Goal: Task Accomplishment & Management: Use online tool/utility

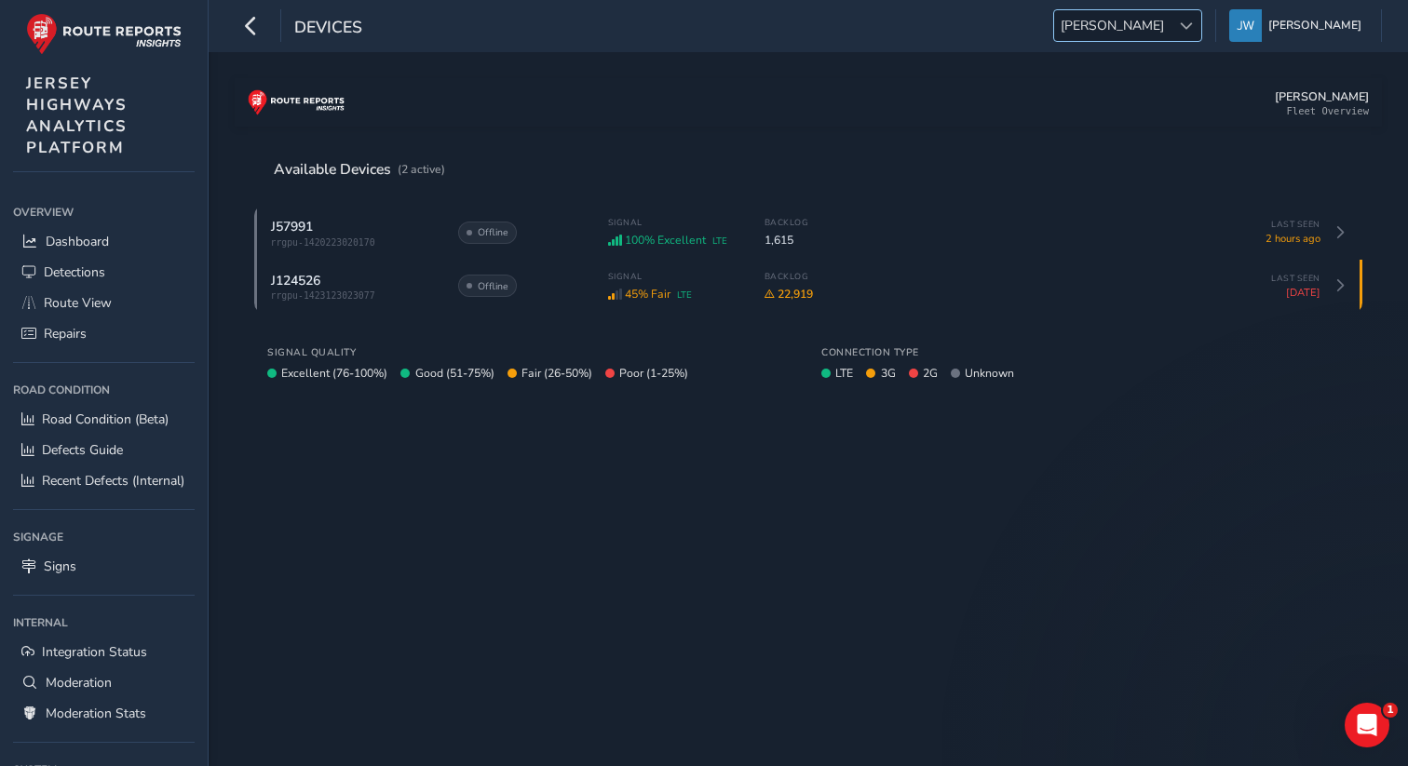
click at [1201, 21] on div at bounding box center [1186, 25] width 31 height 31
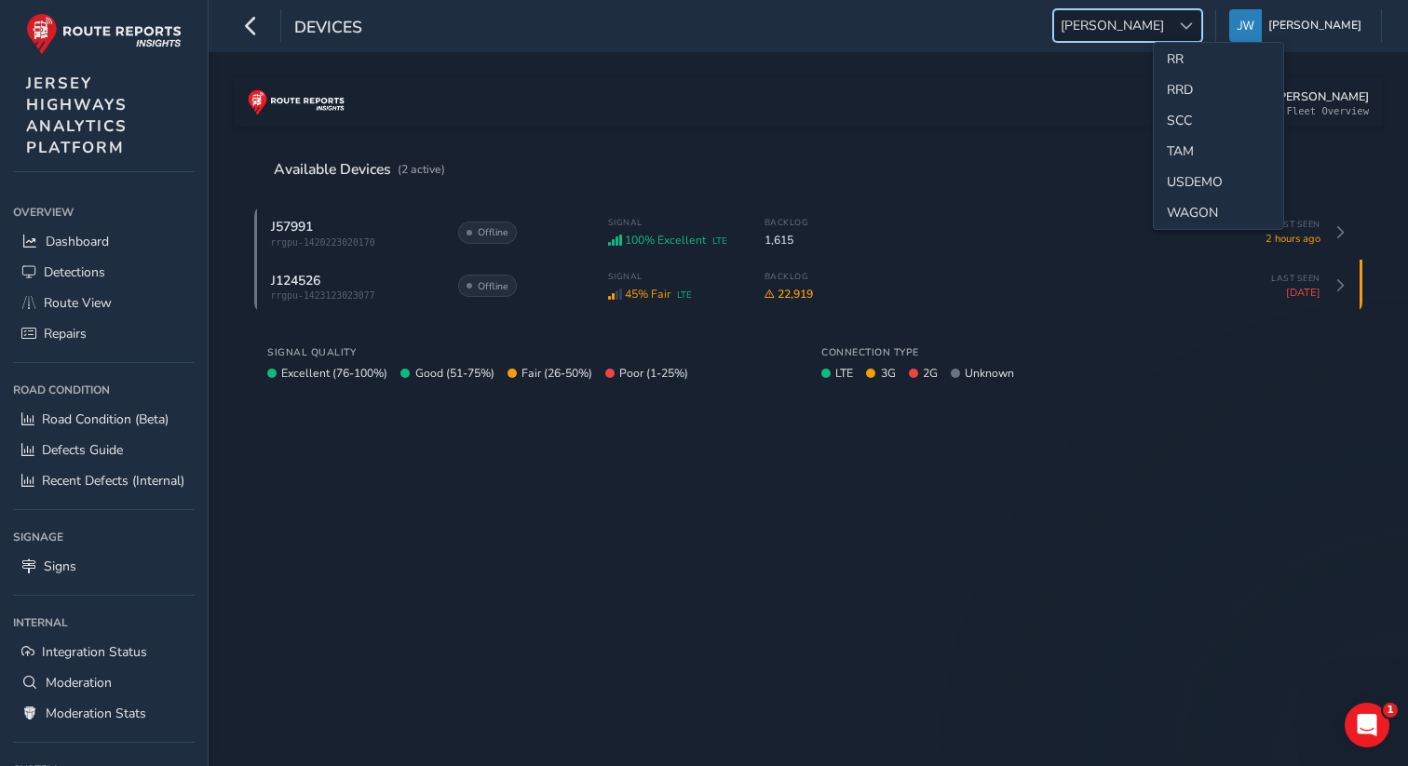
scroll to position [933, 0]
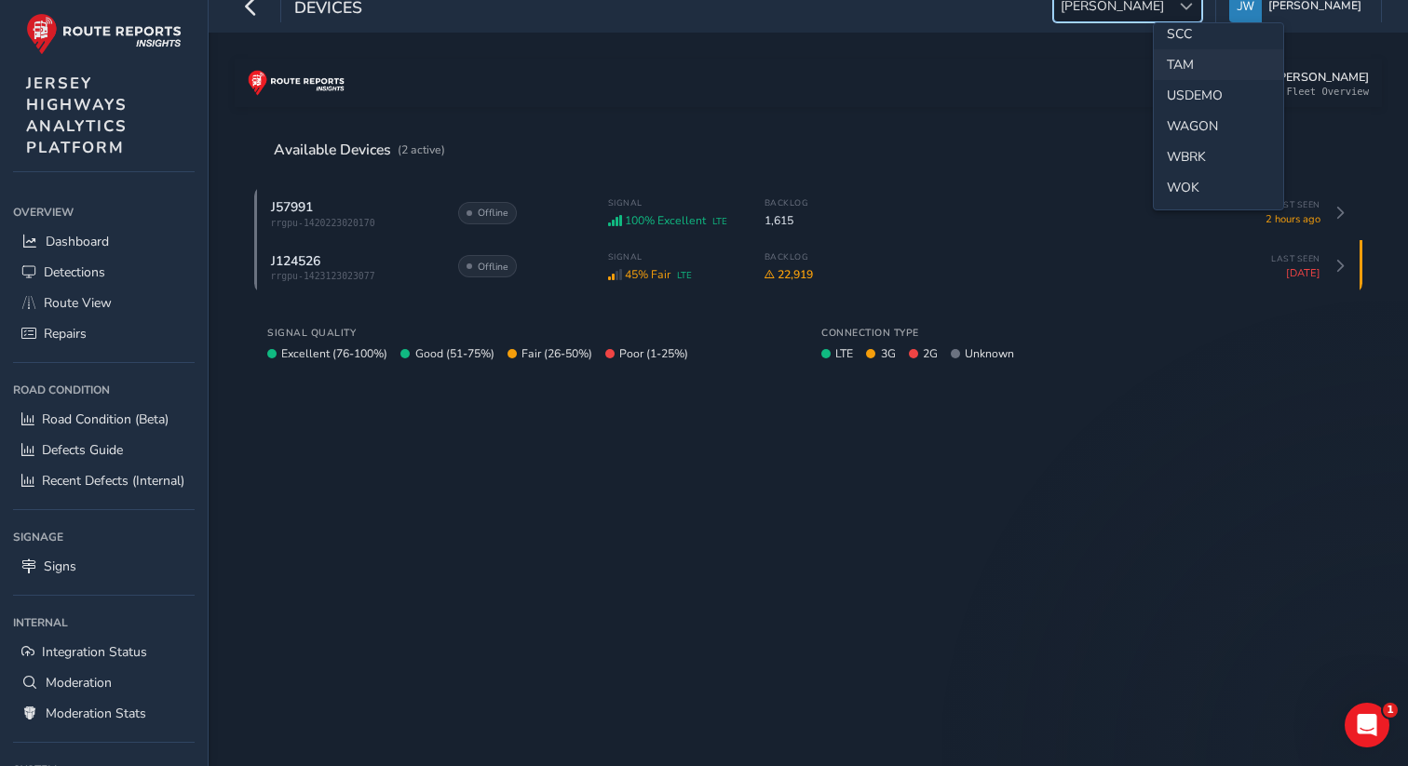
click at [1184, 55] on li "TAM" at bounding box center [1218, 64] width 129 height 31
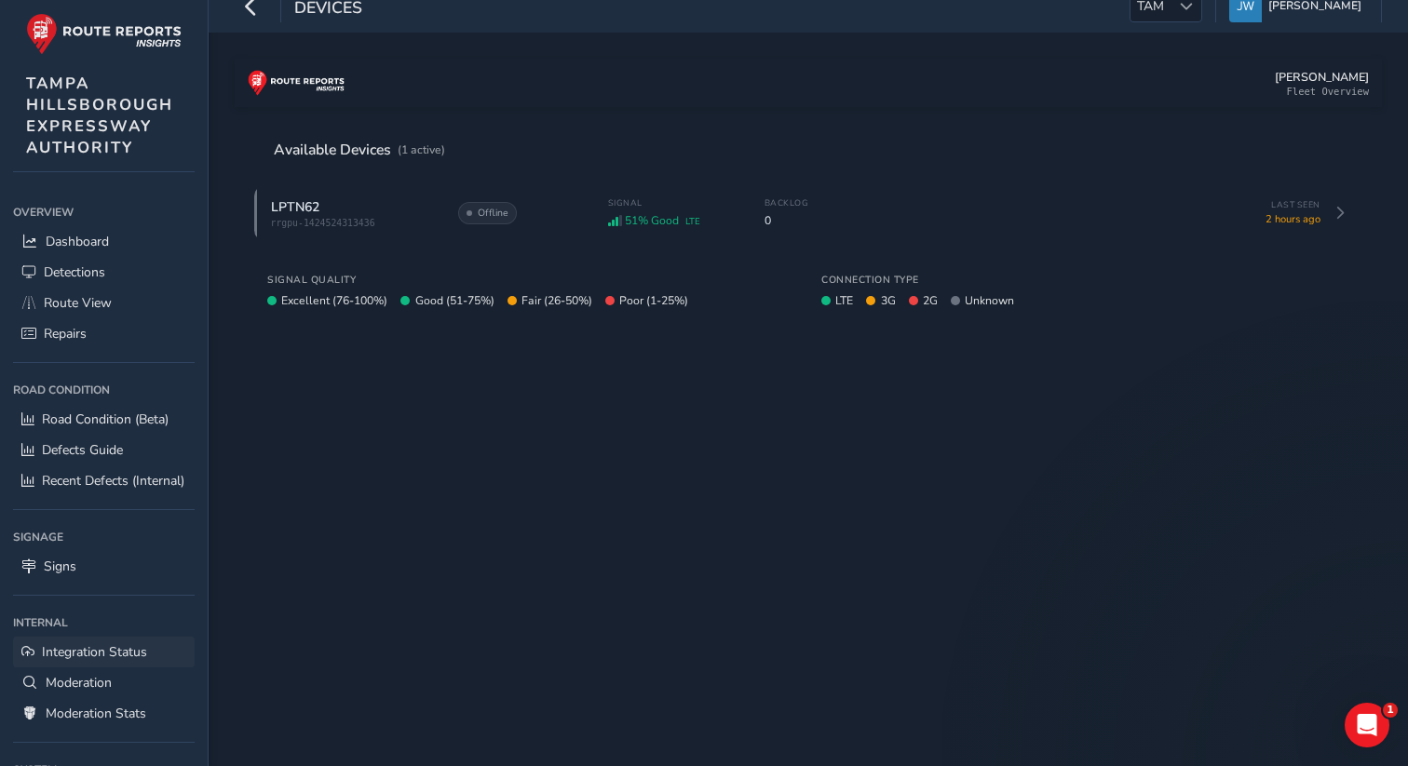
scroll to position [159, 0]
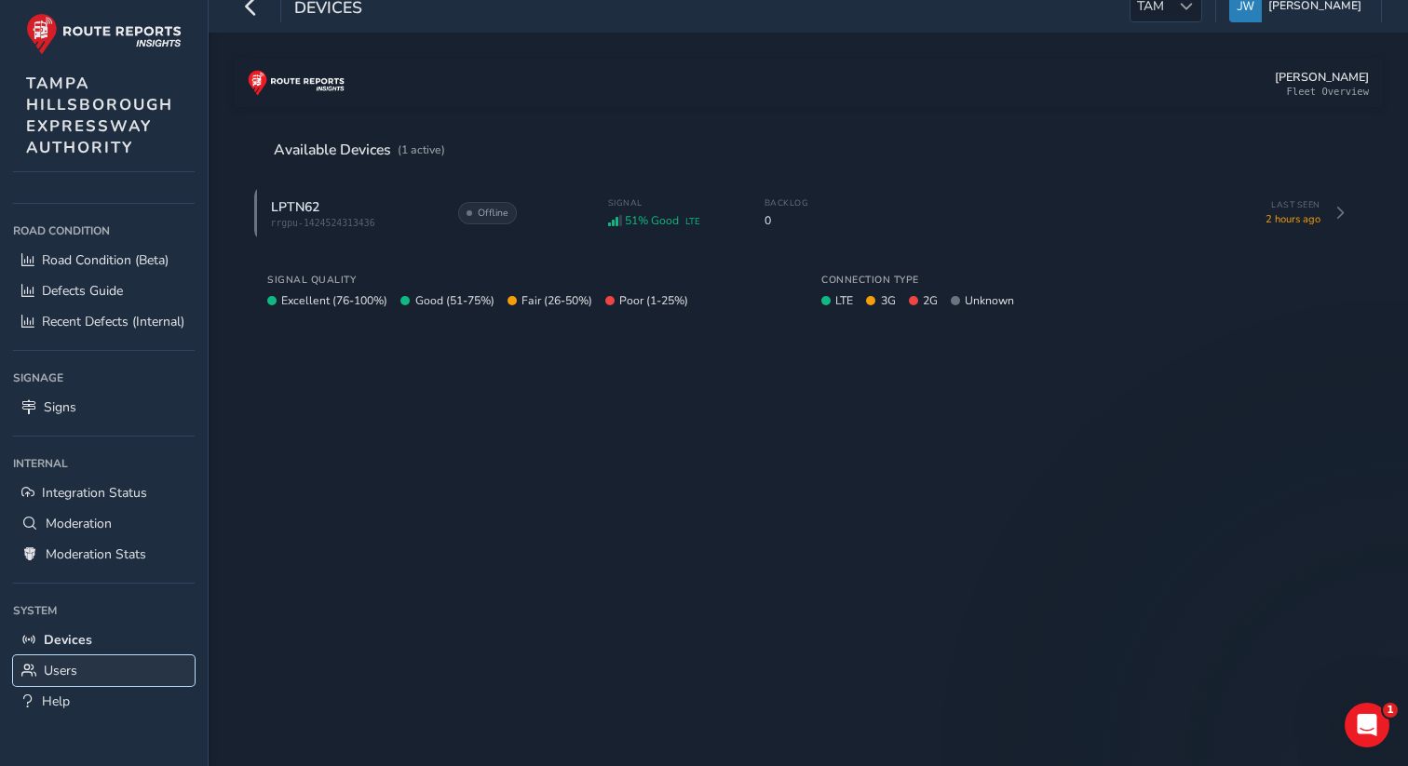
click at [67, 671] on span "Users" at bounding box center [61, 671] width 34 height 18
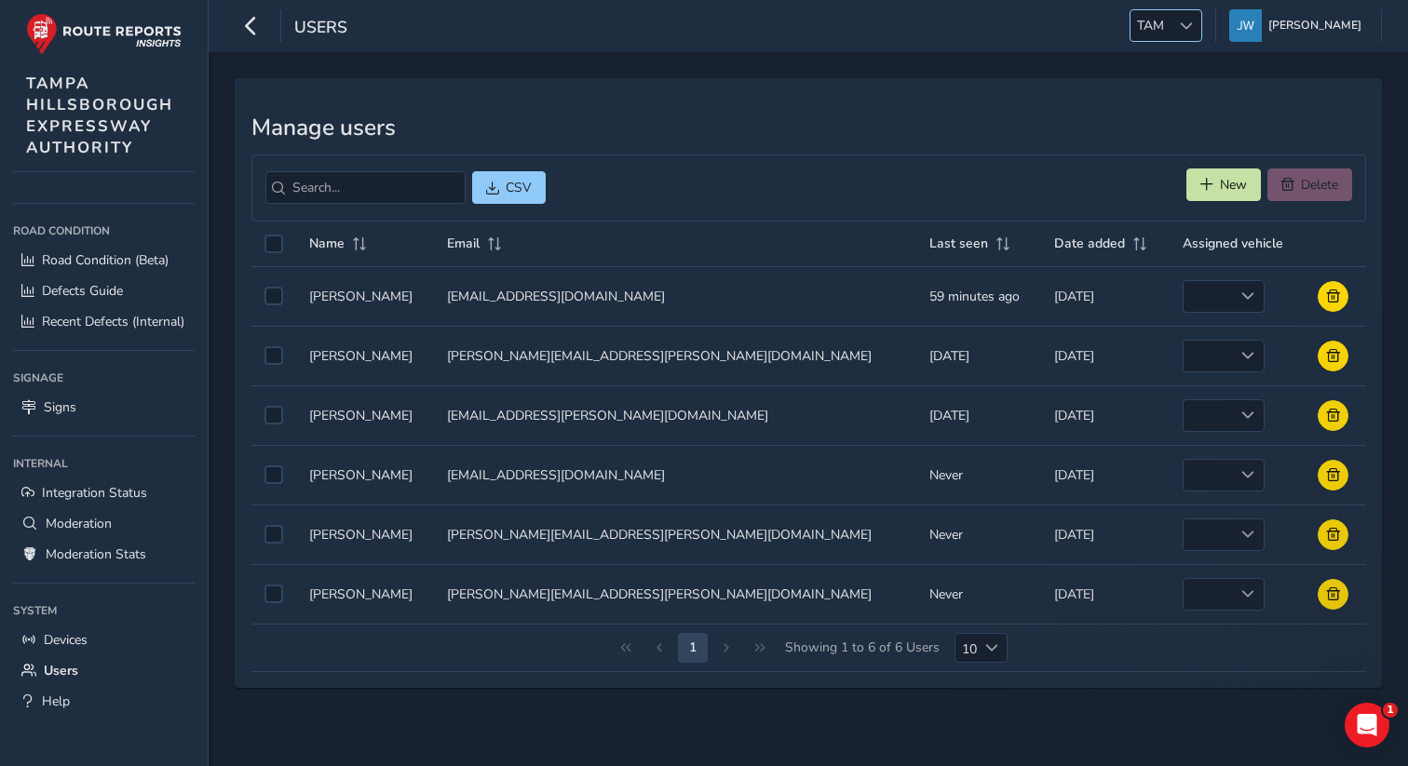
click at [1171, 22] on span "TAM" at bounding box center [1151, 25] width 40 height 31
click at [1176, 196] on li "NOR" at bounding box center [1210, 198] width 129 height 31
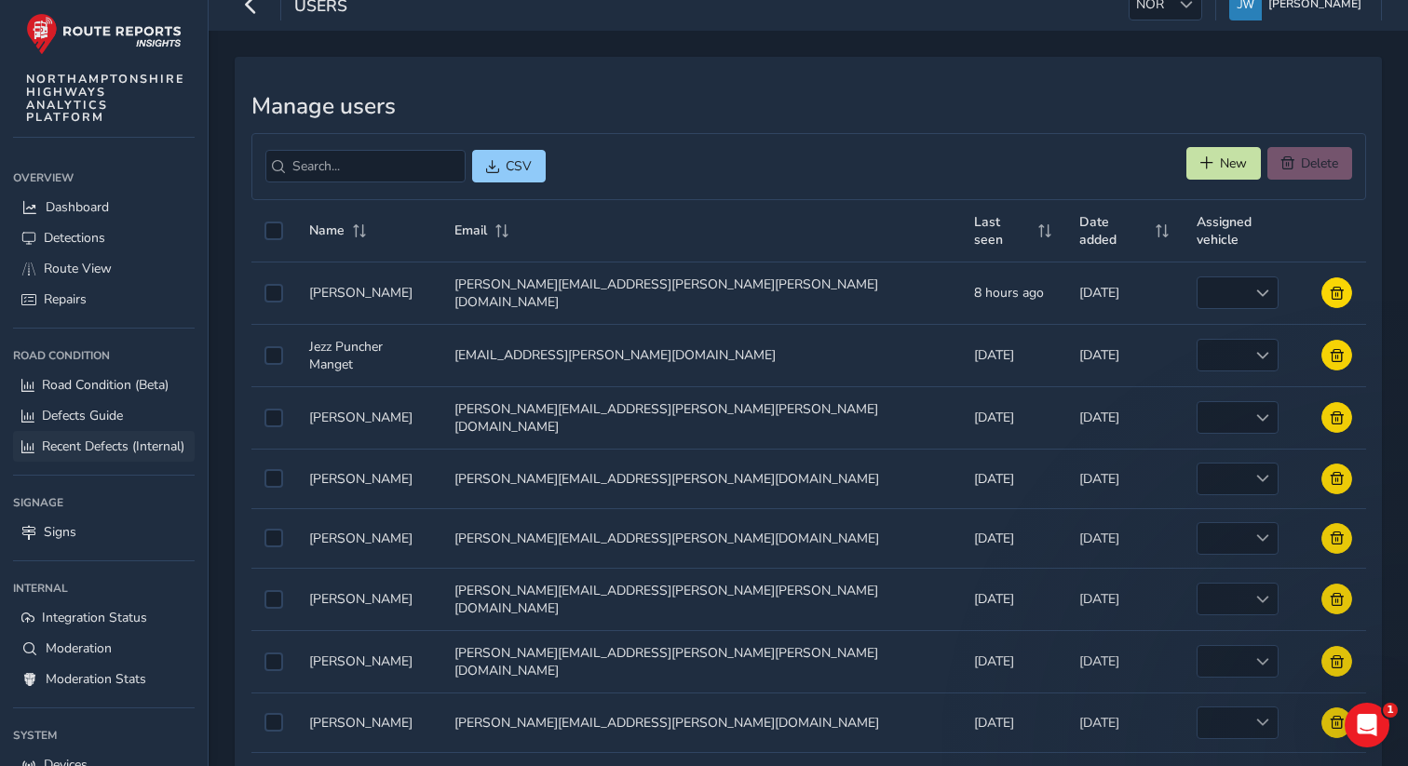
scroll to position [0, 0]
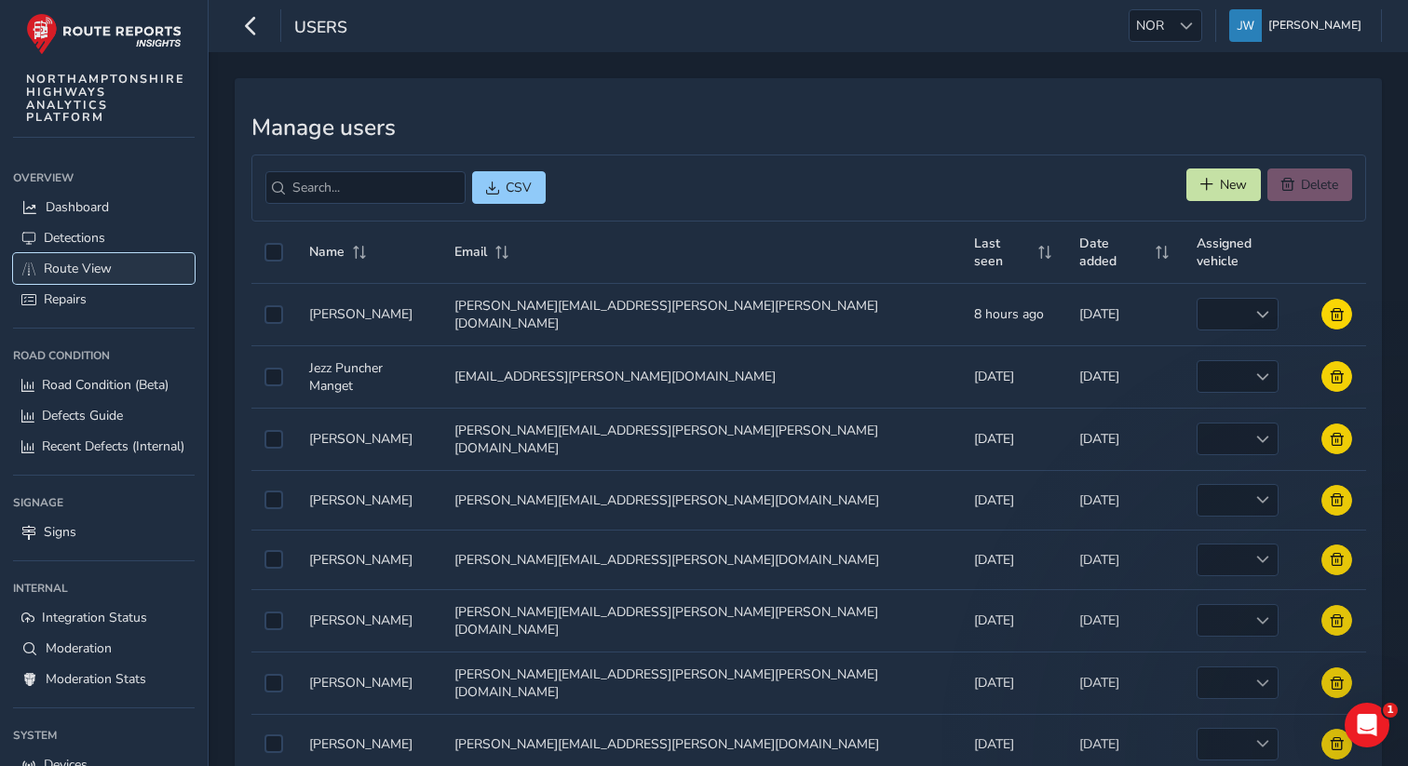
click at [87, 269] on span "Route View" at bounding box center [78, 269] width 68 height 18
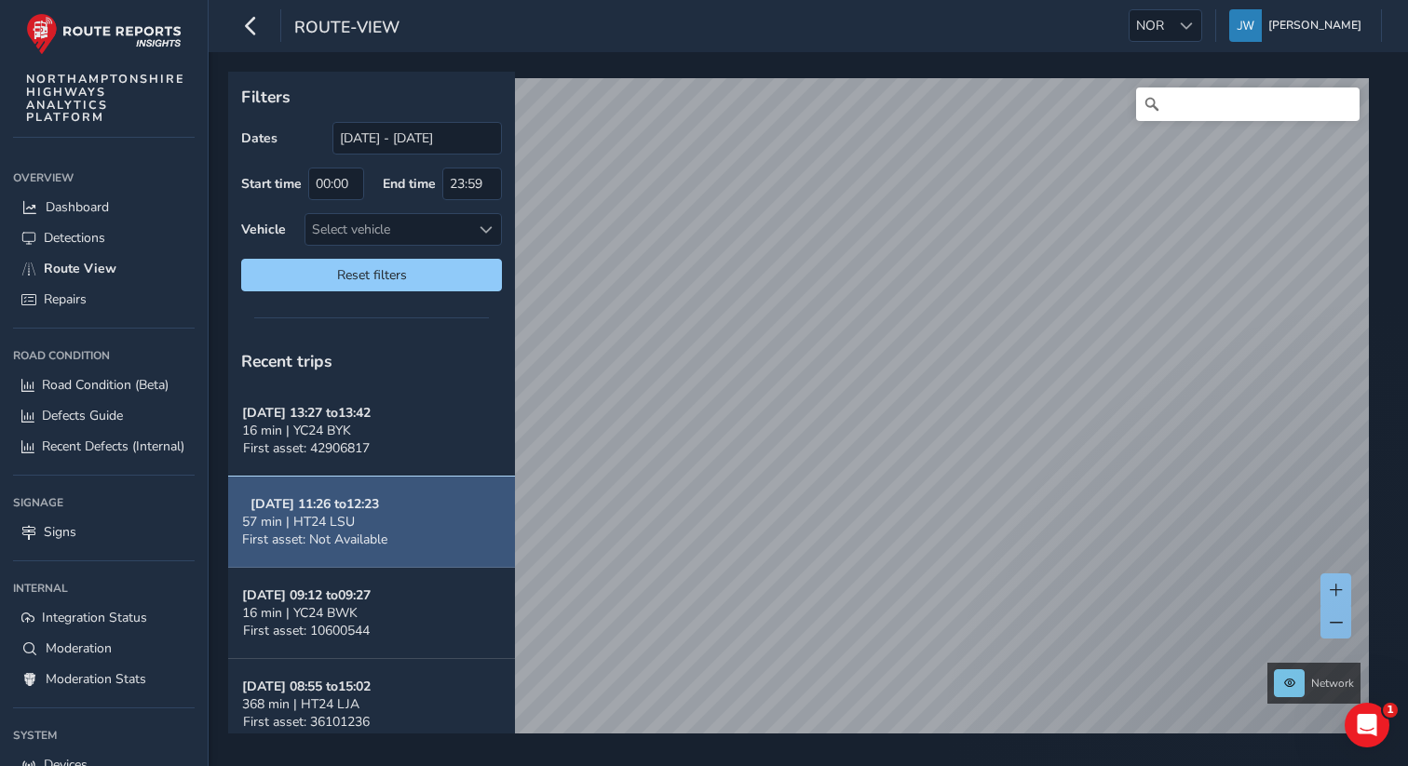
click at [378, 522] on div "57 min | HT24 LSU" at bounding box center [314, 522] width 145 height 18
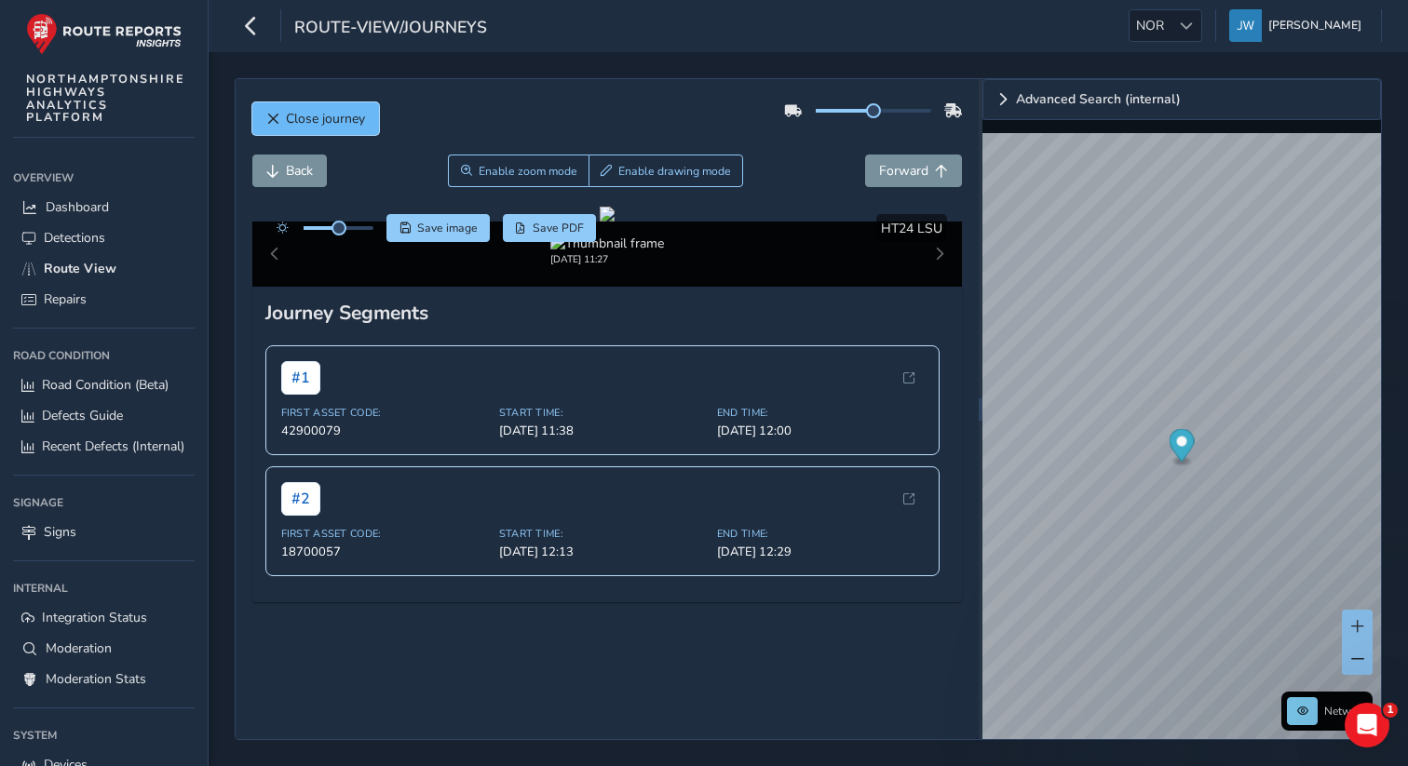
click at [290, 115] on span "Close journey" at bounding box center [325, 119] width 79 height 18
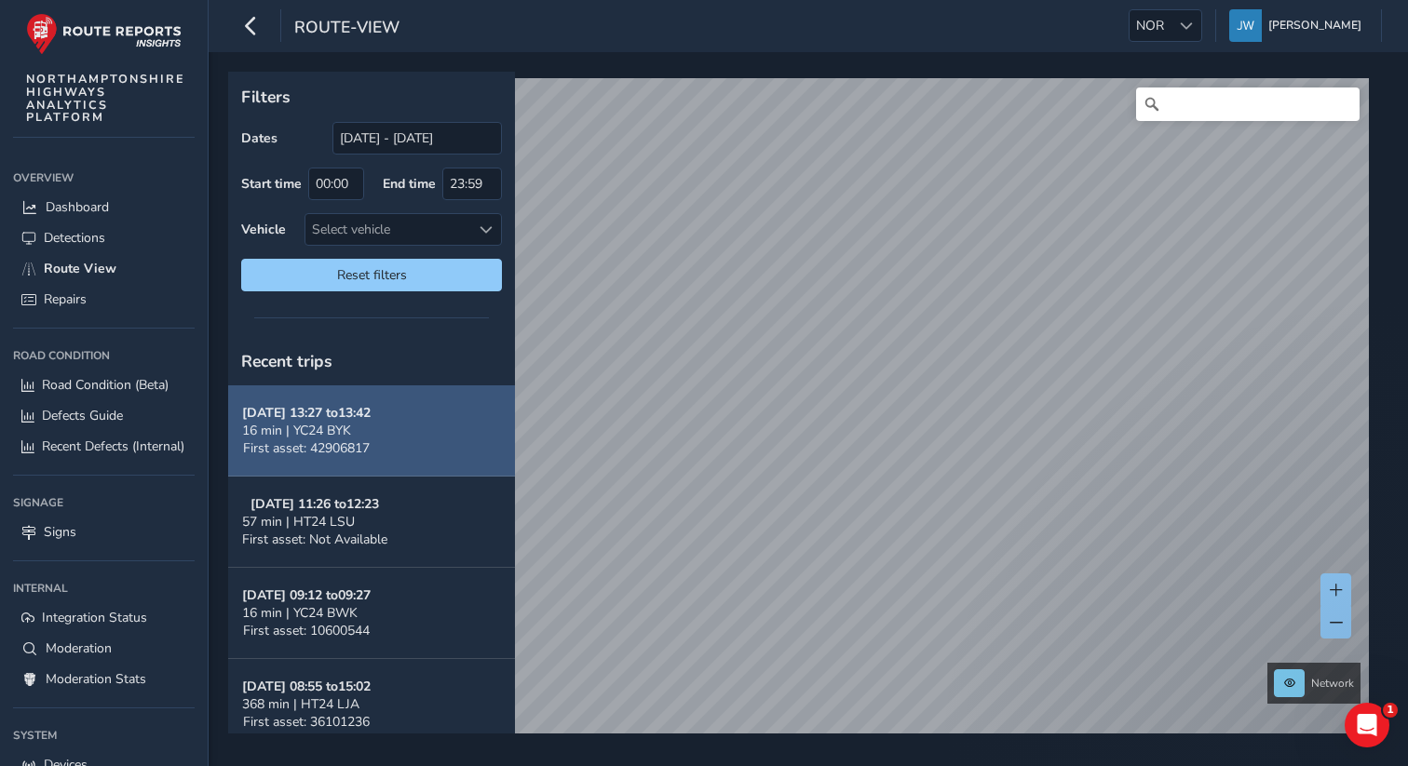
click at [411, 428] on button "Sep 23, 13:27 to 13:42 16 min | YC24 BYK First asset: 42906817" at bounding box center [371, 431] width 287 height 91
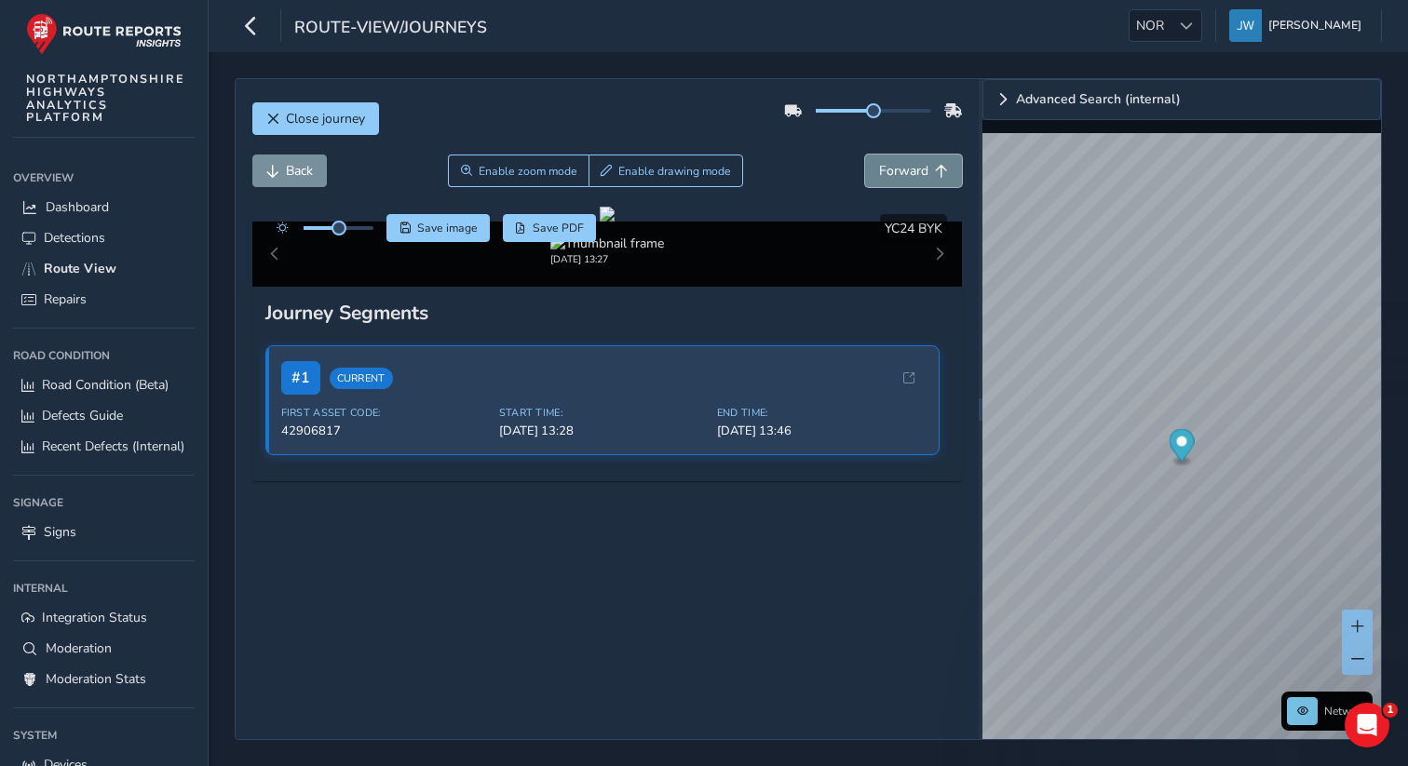
click at [920, 175] on span "Forward" at bounding box center [903, 171] width 49 height 18
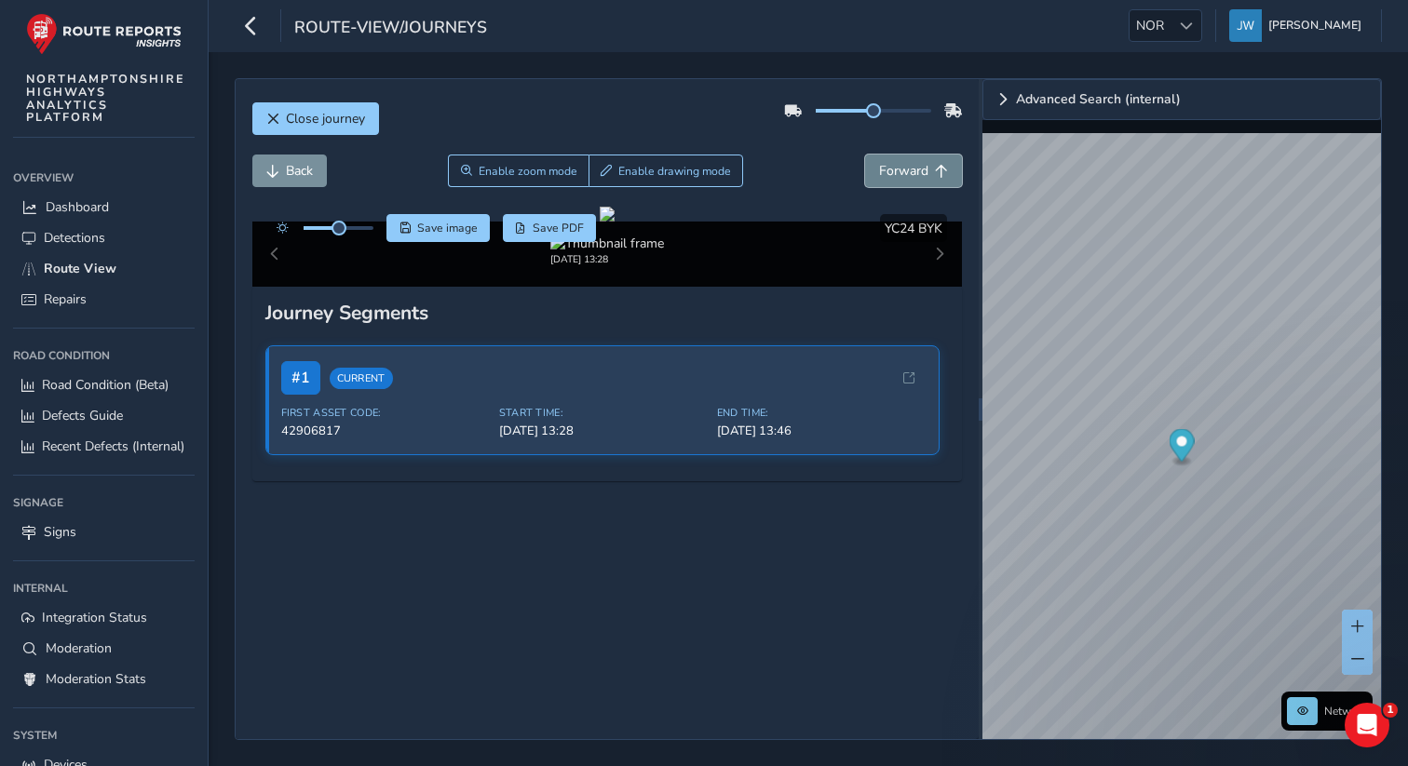
click at [920, 175] on span "Forward" at bounding box center [903, 171] width 49 height 18
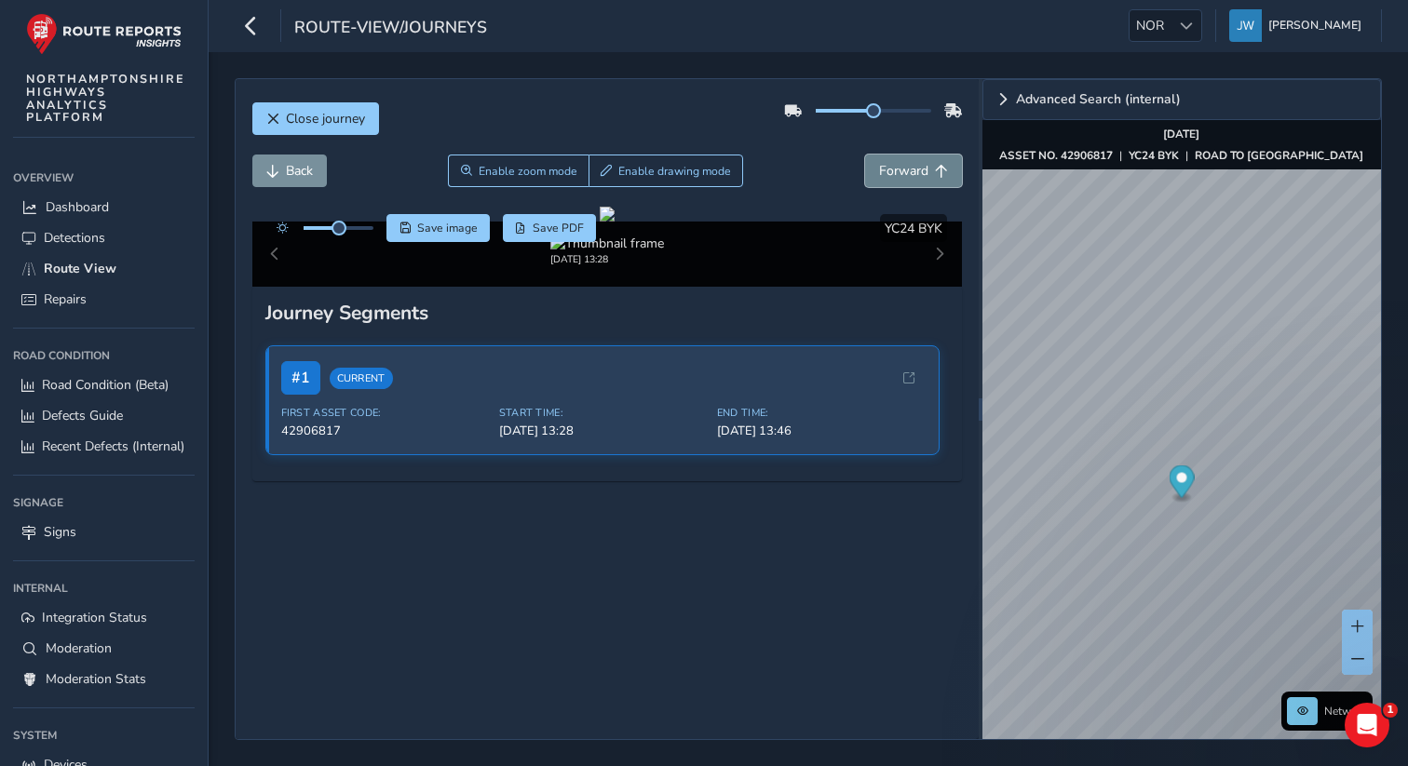
click at [920, 175] on span "Forward" at bounding box center [903, 171] width 49 height 18
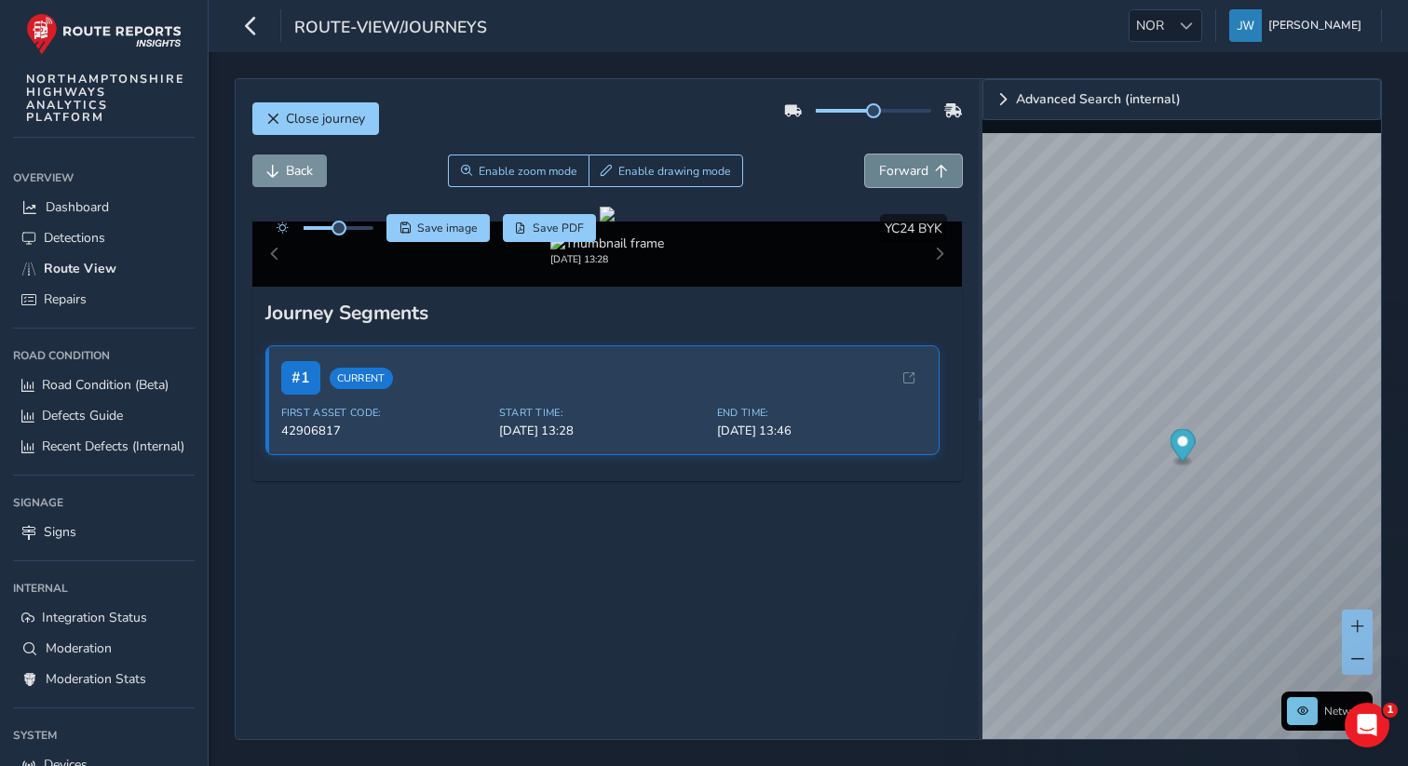
click at [920, 175] on span "Forward" at bounding box center [903, 171] width 49 height 18
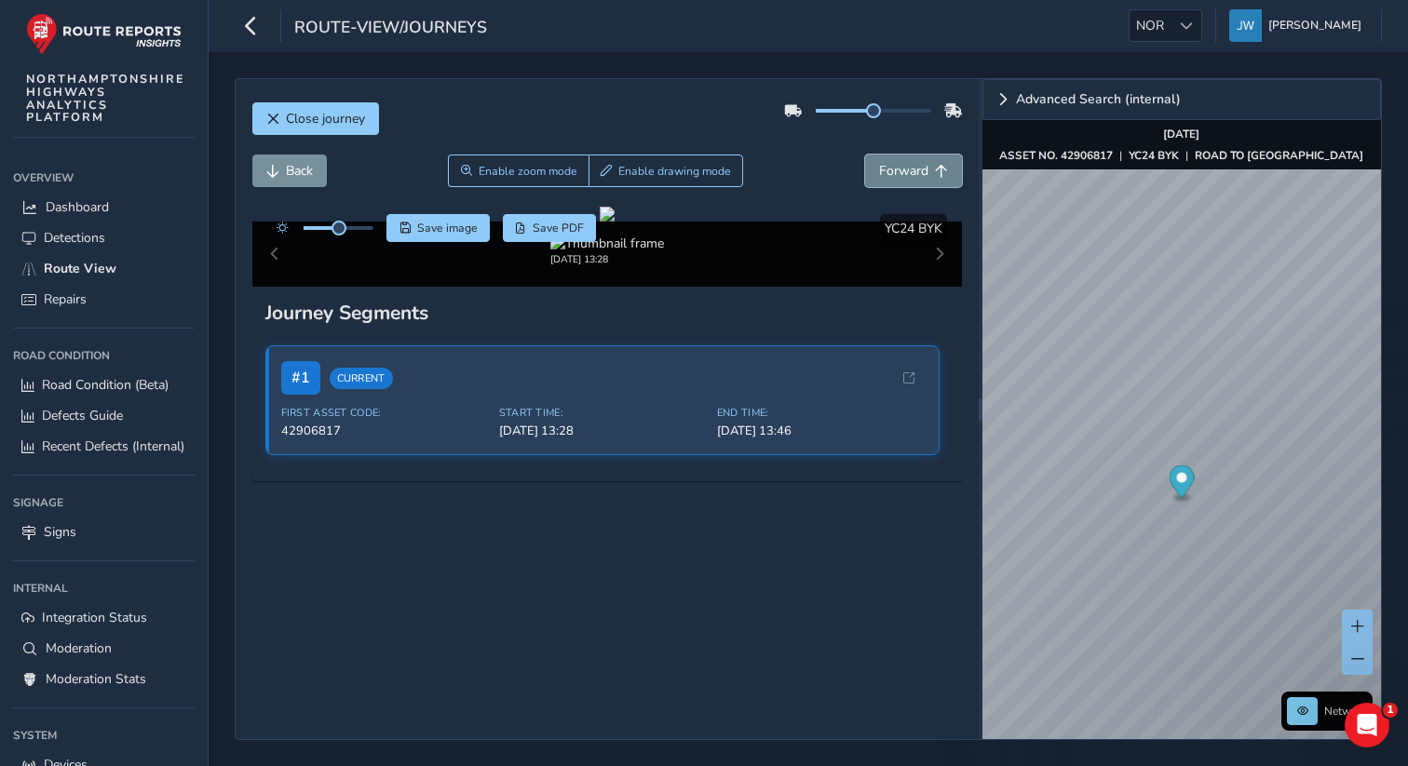
click at [920, 175] on span "Forward" at bounding box center [903, 171] width 49 height 18
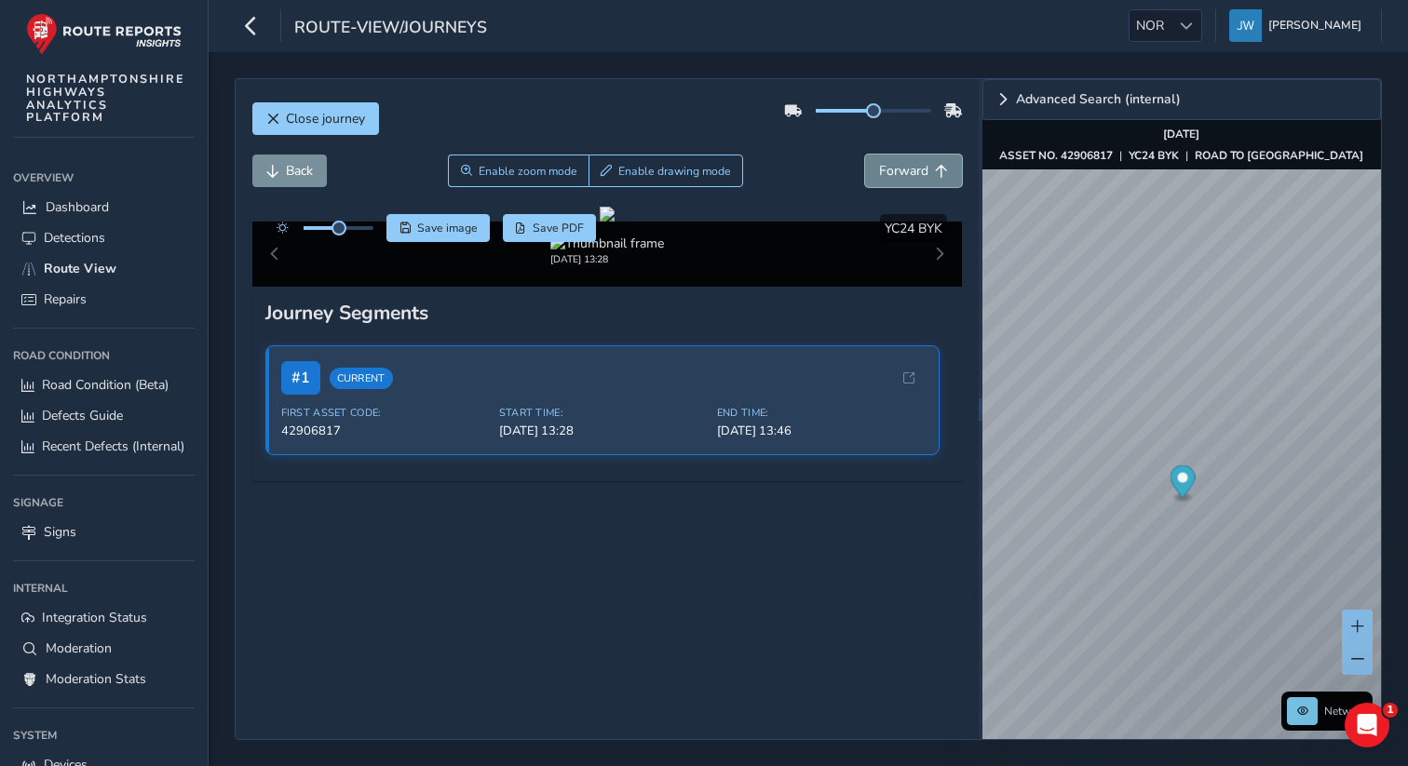
click at [920, 175] on span "Forward" at bounding box center [903, 171] width 49 height 18
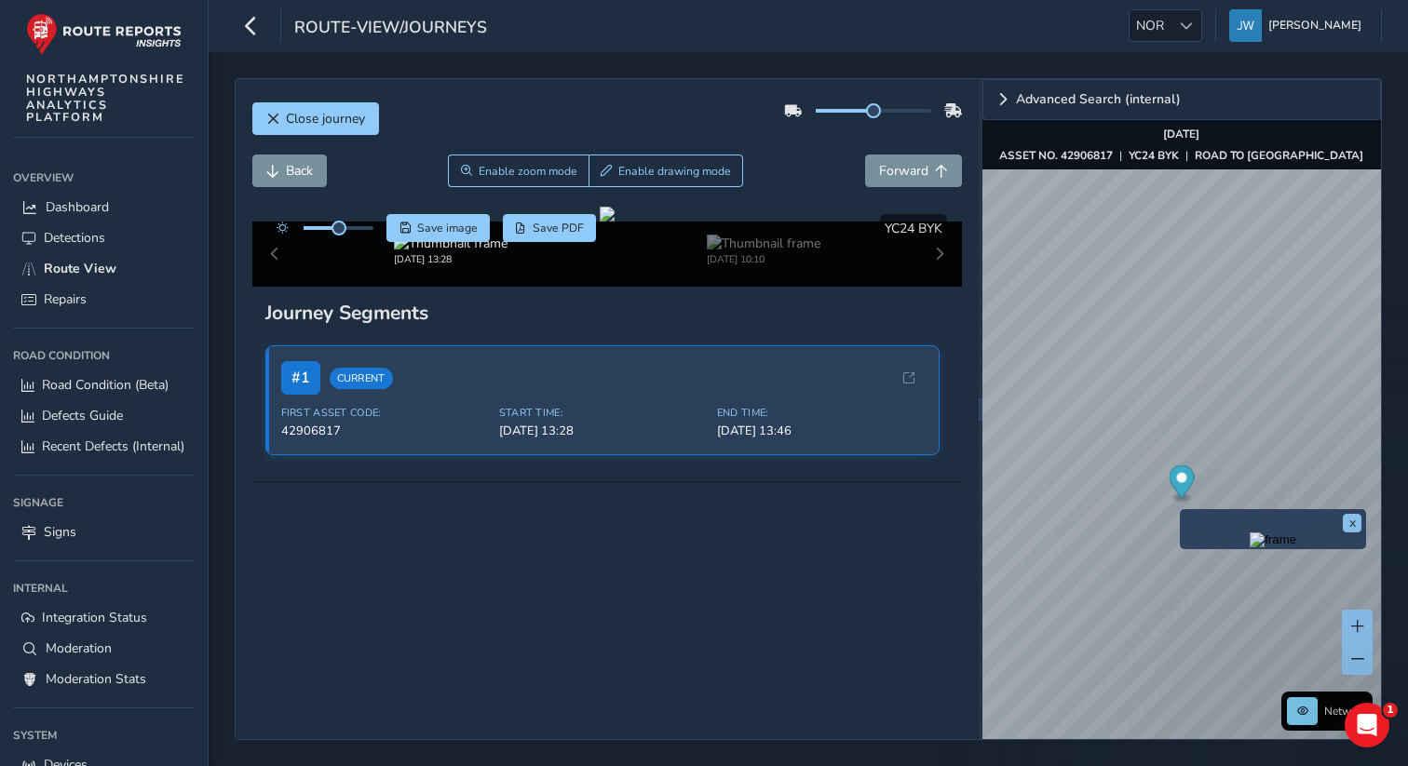
click at [1182, 515] on div "x" at bounding box center [1273, 529] width 186 height 40
click at [1180, 513] on div "x" at bounding box center [1273, 529] width 186 height 40
click at [1250, 548] on img "Preview frame" at bounding box center [1273, 540] width 47 height 15
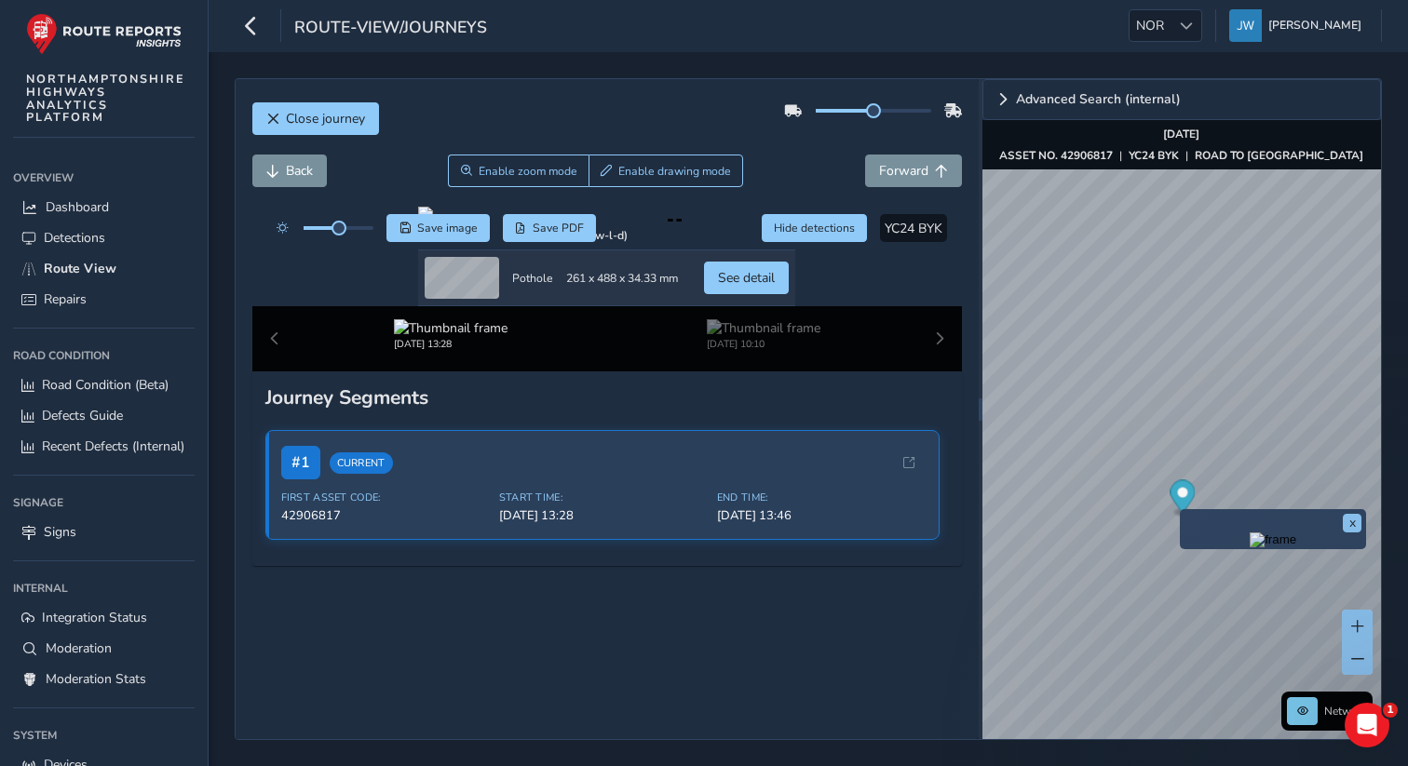
click at [1250, 548] on img "Preview frame" at bounding box center [1273, 540] width 47 height 15
click at [1272, 548] on img "Preview frame" at bounding box center [1273, 540] width 47 height 15
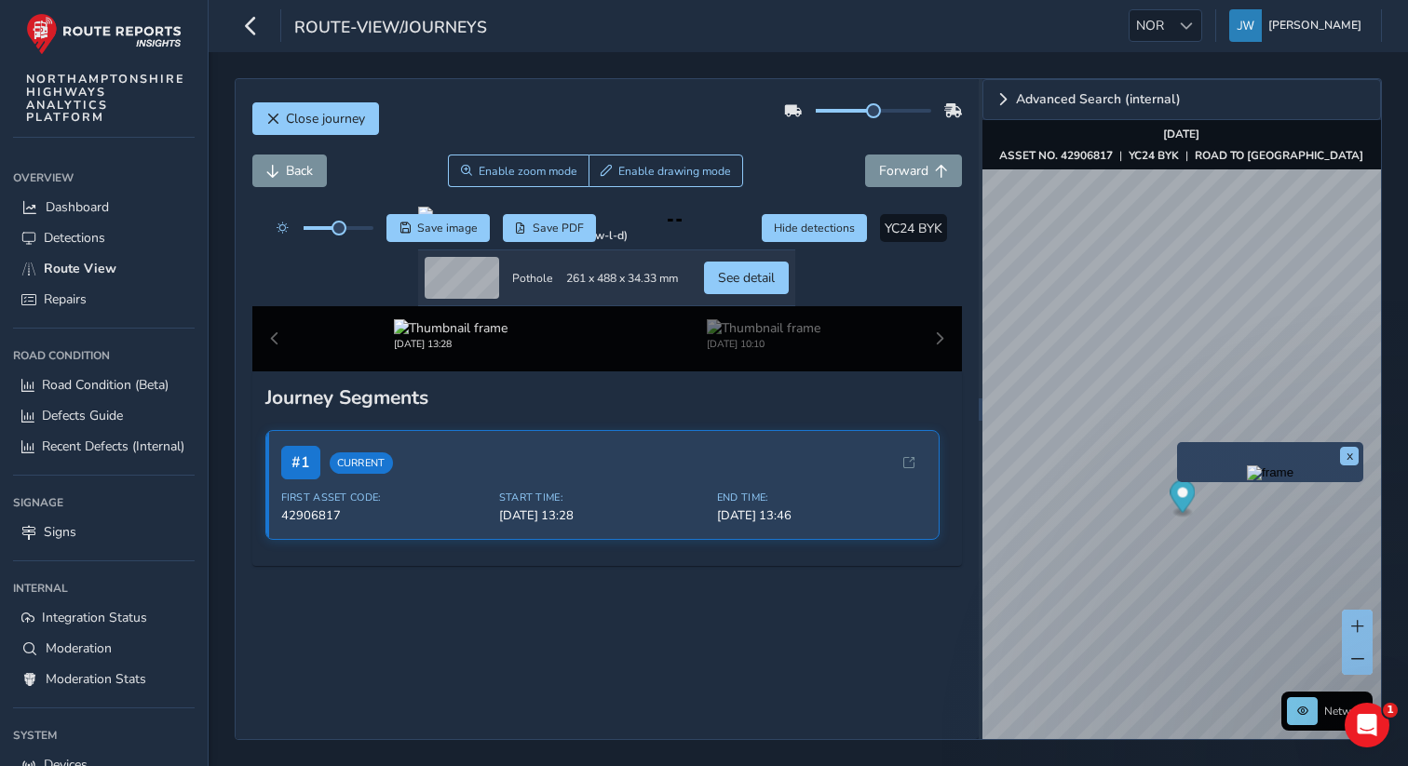
click at [1247, 481] on img "Preview frame" at bounding box center [1270, 473] width 47 height 15
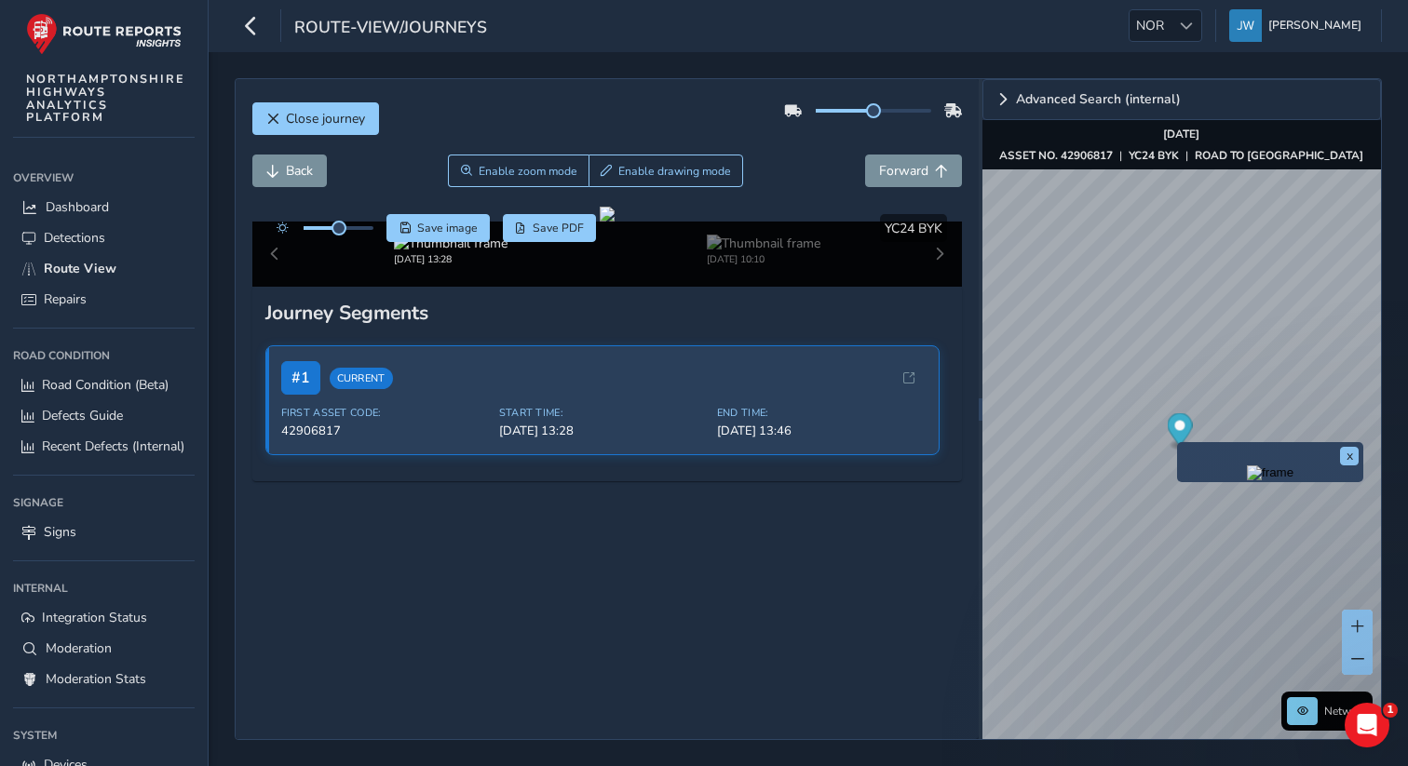
click at [1247, 481] on img "Preview frame" at bounding box center [1270, 473] width 47 height 15
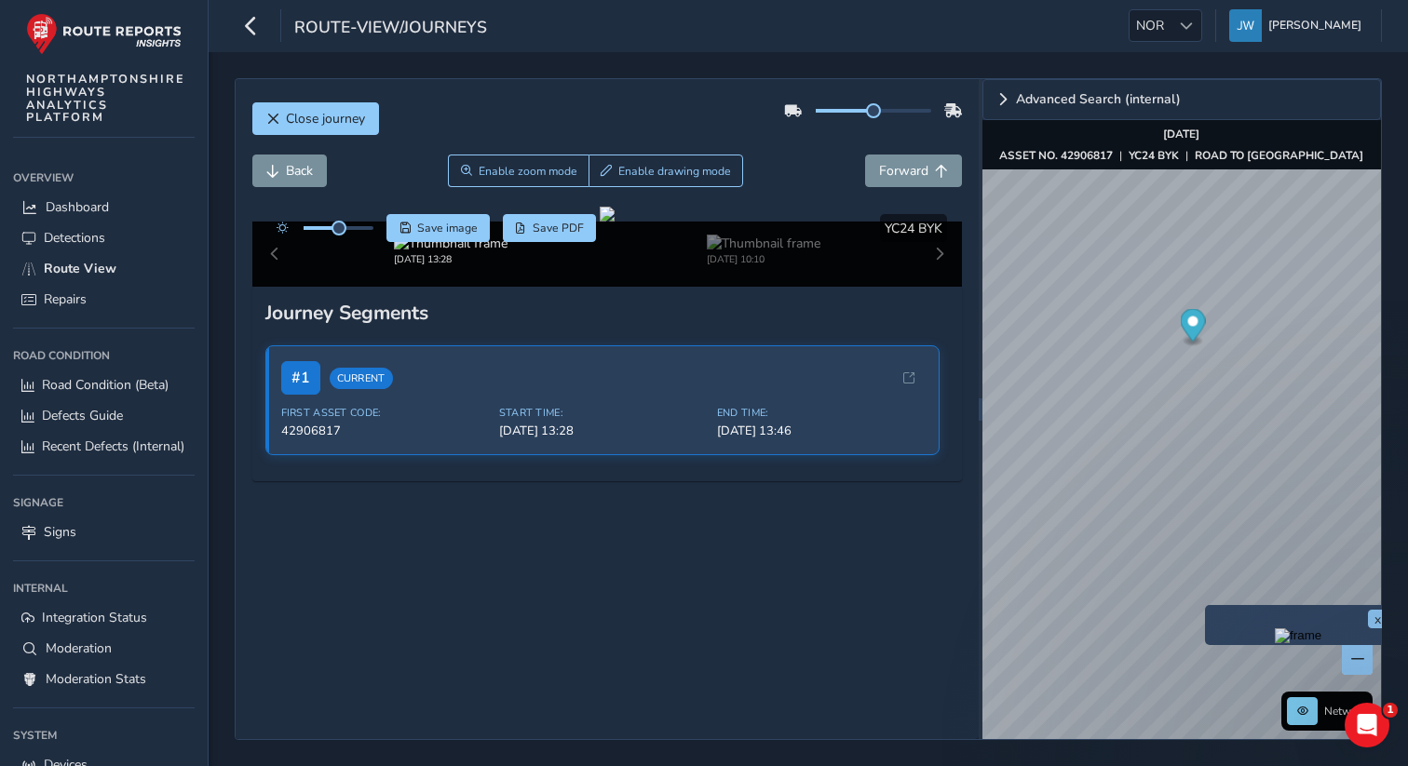
click at [1207, 609] on div "x" at bounding box center [1298, 625] width 186 height 40
click at [1275, 644] on img "Preview frame" at bounding box center [1298, 636] width 47 height 15
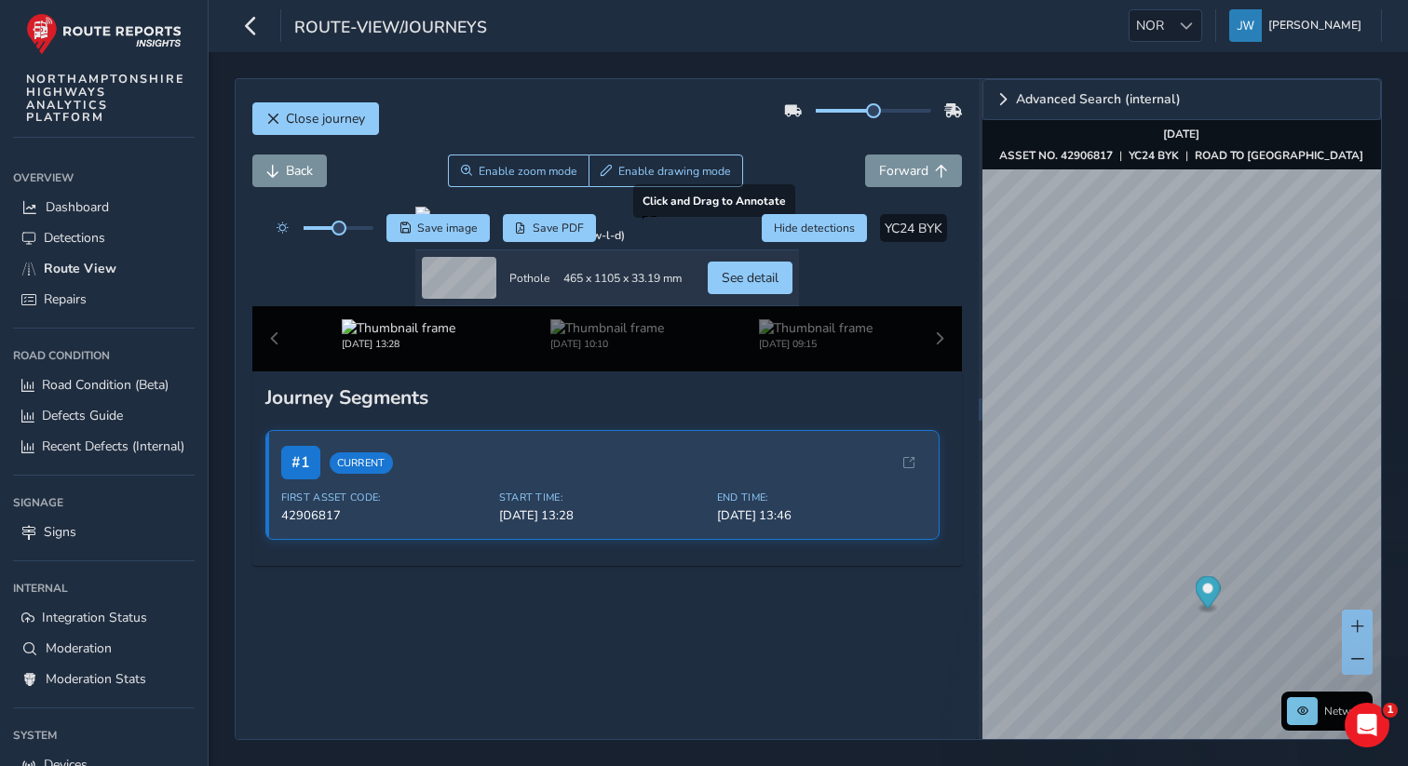
click at [684, 222] on div at bounding box center [607, 214] width 384 height 15
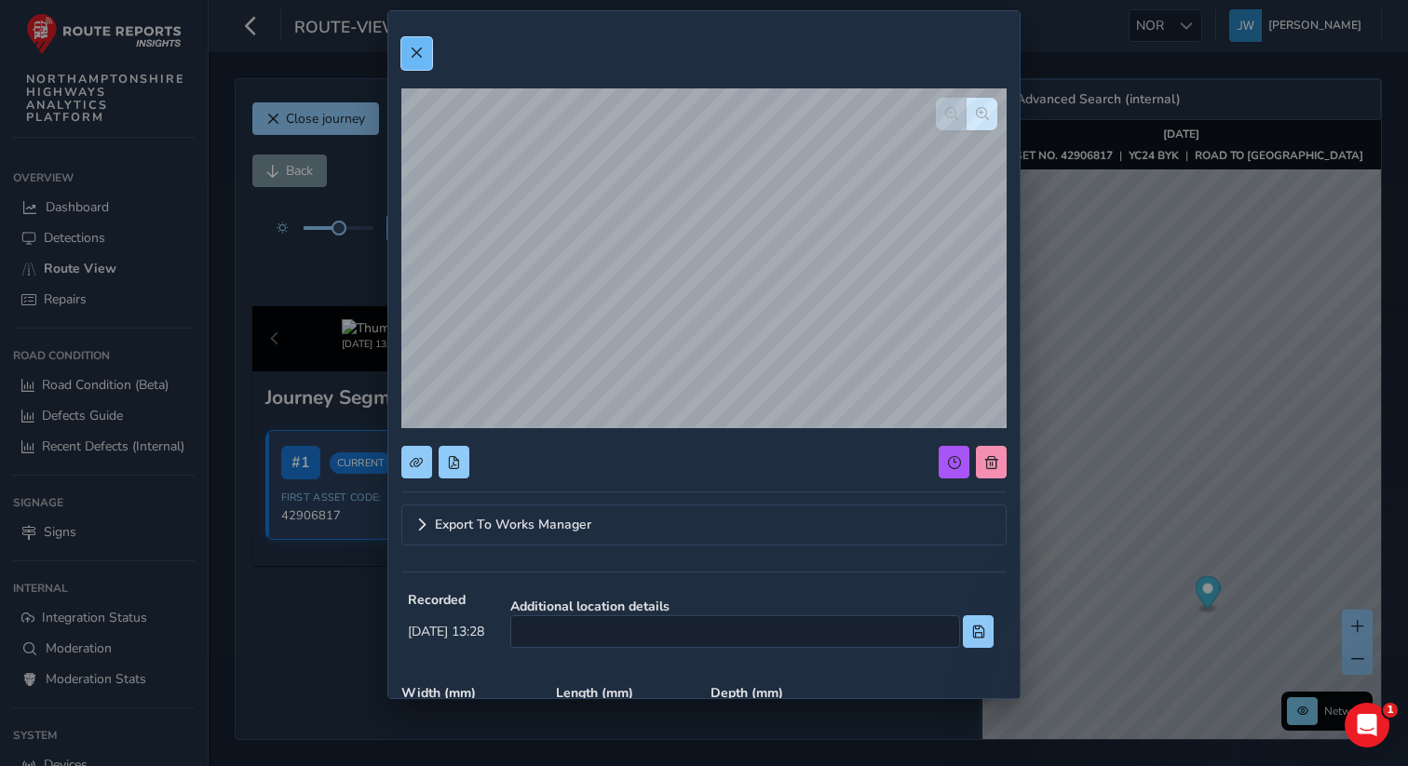
click at [421, 48] on span at bounding box center [416, 53] width 13 height 13
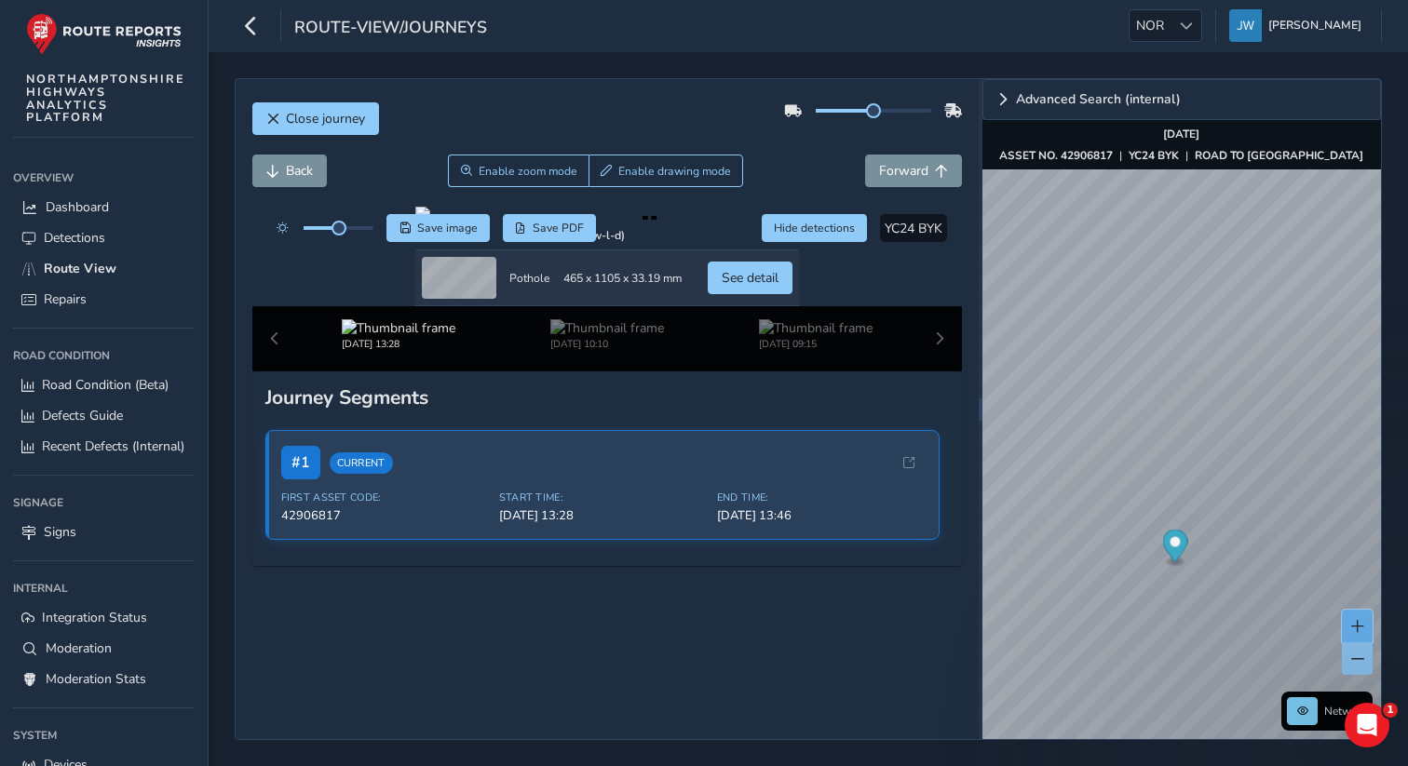
click at [1364, 629] on button at bounding box center [1357, 626] width 31 height 33
click at [1205, 160] on div "Advanced Search (internal) Network Sep 23 2025 ASSET NO. 42906817 | YC24 BYK | …" at bounding box center [1183, 409] width 400 height 660
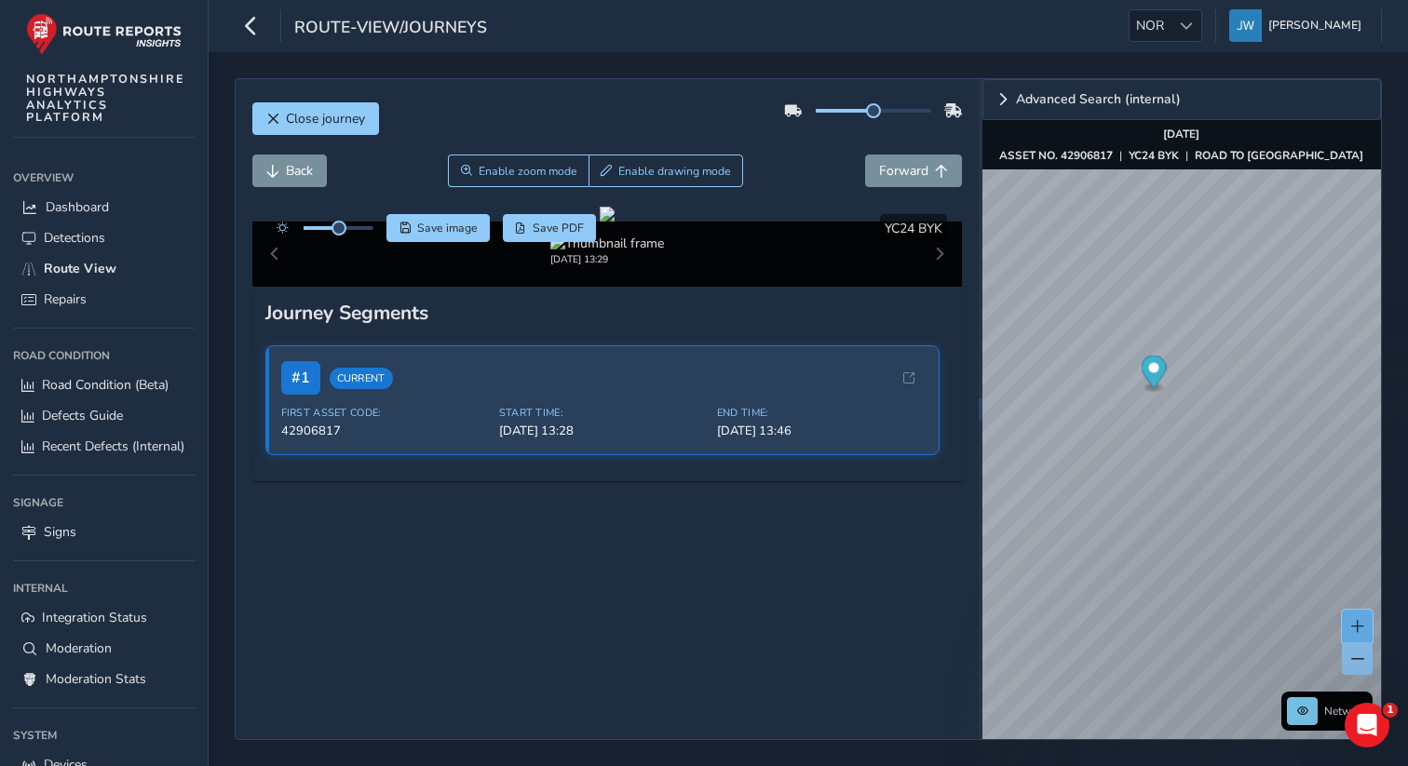
click at [1362, 621] on span at bounding box center [1357, 626] width 13 height 13
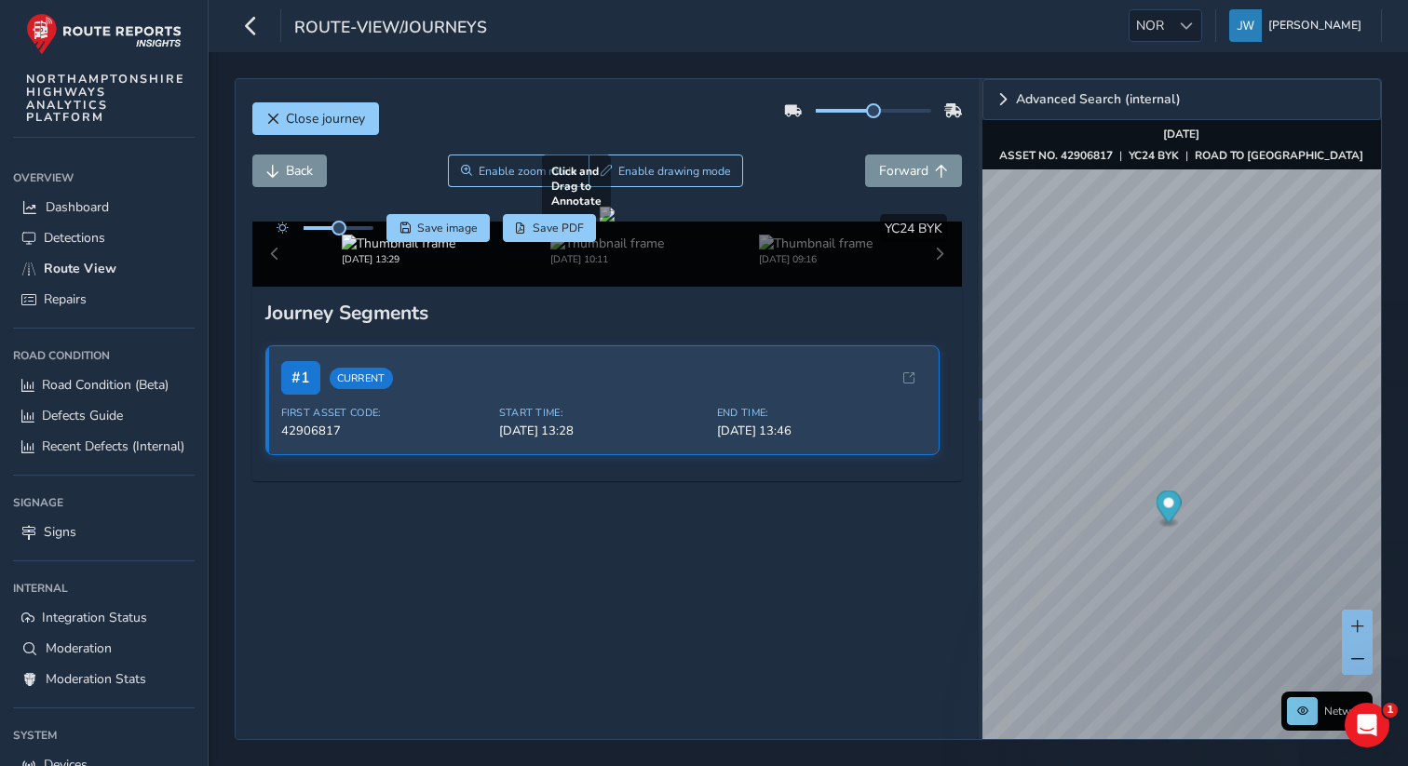
click at [615, 222] on div at bounding box center [607, 214] width 15 height 15
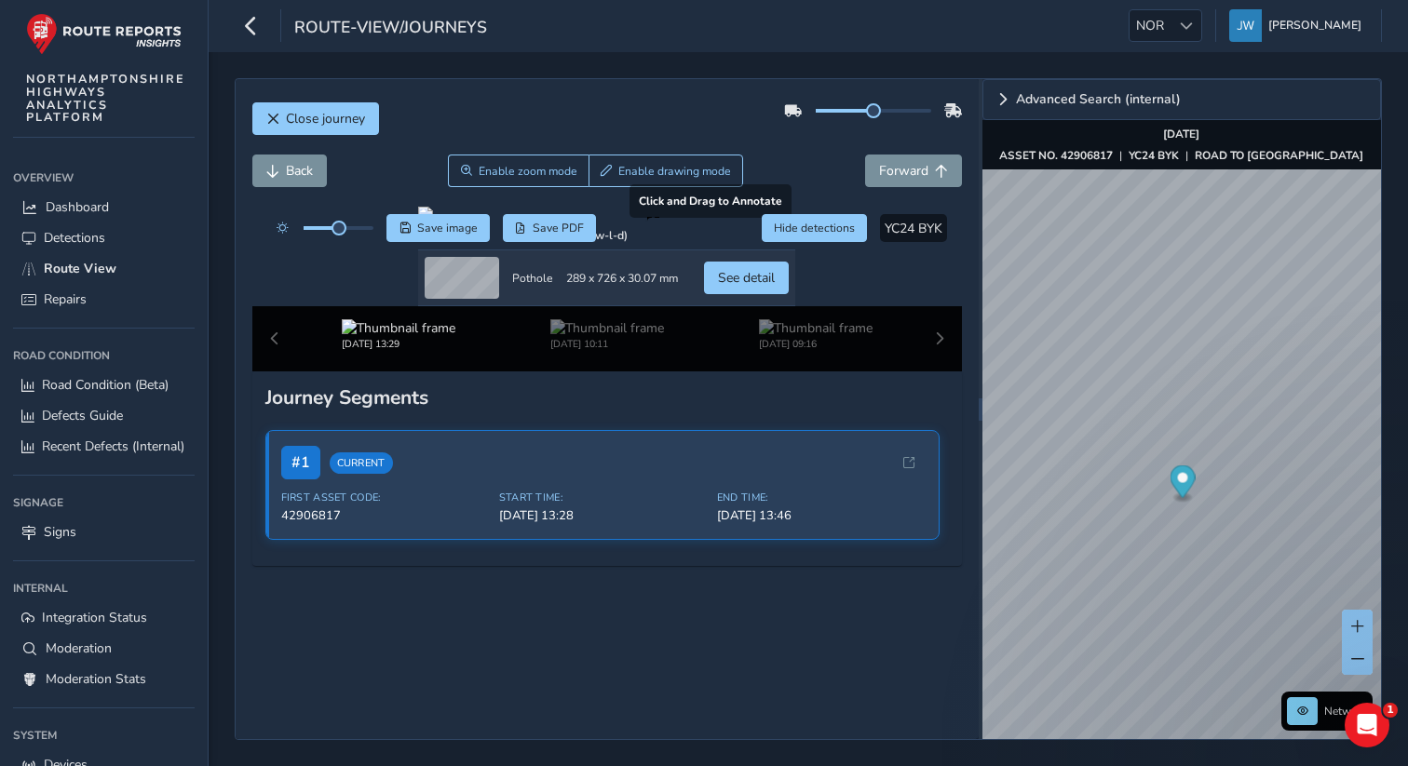
click at [693, 222] on div at bounding box center [606, 214] width 377 height 15
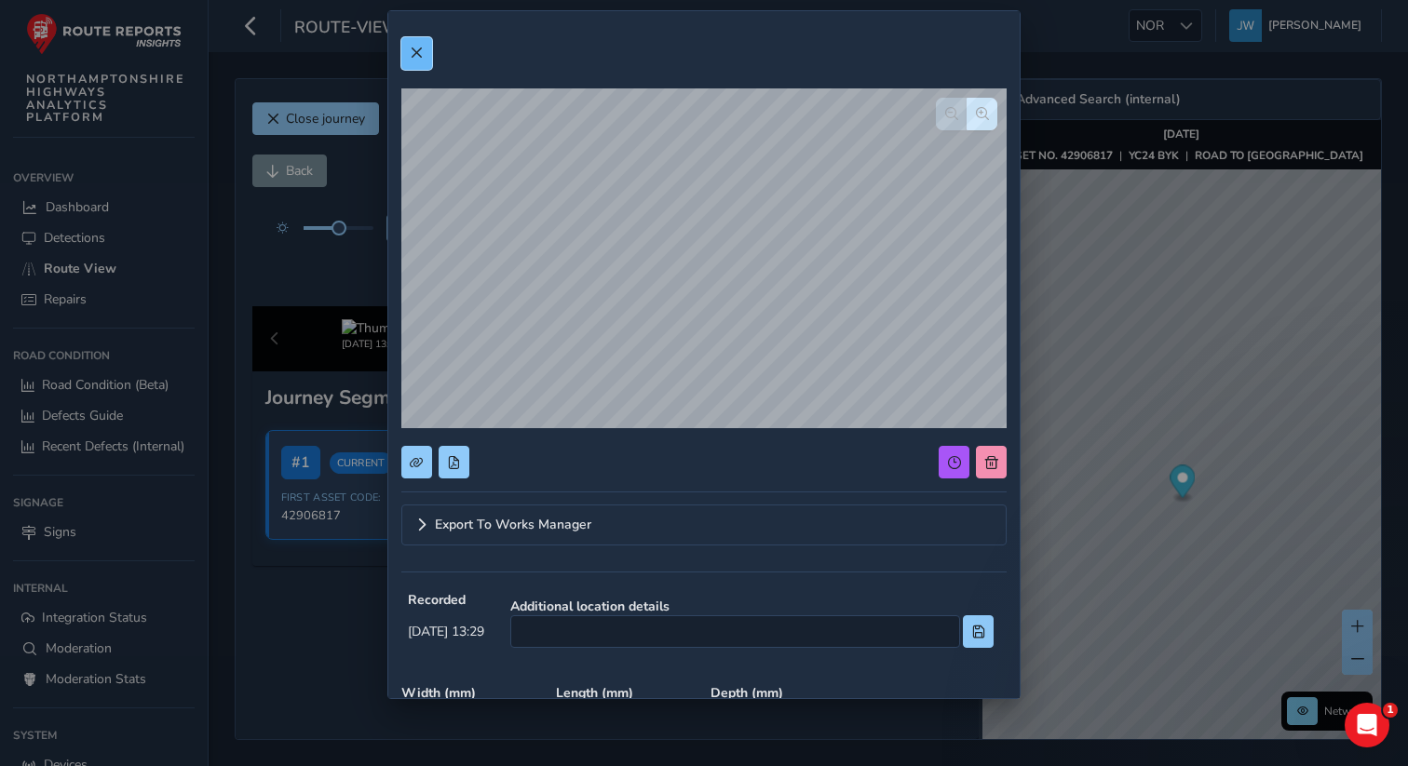
click at [414, 56] on span at bounding box center [416, 53] width 13 height 13
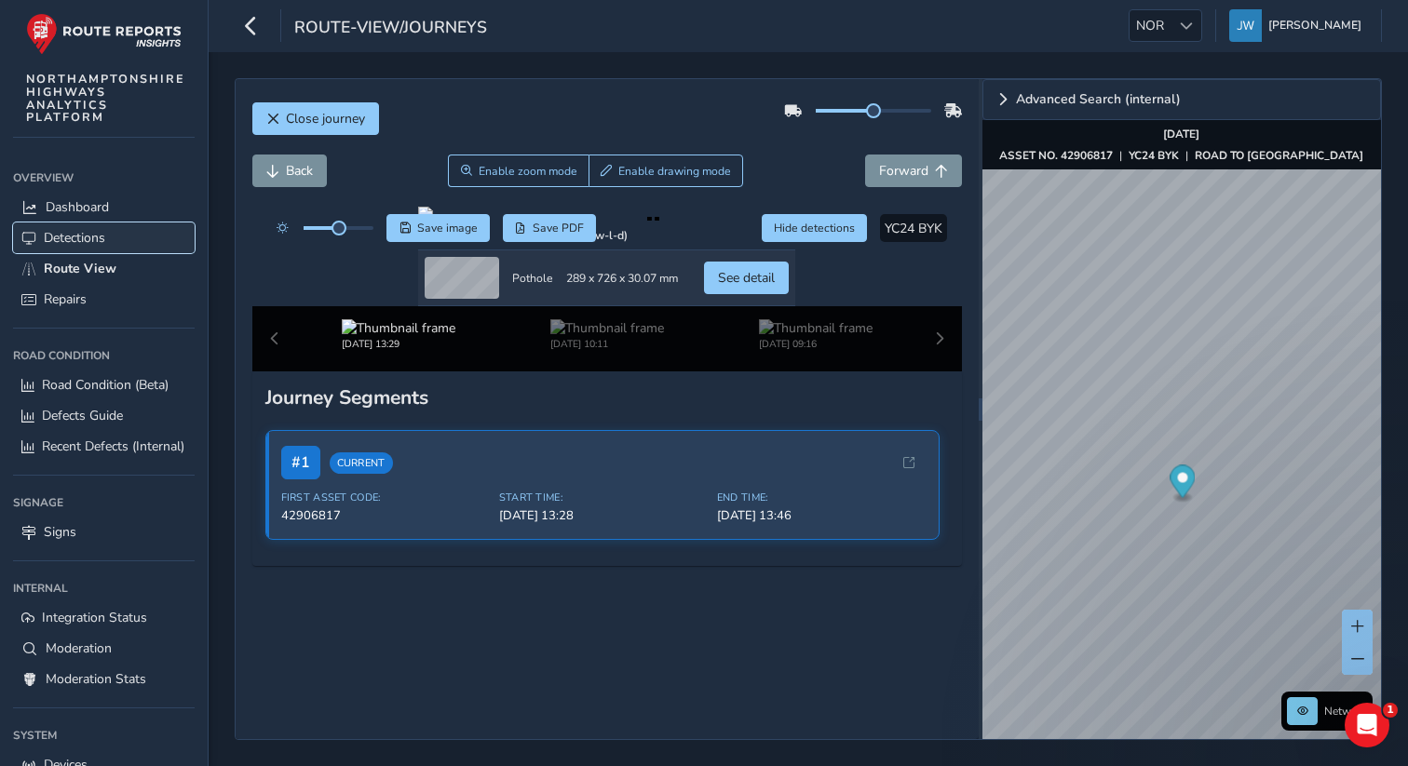
click at [78, 238] on span "Detections" at bounding box center [74, 238] width 61 height 18
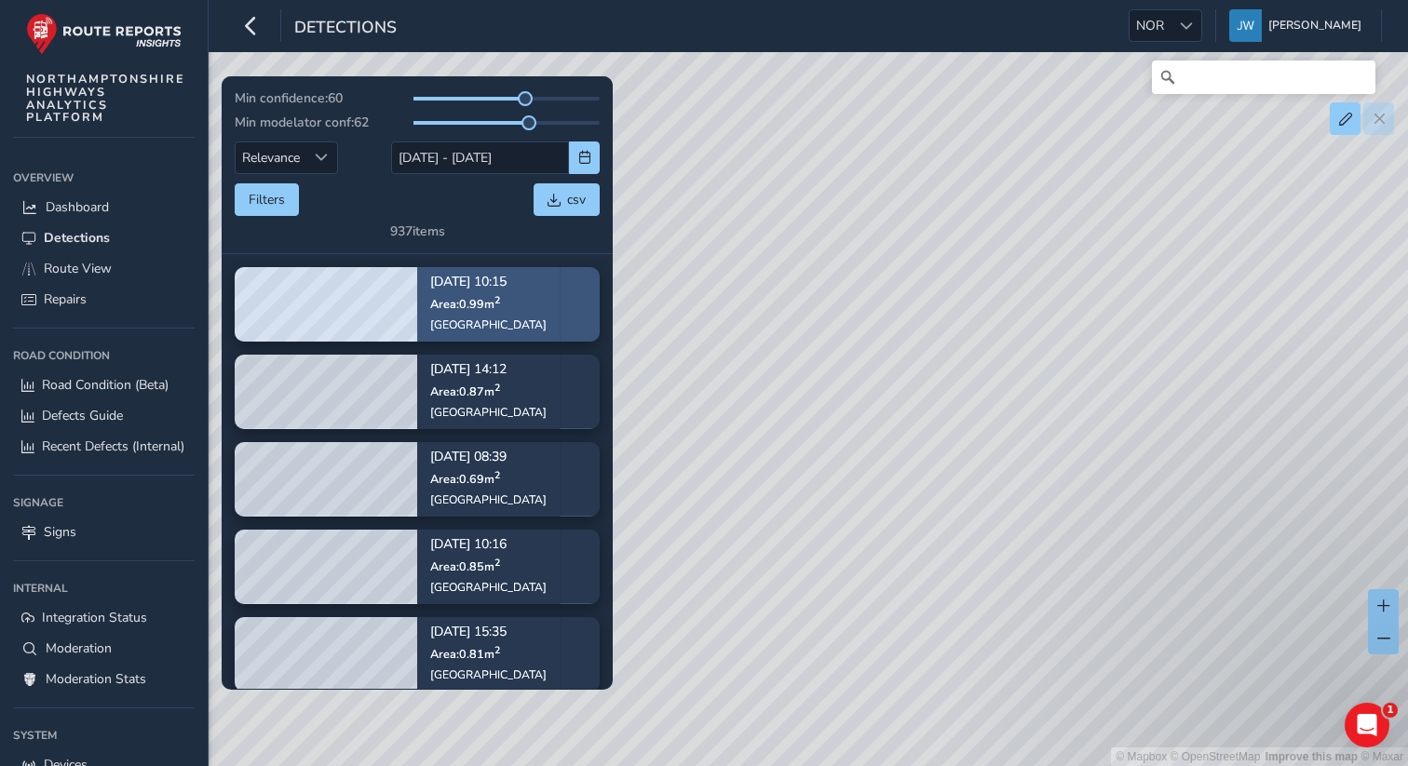
click at [560, 314] on div "Sep 23, 10:15 Area: 0.99 m 2 Windmill Avenue" at bounding box center [488, 305] width 142 height 108
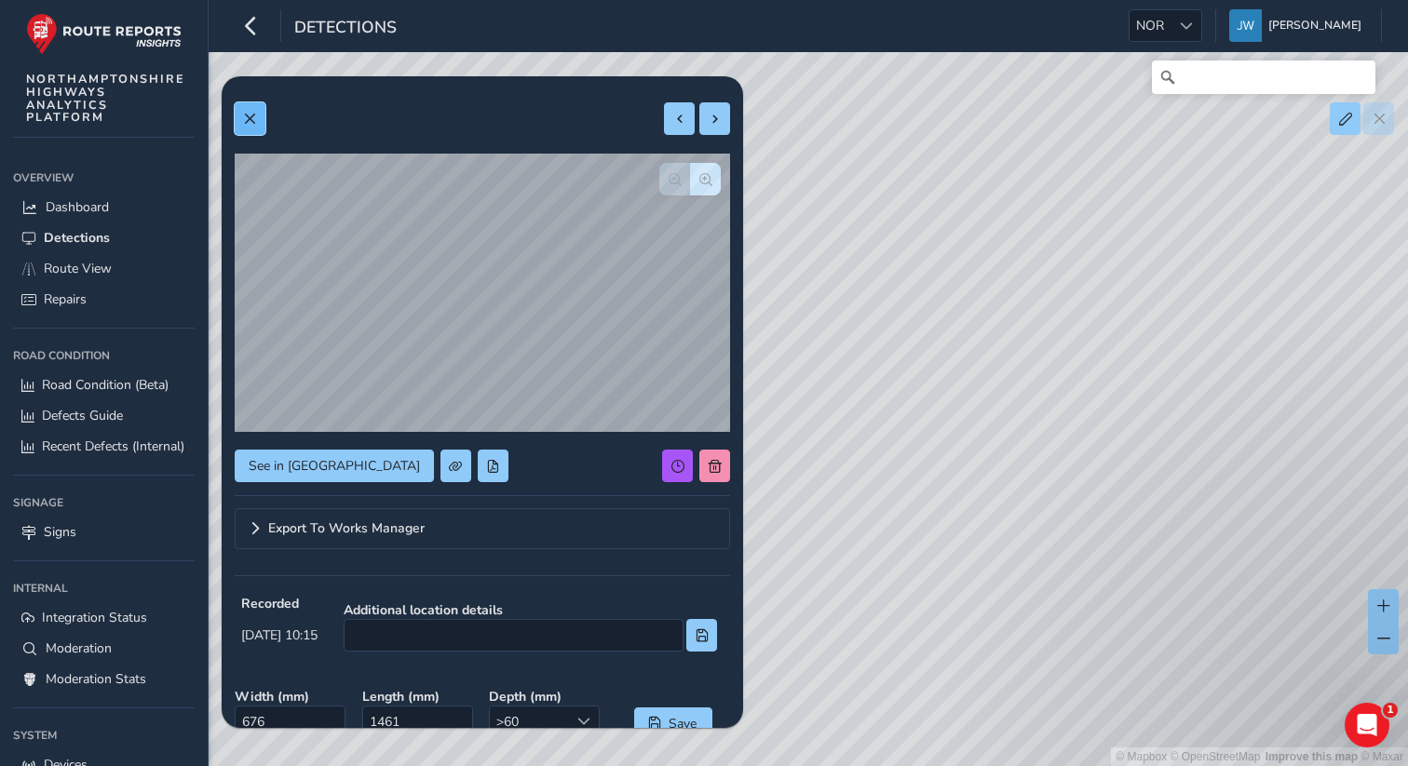
click at [251, 120] on span at bounding box center [249, 119] width 13 height 13
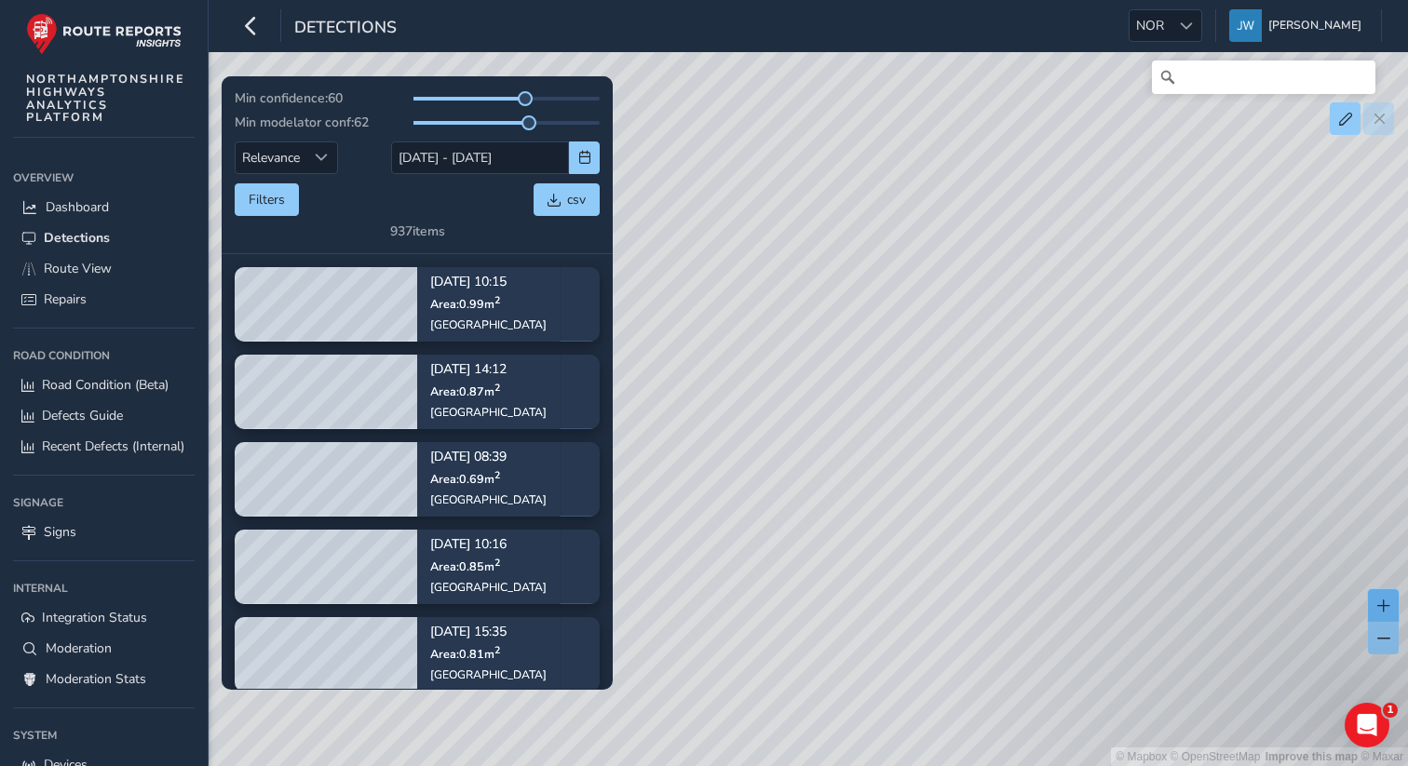
click at [1382, 609] on span at bounding box center [1383, 606] width 13 height 13
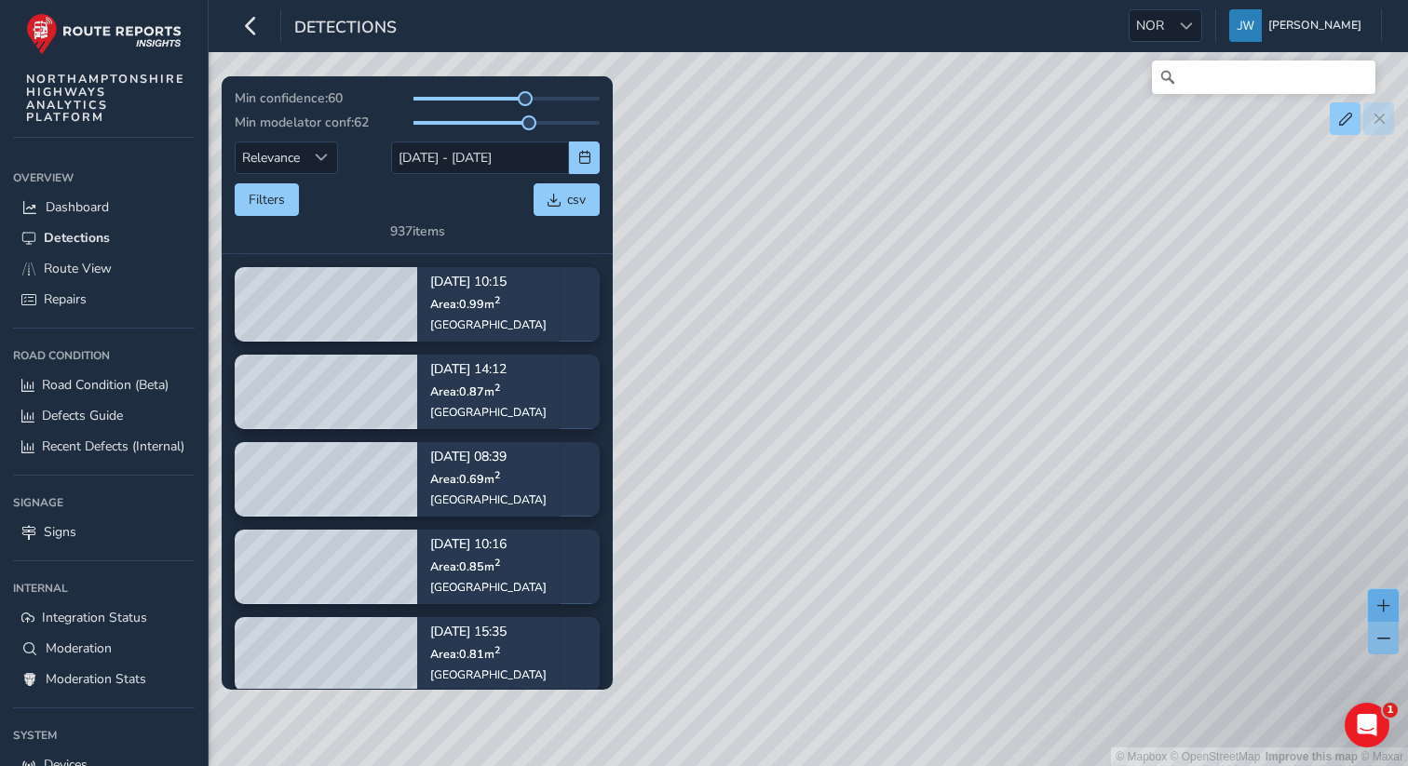
click at [1382, 609] on span at bounding box center [1383, 606] width 13 height 13
drag, startPoint x: 1048, startPoint y: 418, endPoint x: 905, endPoint y: 457, distance: 147.8
click at [906, 457] on div "© Mapbox © OpenStreetMap Improve this map © Maxar" at bounding box center [704, 383] width 1408 height 766
click at [1385, 611] on span at bounding box center [1383, 606] width 13 height 13
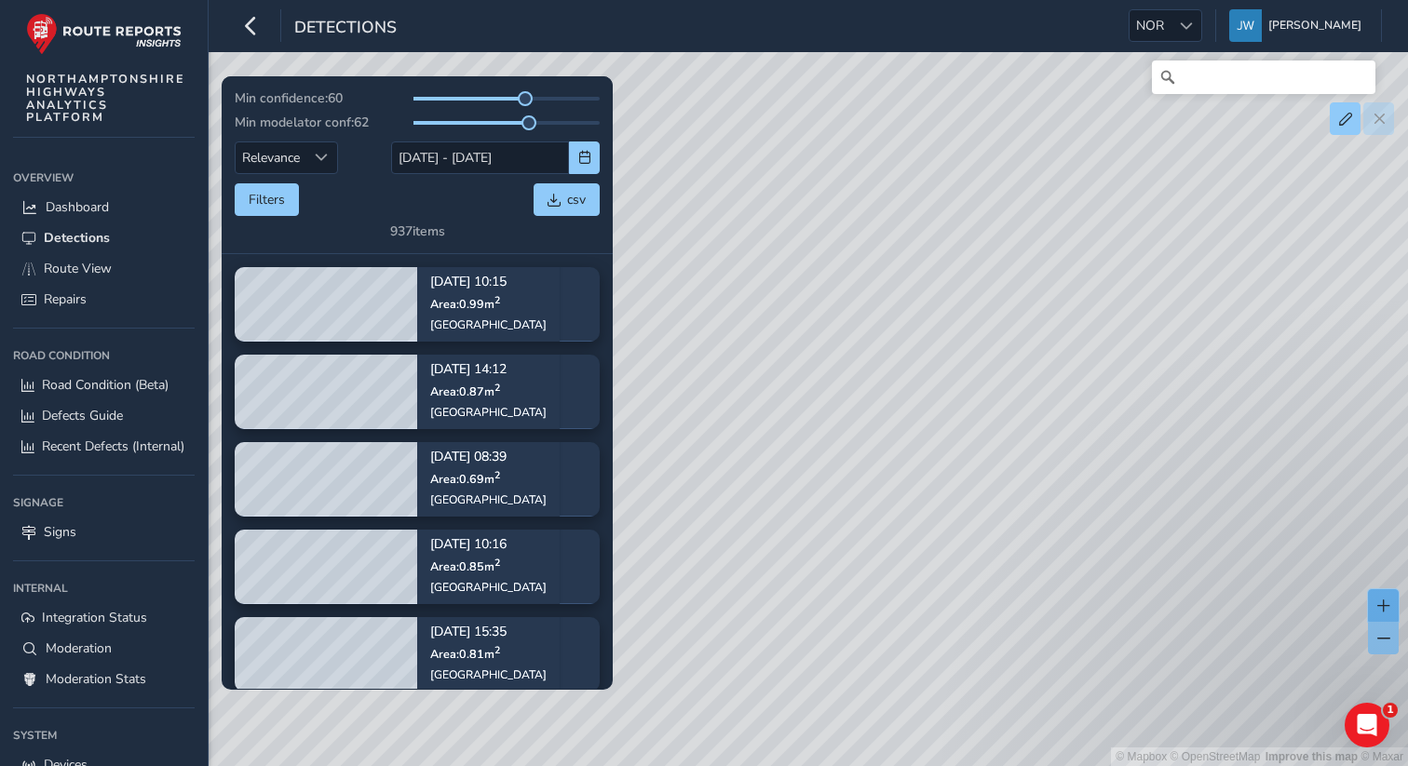
click at [1385, 611] on span at bounding box center [1383, 606] width 13 height 13
drag, startPoint x: 1234, startPoint y: 484, endPoint x: 855, endPoint y: 355, distance: 400.5
click at [855, 355] on div "© Mapbox © OpenStreetMap Improve this map © Maxar" at bounding box center [704, 383] width 1408 height 766
click at [1382, 604] on span at bounding box center [1383, 606] width 13 height 13
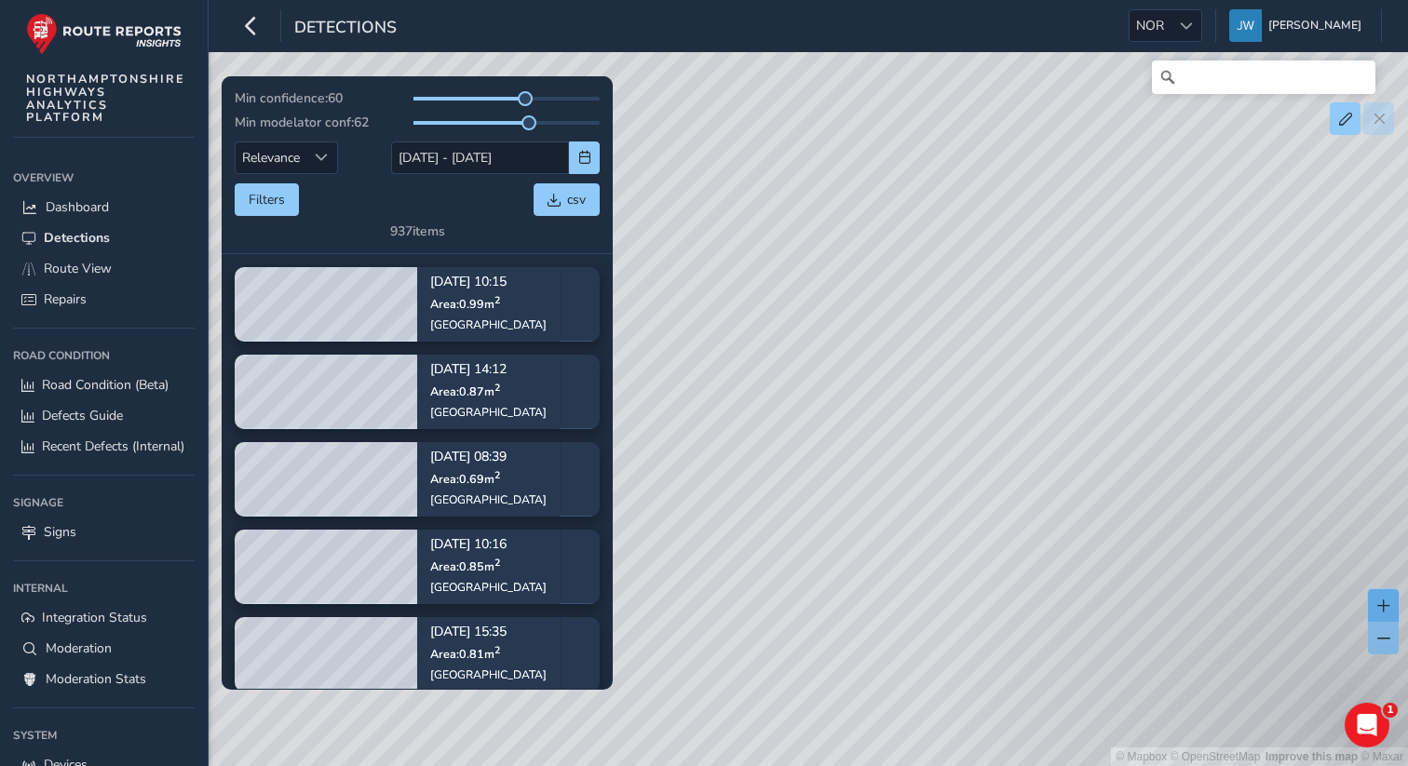
click at [1382, 604] on span at bounding box center [1383, 606] width 13 height 13
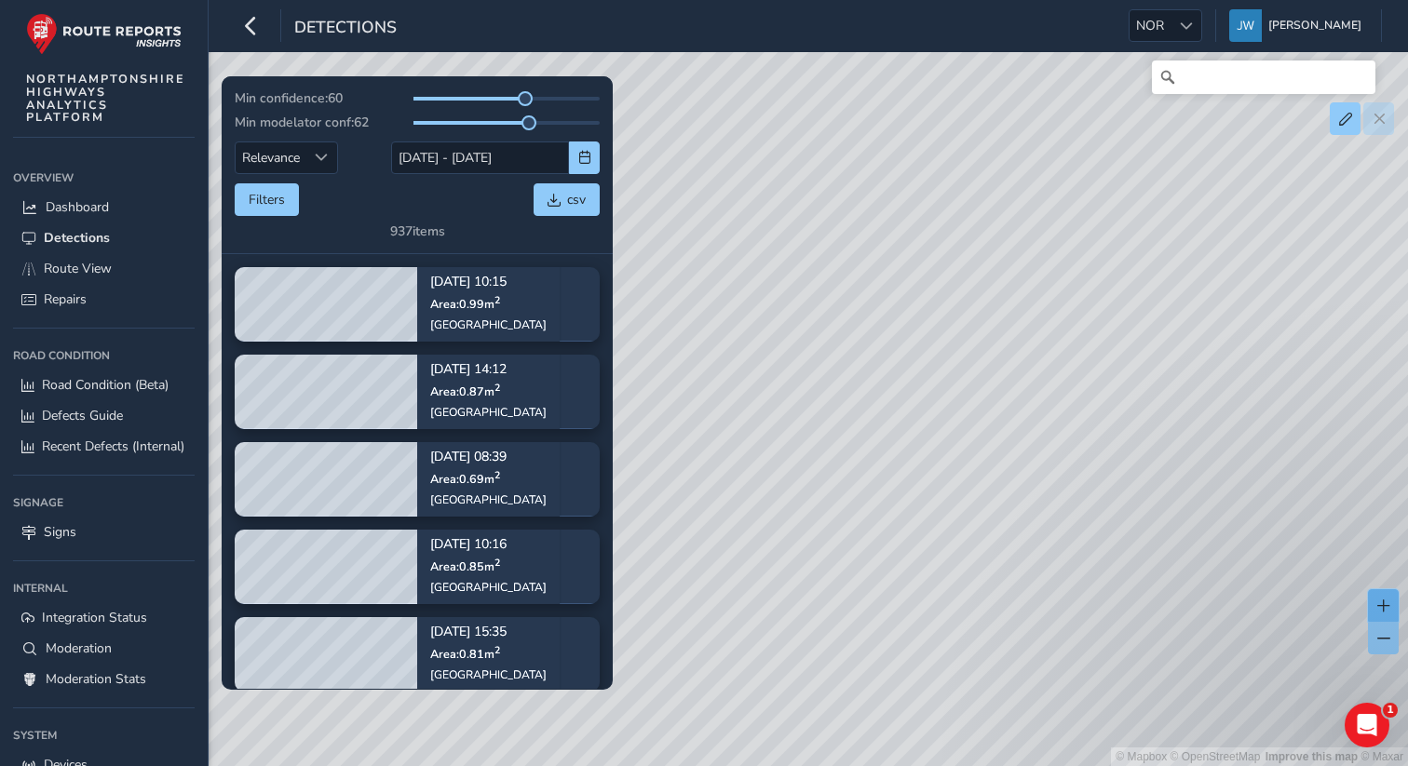
click at [1382, 604] on span at bounding box center [1383, 606] width 13 height 13
drag, startPoint x: 1119, startPoint y: 529, endPoint x: 1151, endPoint y: 255, distance: 275.6
click at [1151, 255] on div "© Mapbox © OpenStreetMap Improve this map © Maxar" at bounding box center [704, 383] width 1408 height 766
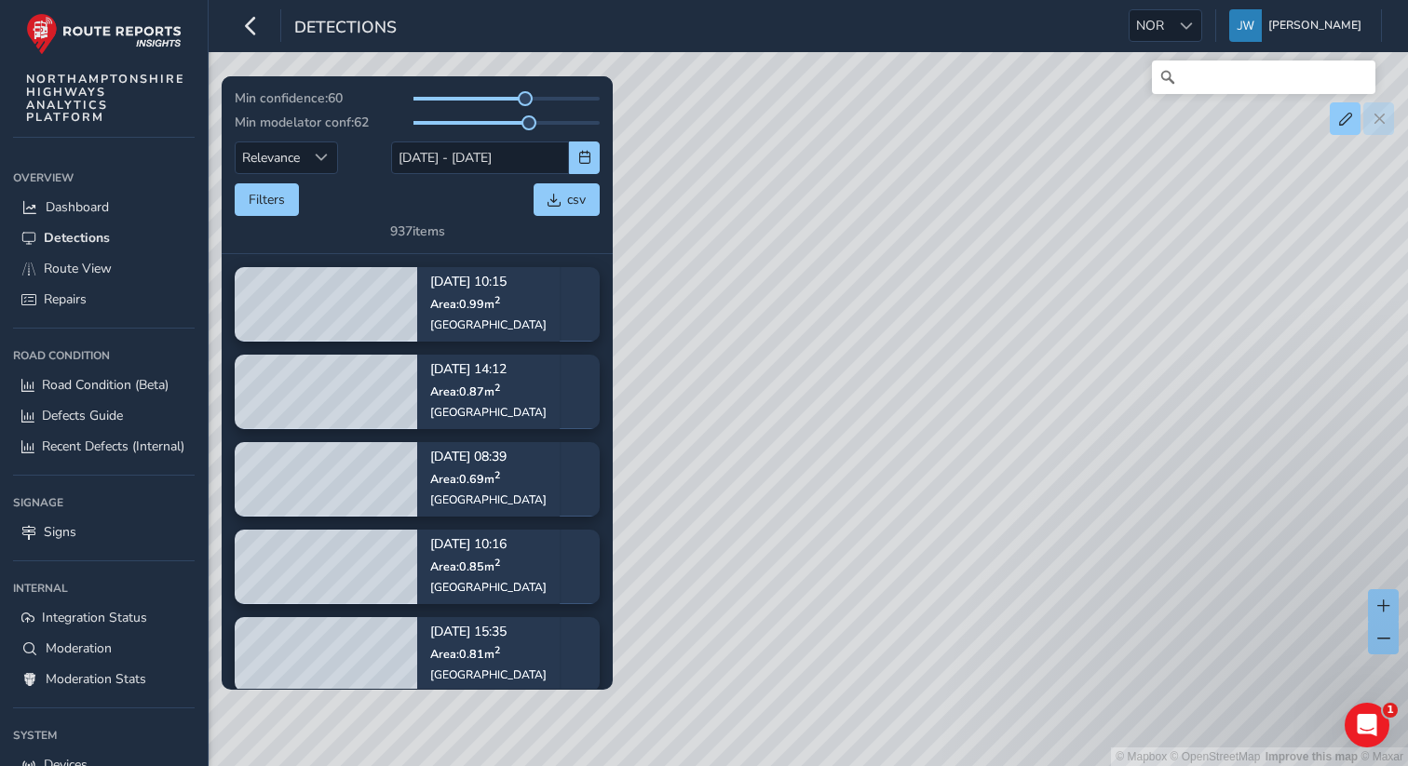
drag, startPoint x: 1023, startPoint y: 560, endPoint x: 1301, endPoint y: 362, distance: 340.6
click at [1301, 362] on div "© Mapbox © OpenStreetMap Improve this map © Maxar" at bounding box center [704, 383] width 1408 height 766
click at [1376, 639] on button at bounding box center [1383, 638] width 31 height 33
click at [1365, 632] on div "© Mapbox © OpenStreetMap Improve this map © Maxar" at bounding box center [704, 383] width 1408 height 766
click at [1387, 643] on span at bounding box center [1383, 638] width 13 height 13
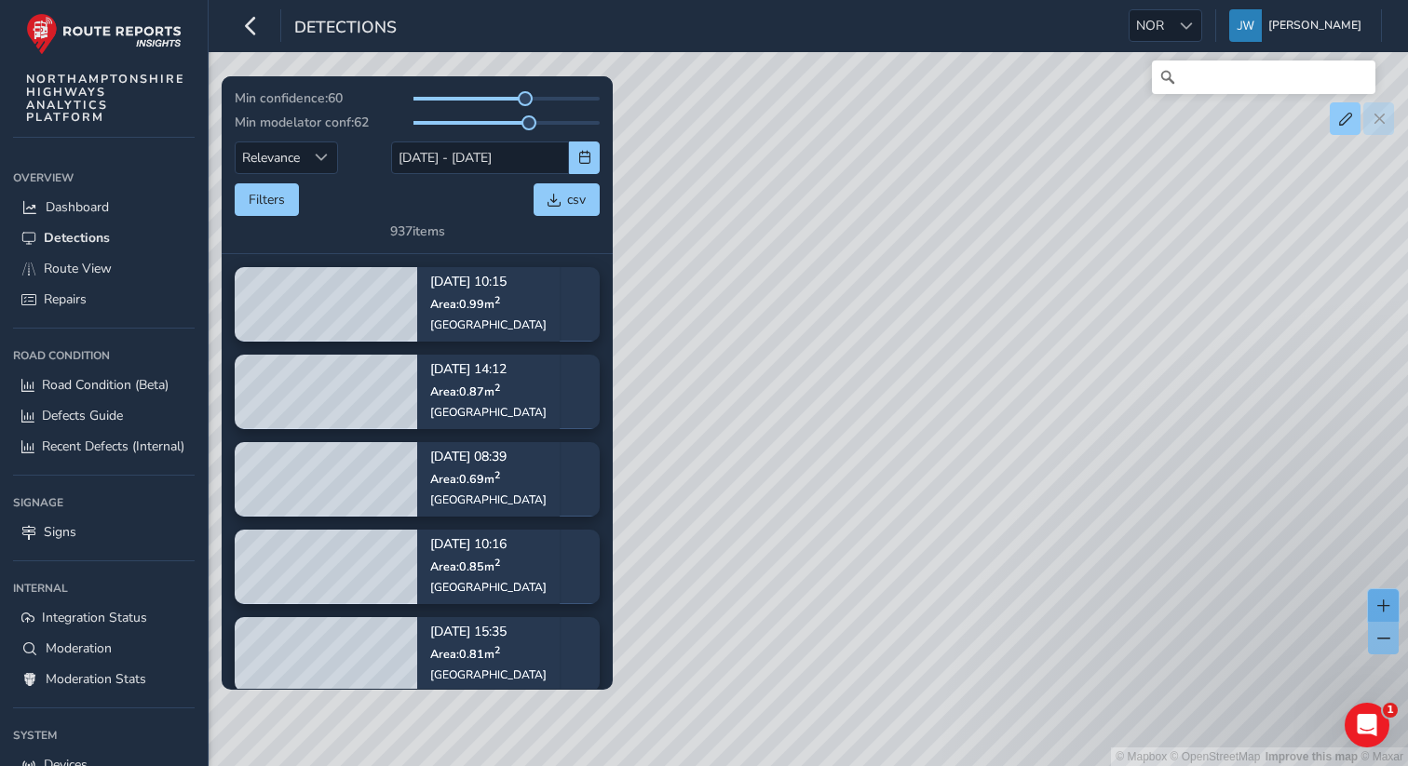
click at [1382, 606] on span at bounding box center [1383, 606] width 13 height 13
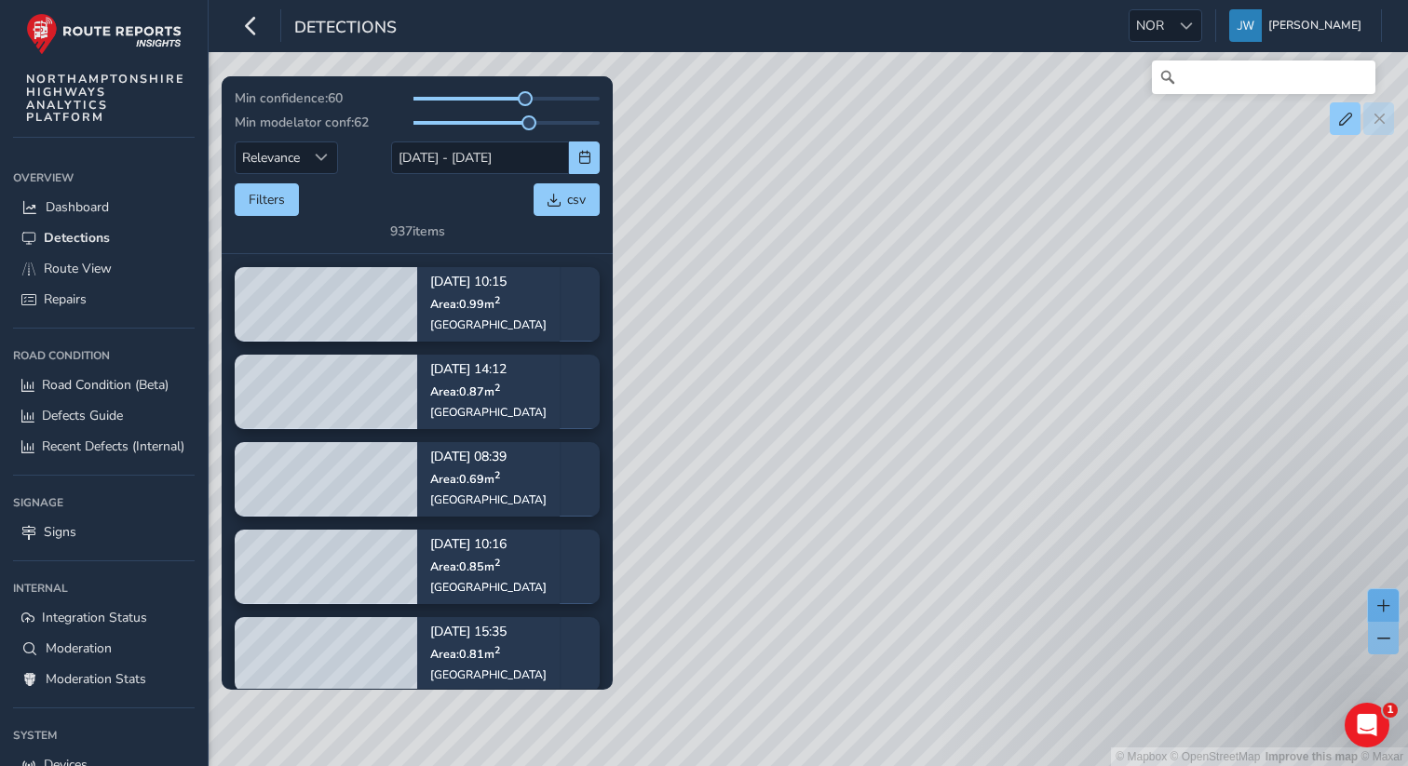
click at [1382, 606] on span at bounding box center [1383, 606] width 13 height 13
drag, startPoint x: 1093, startPoint y: 400, endPoint x: 1067, endPoint y: 617, distance: 218.6
click at [1067, 617] on div "© Mapbox © OpenStreetMap Improve this map © Maxar" at bounding box center [704, 383] width 1408 height 766
drag, startPoint x: 966, startPoint y: 182, endPoint x: 832, endPoint y: 456, distance: 305.7
click at [832, 456] on div "© Mapbox © OpenStreetMap Improve this map © Maxar" at bounding box center [704, 383] width 1408 height 766
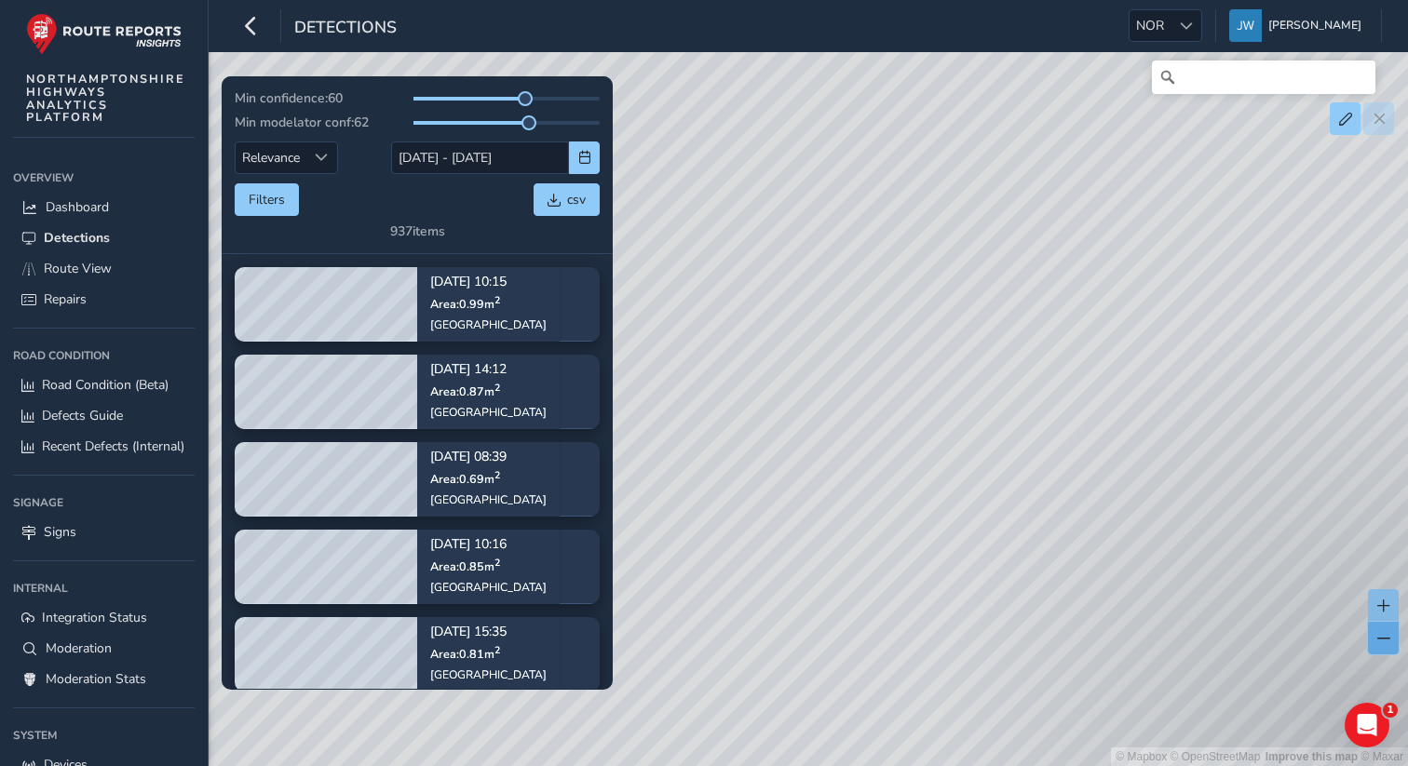
click at [1383, 647] on button at bounding box center [1383, 638] width 31 height 33
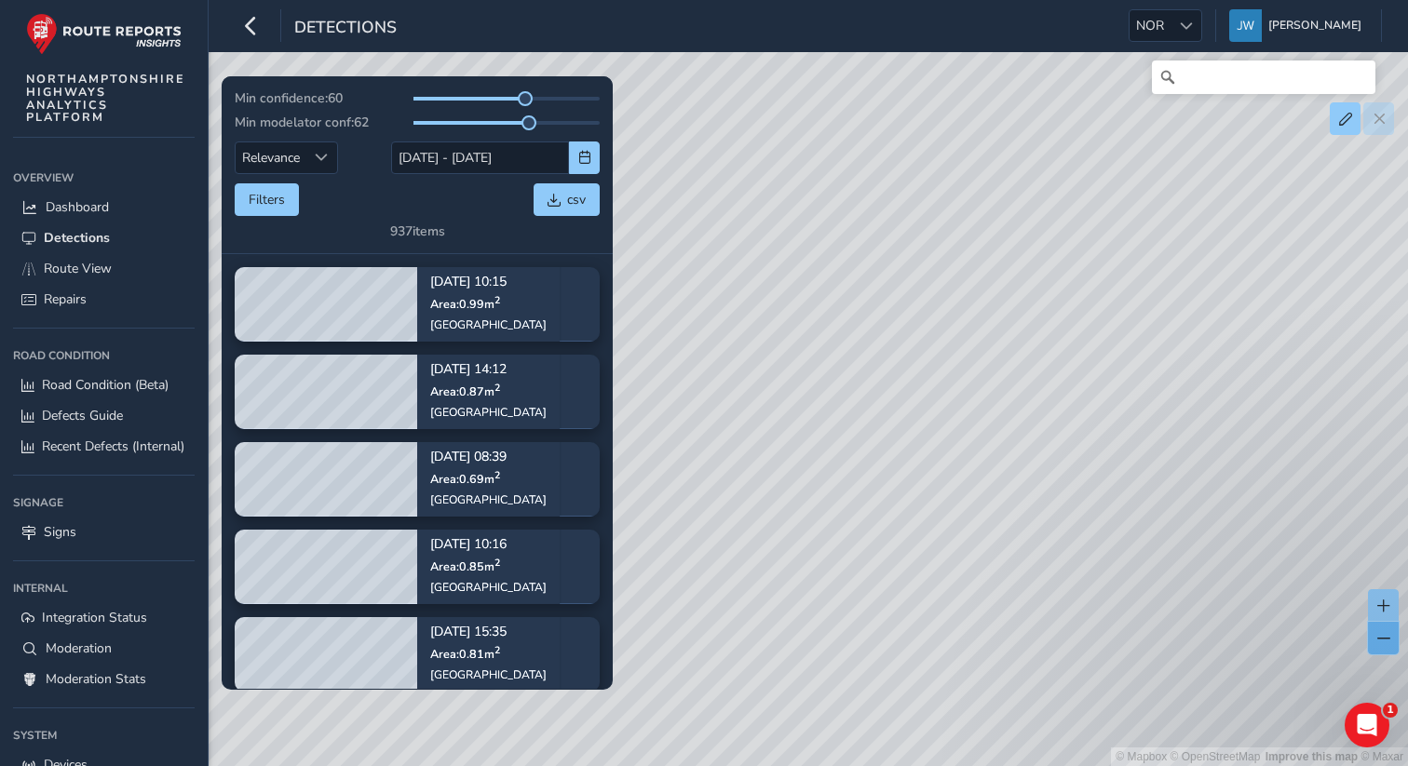
click at [1383, 647] on button at bounding box center [1383, 638] width 31 height 33
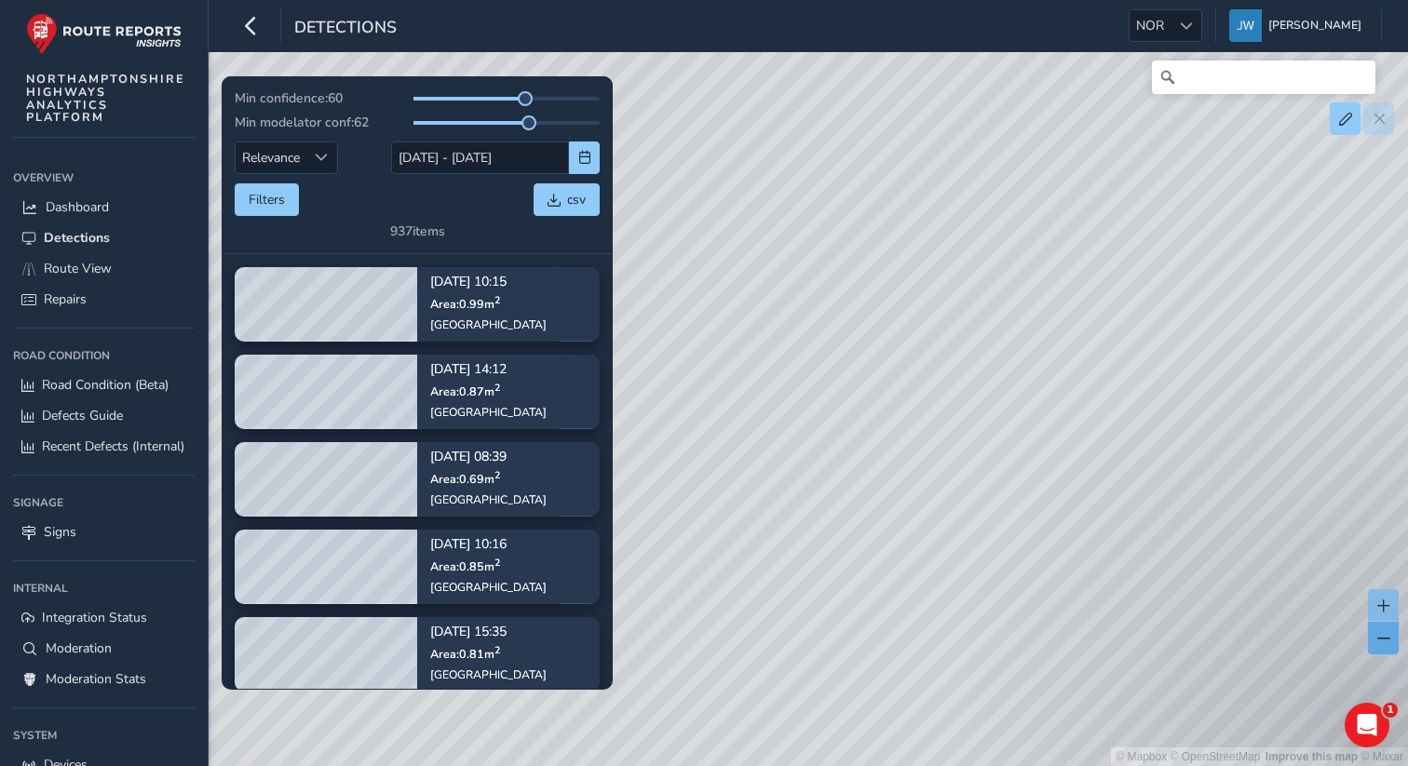
click at [1383, 647] on button at bounding box center [1383, 638] width 31 height 33
click at [1389, 609] on button at bounding box center [1383, 606] width 31 height 33
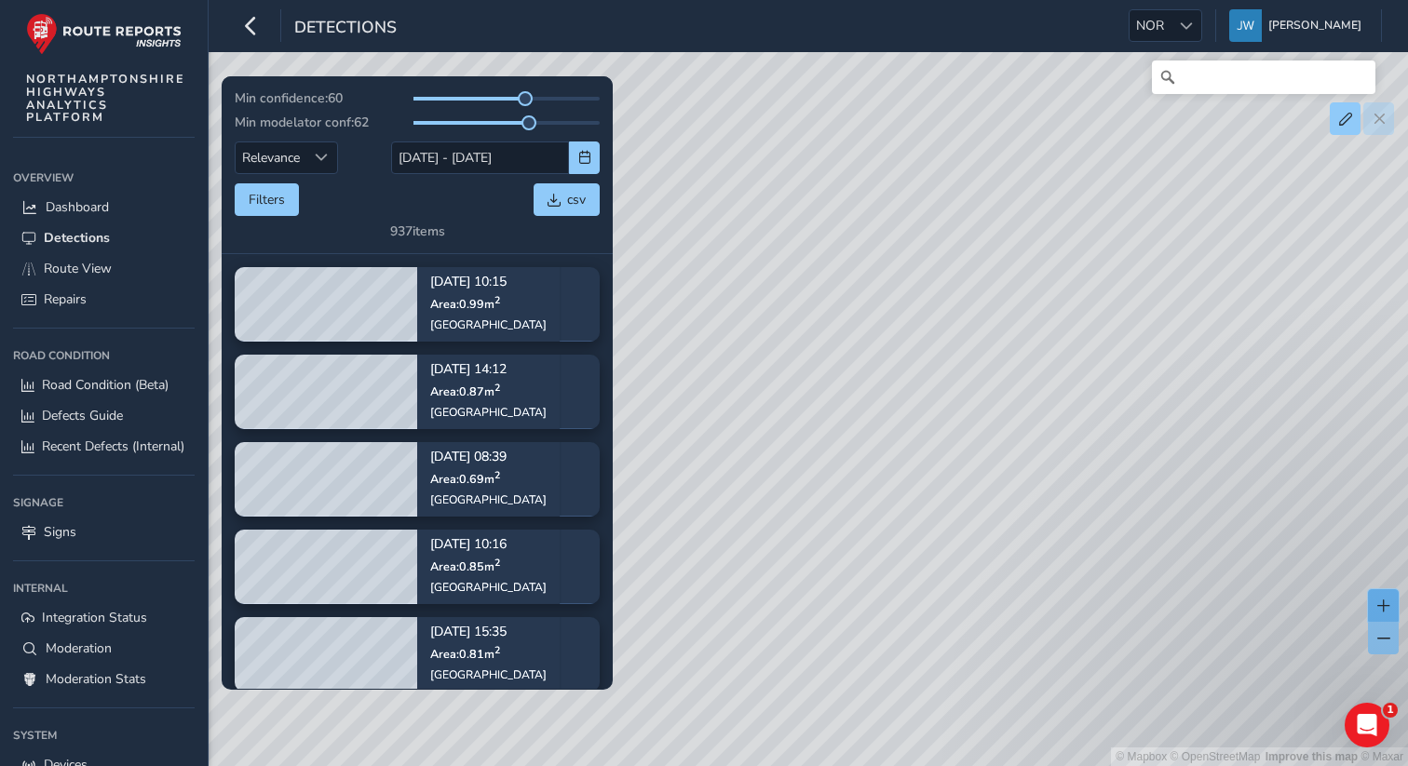
click at [1389, 609] on button at bounding box center [1383, 606] width 31 height 33
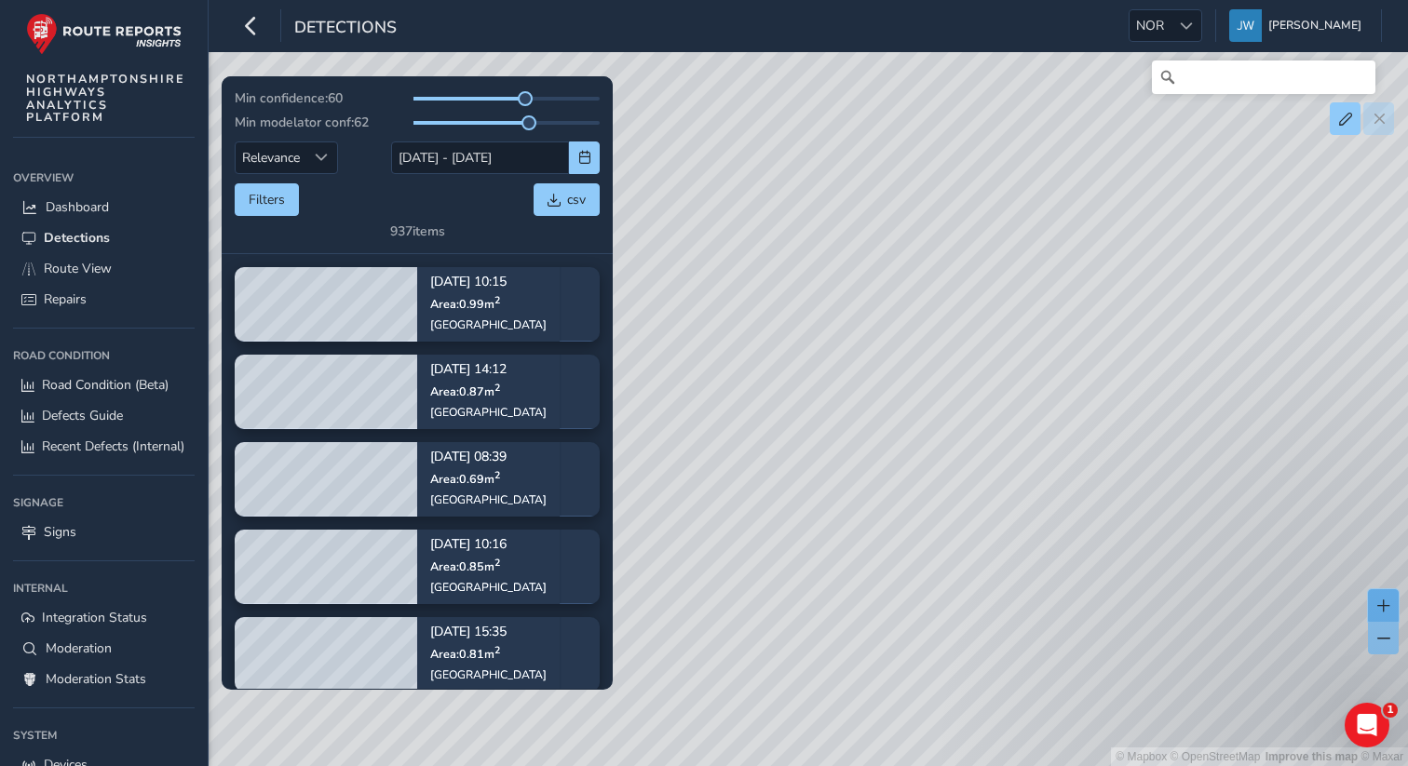
click at [1389, 609] on button at bounding box center [1383, 606] width 31 height 33
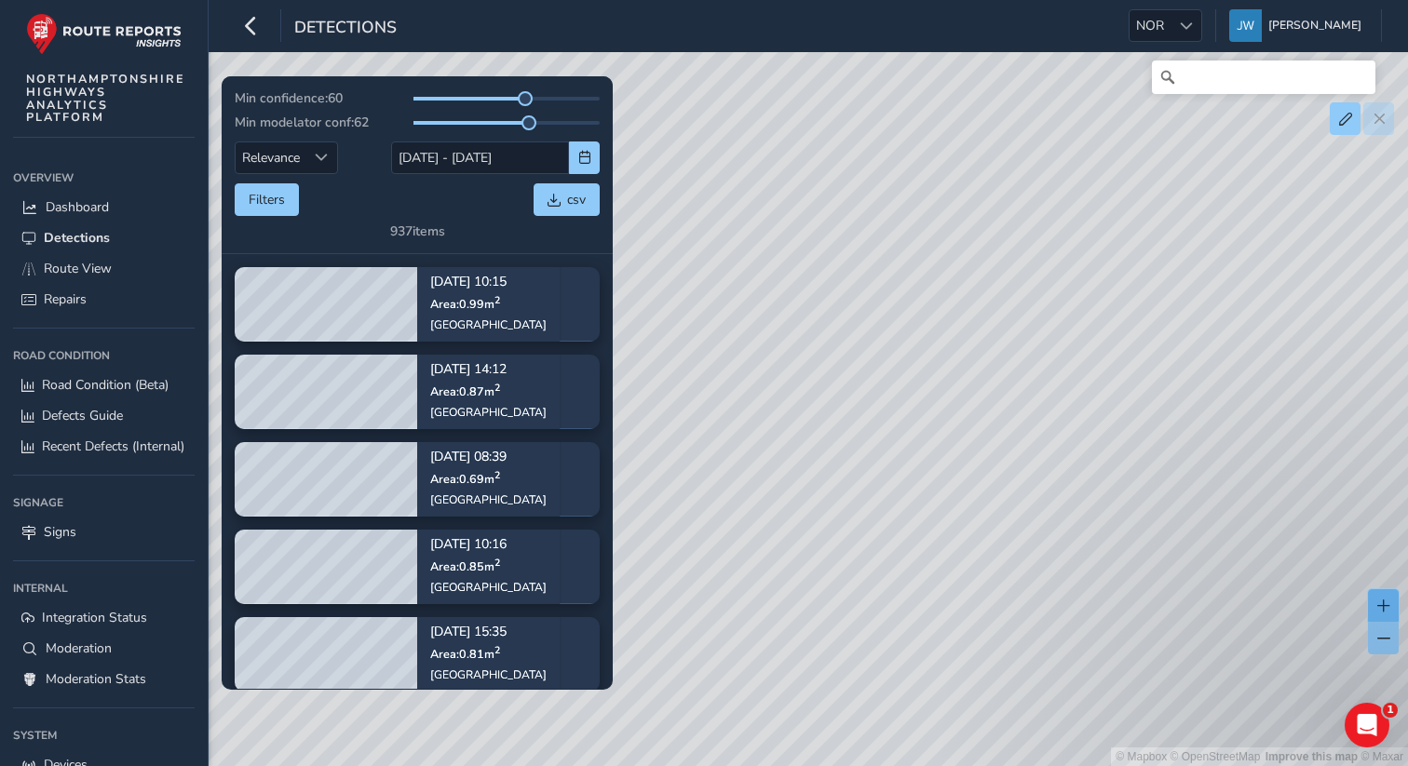
click at [1389, 609] on button at bounding box center [1383, 606] width 31 height 33
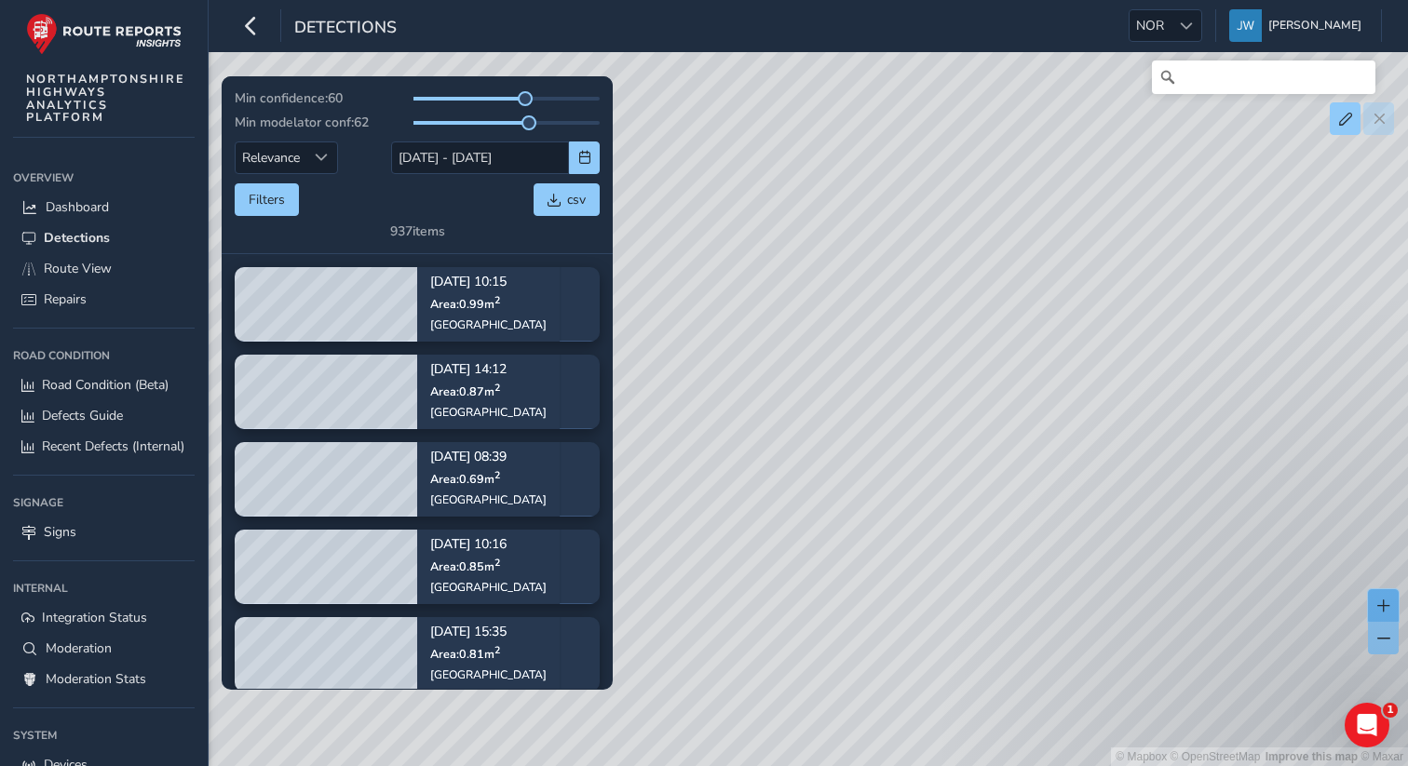
click at [1389, 609] on button at bounding box center [1383, 606] width 31 height 33
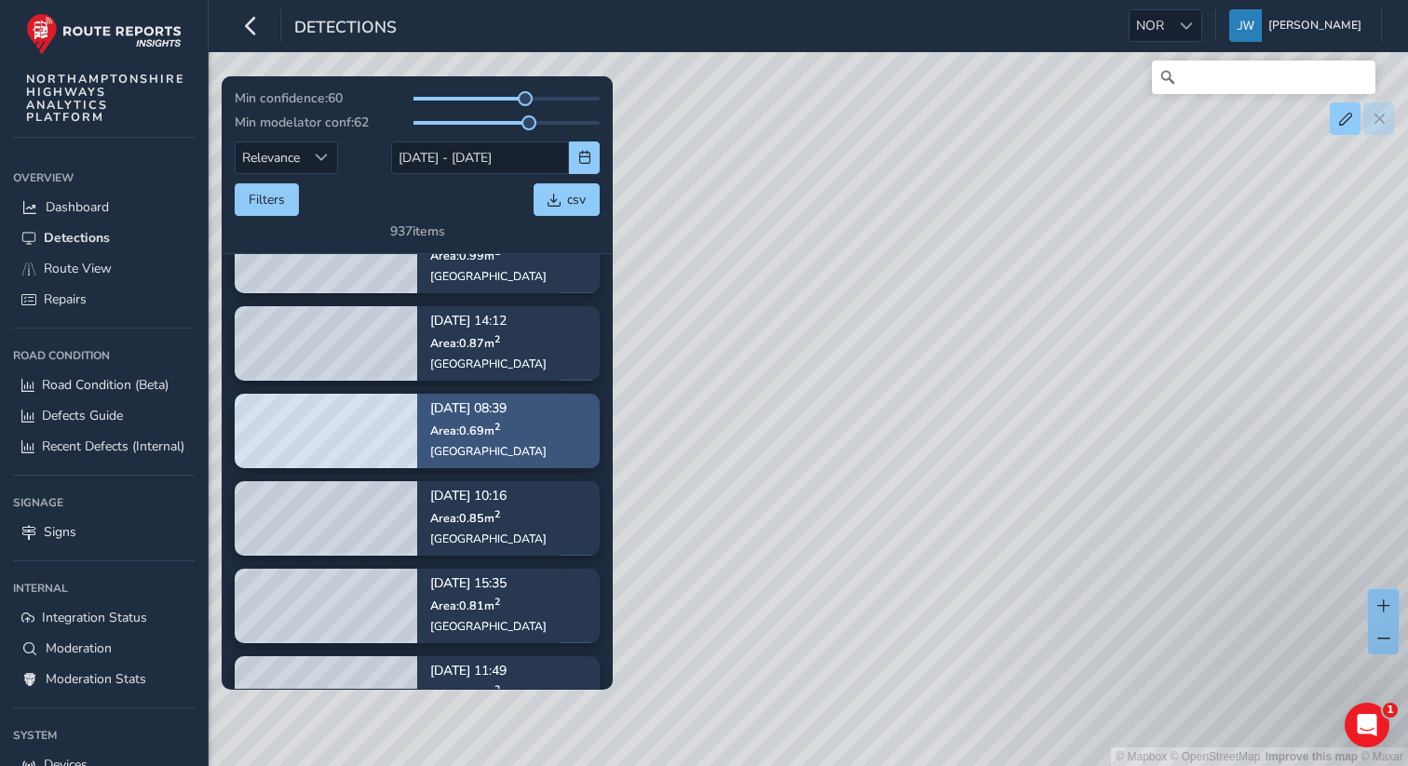
scroll to position [67, 0]
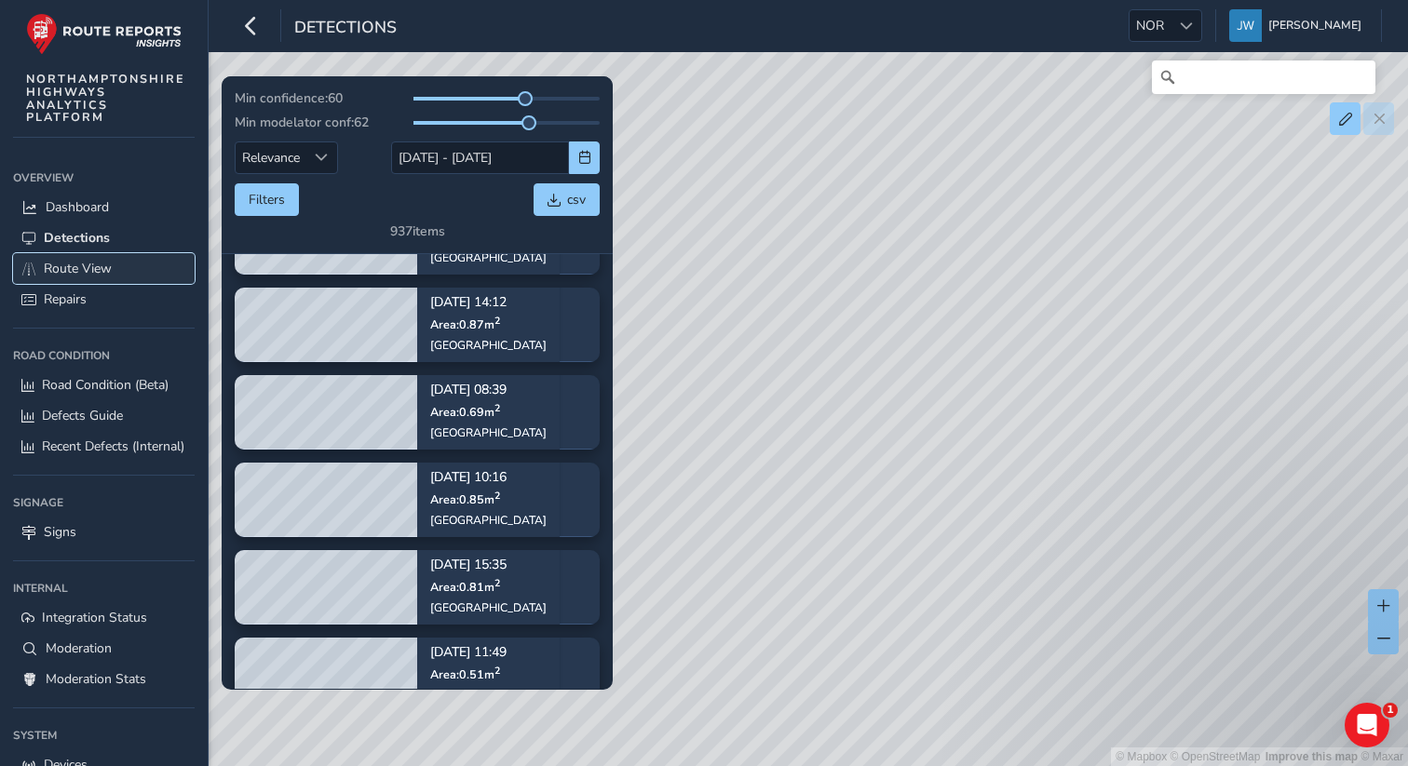
click at [75, 273] on span "Route View" at bounding box center [78, 269] width 68 height 18
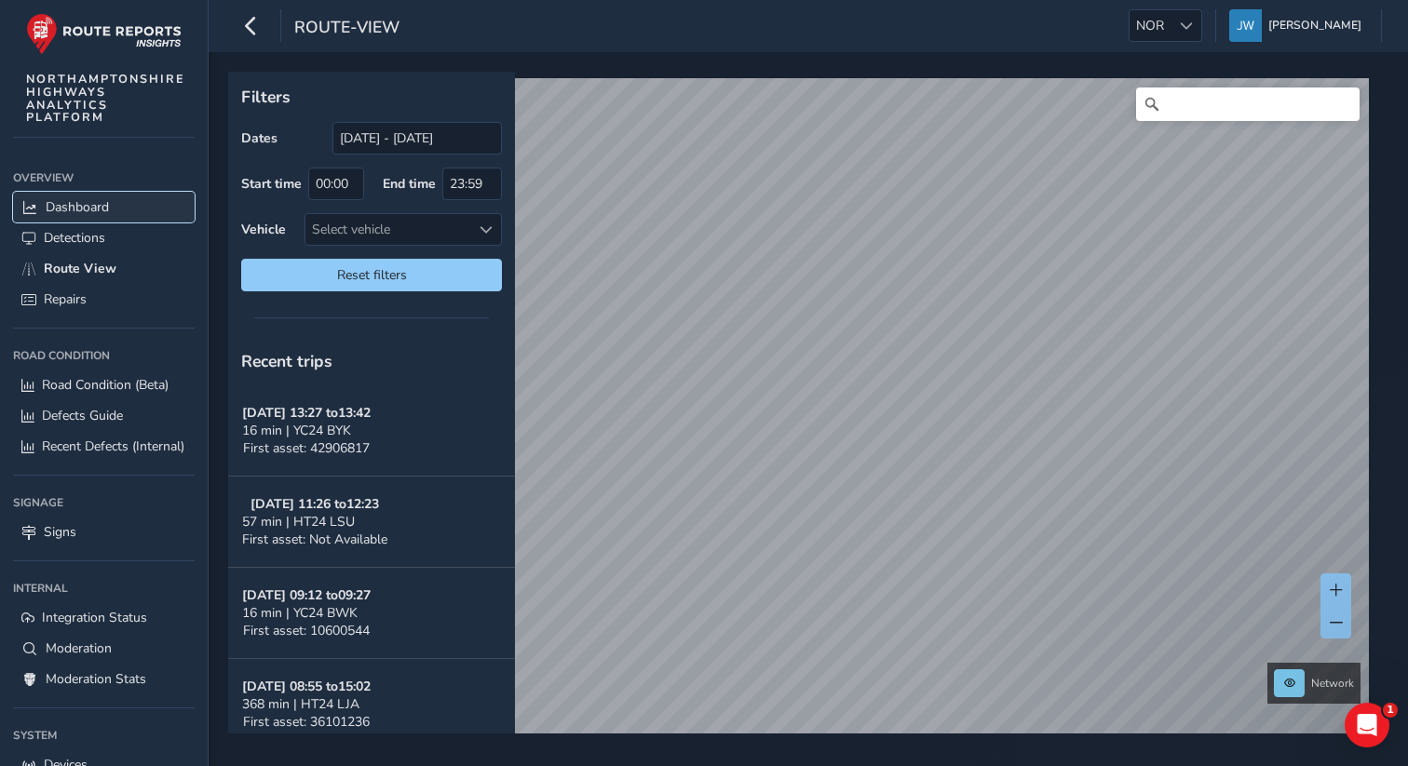
click at [80, 207] on span "Dashboard" at bounding box center [77, 207] width 63 height 18
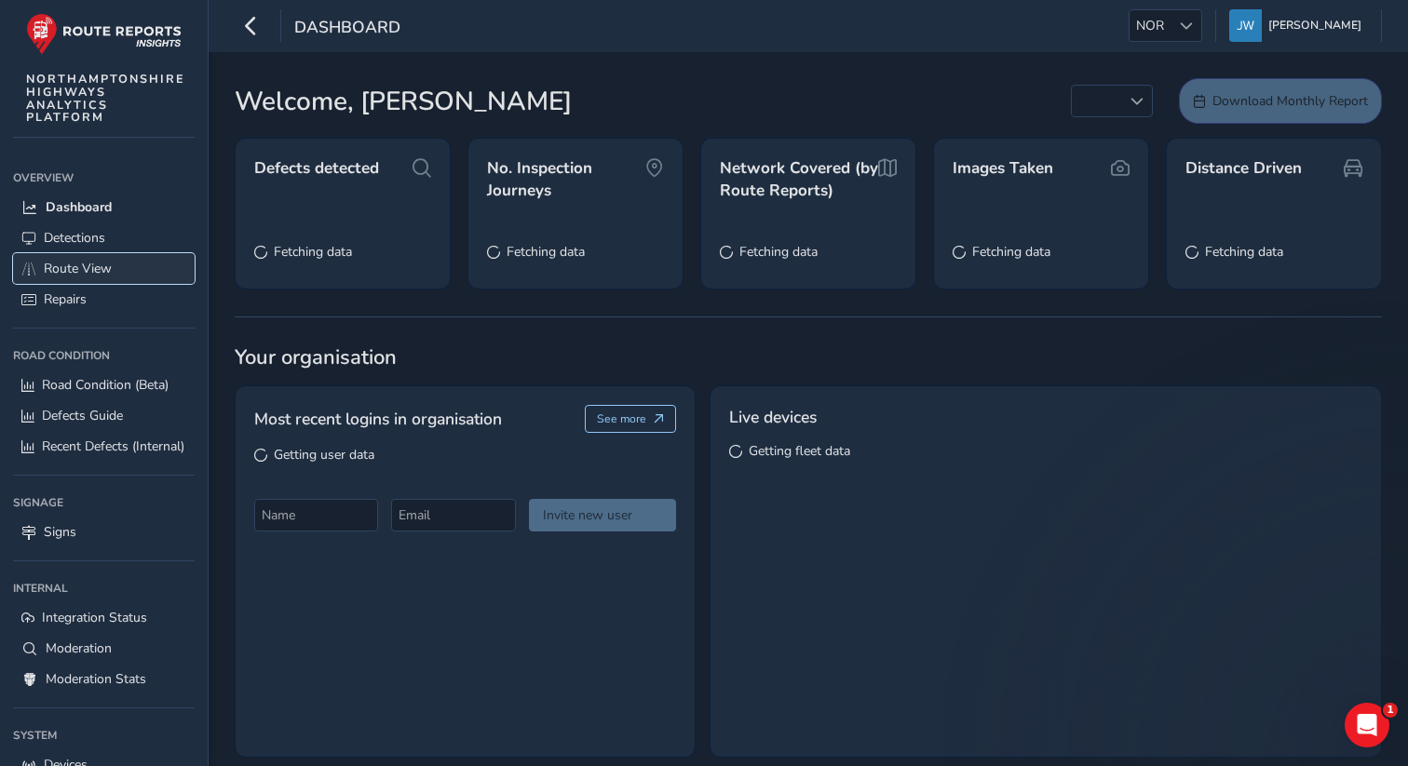
click at [88, 257] on link "Route View" at bounding box center [104, 268] width 182 height 31
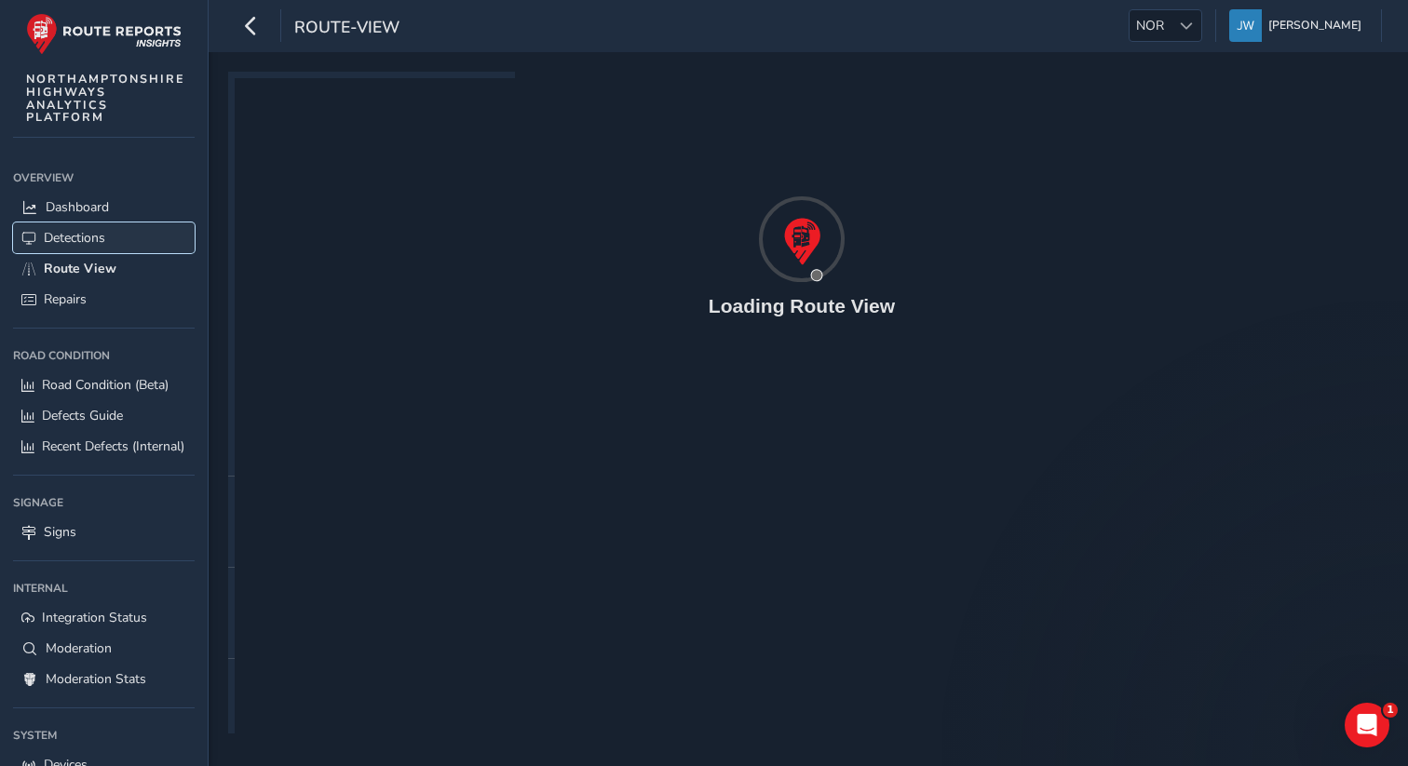
click at [88, 244] on span "Detections" at bounding box center [74, 238] width 61 height 18
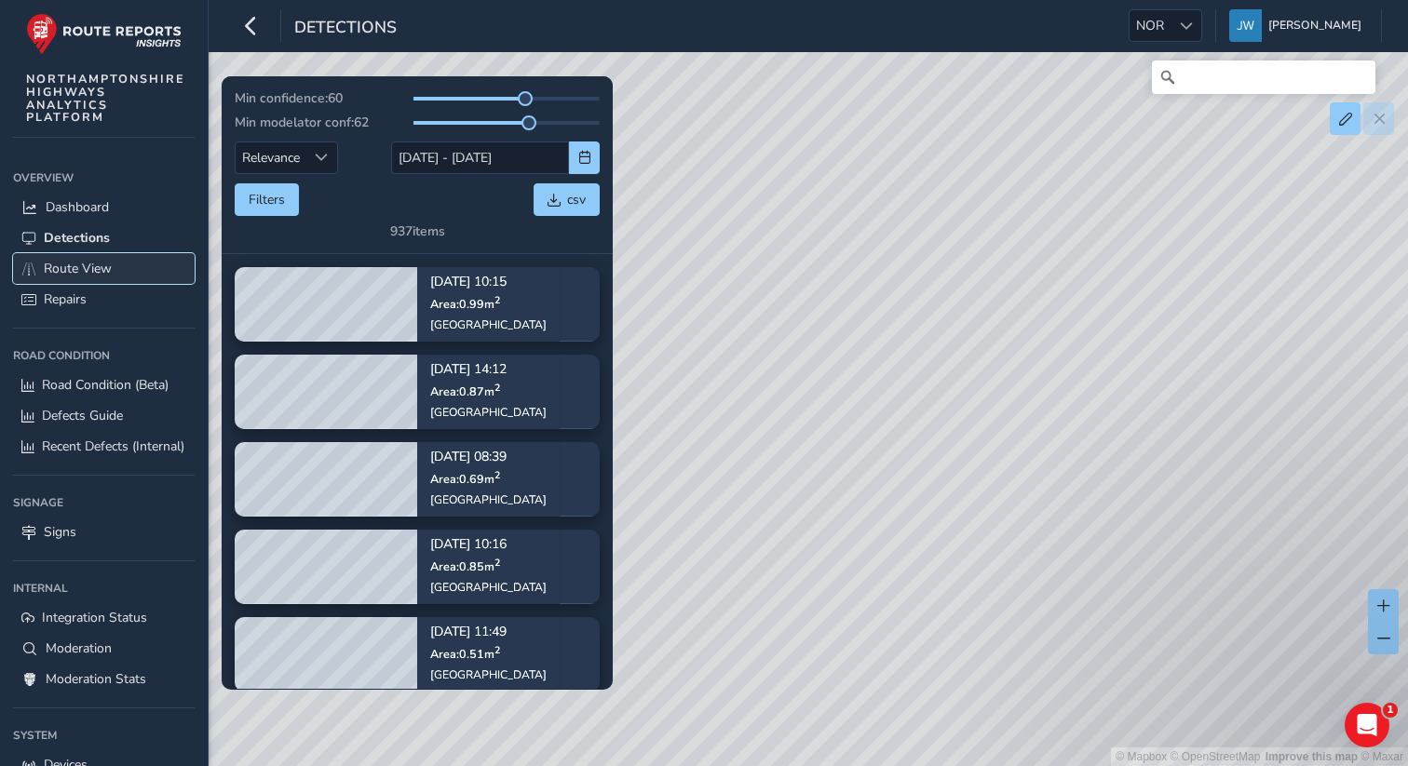
click at [87, 268] on span "Route View" at bounding box center [78, 269] width 68 height 18
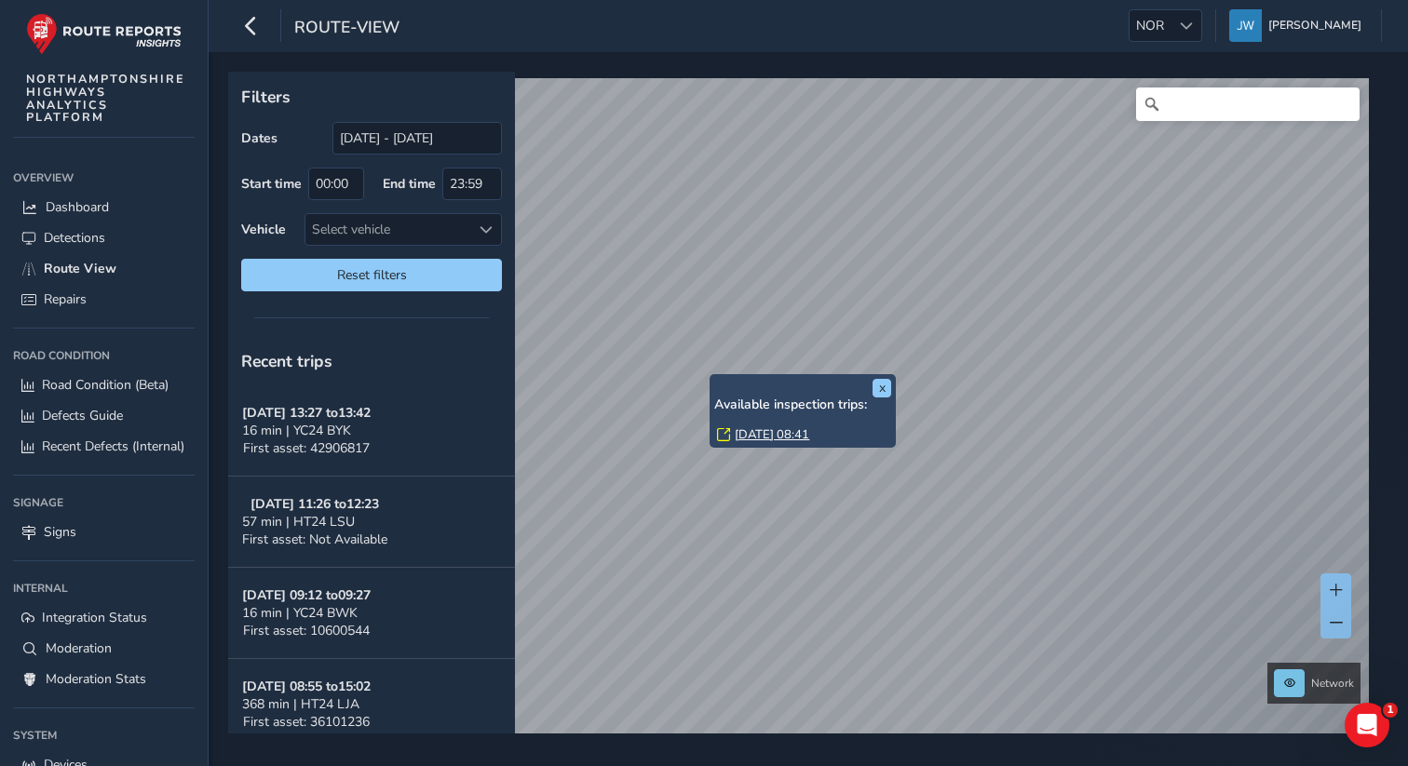
click at [833, 360] on div "x Available inspection trips: Wed, 17 Sep, 08:41 Filters Dates 24/08/2025 - 23/…" at bounding box center [801, 403] width 1147 height 662
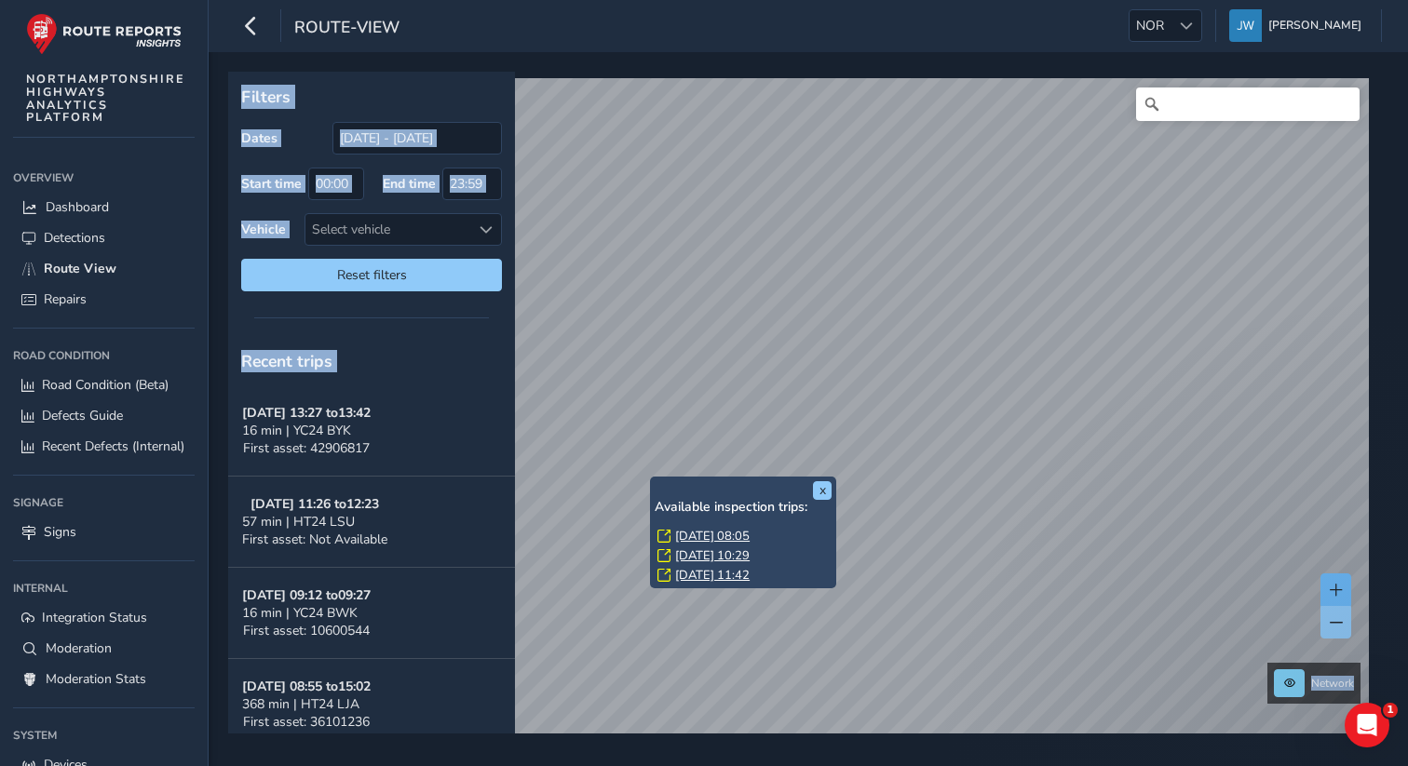
click at [1339, 585] on span at bounding box center [1336, 590] width 13 height 13
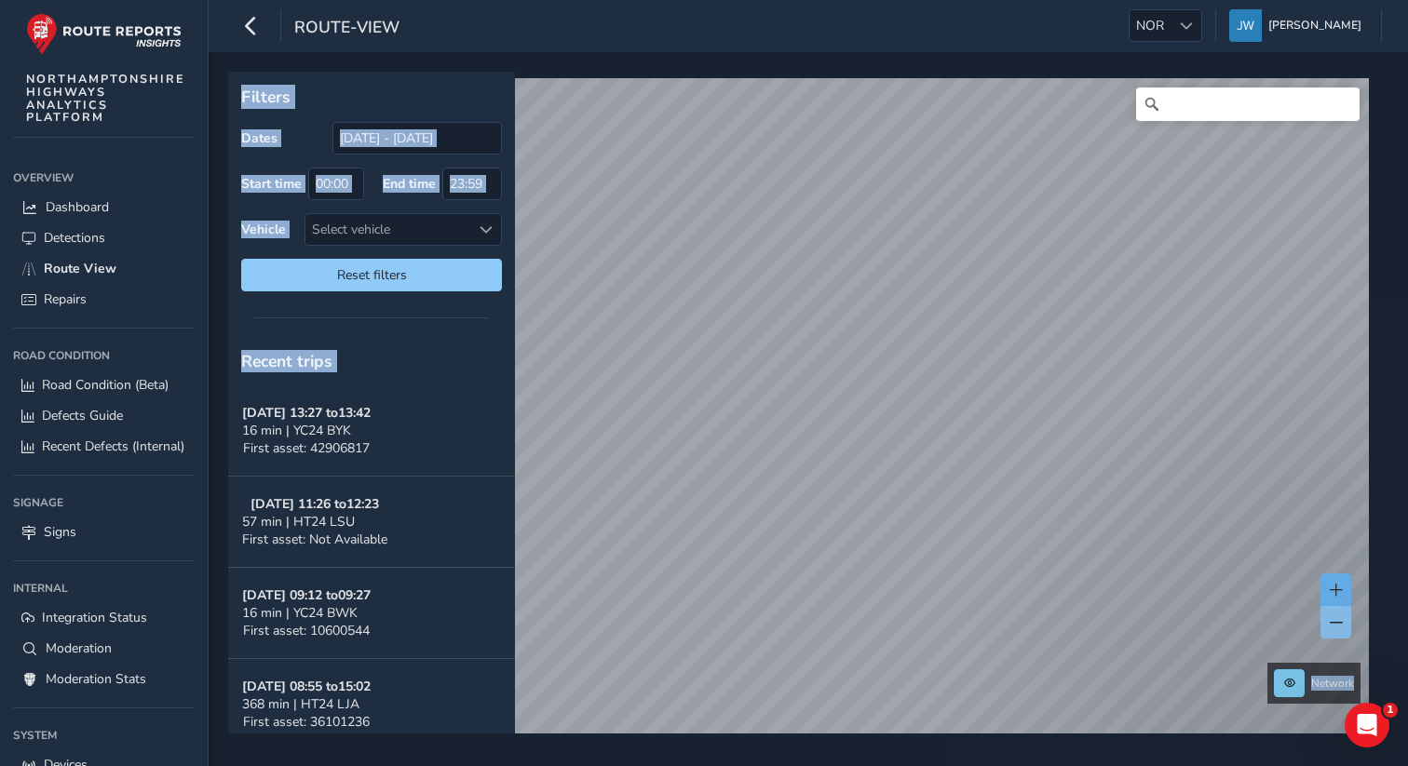
click at [1339, 585] on span at bounding box center [1336, 590] width 13 height 13
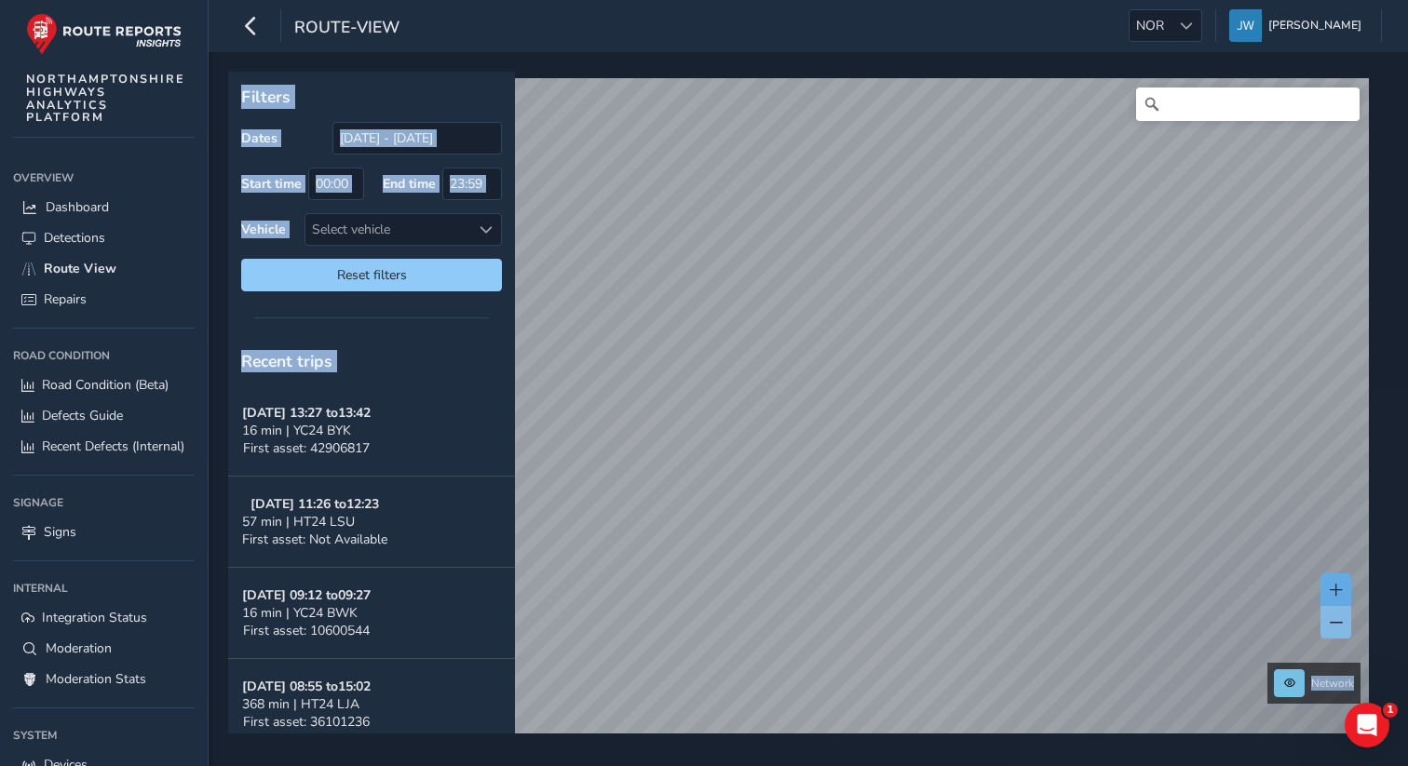
click at [1339, 585] on span at bounding box center [1336, 590] width 13 height 13
click at [67, 251] on link "Detections" at bounding box center [104, 238] width 182 height 31
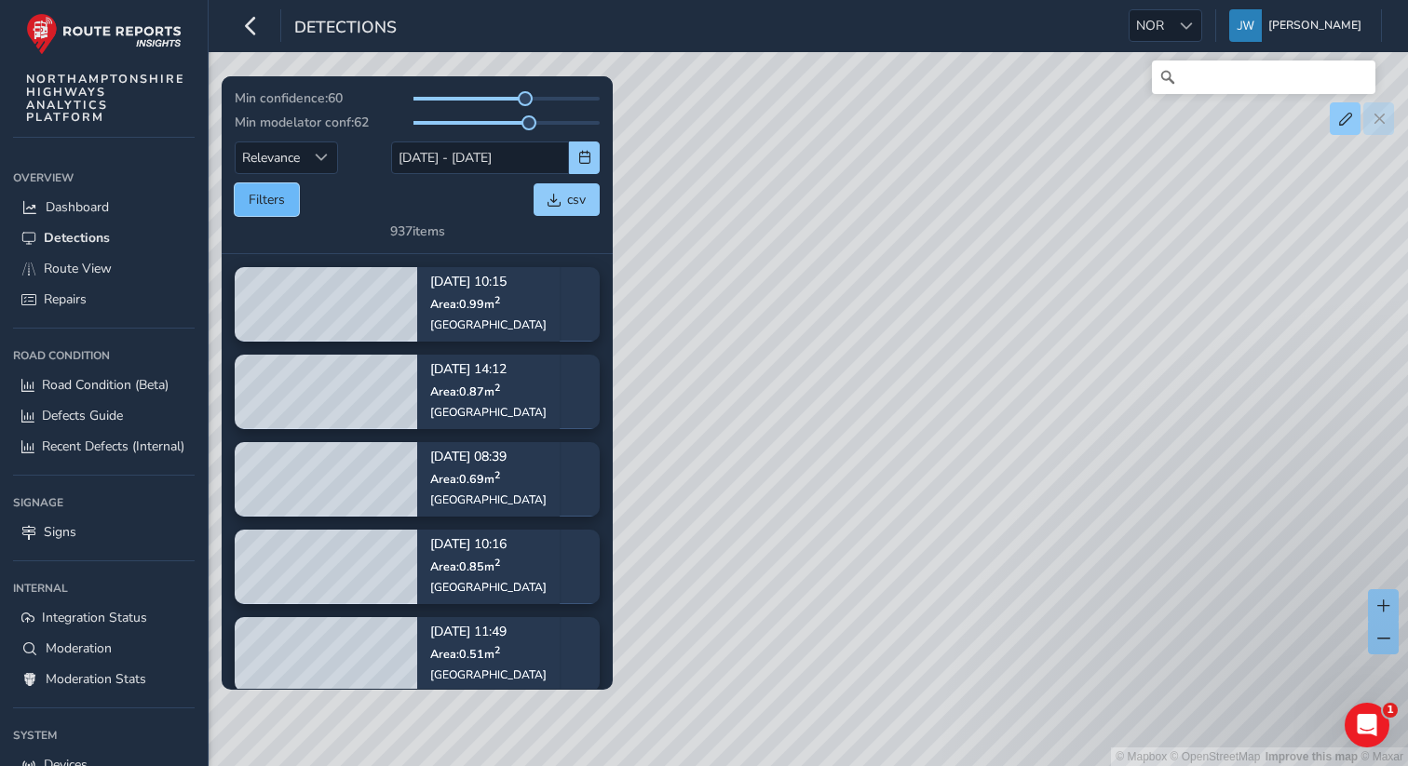
click at [278, 200] on button "Filters" at bounding box center [267, 199] width 64 height 33
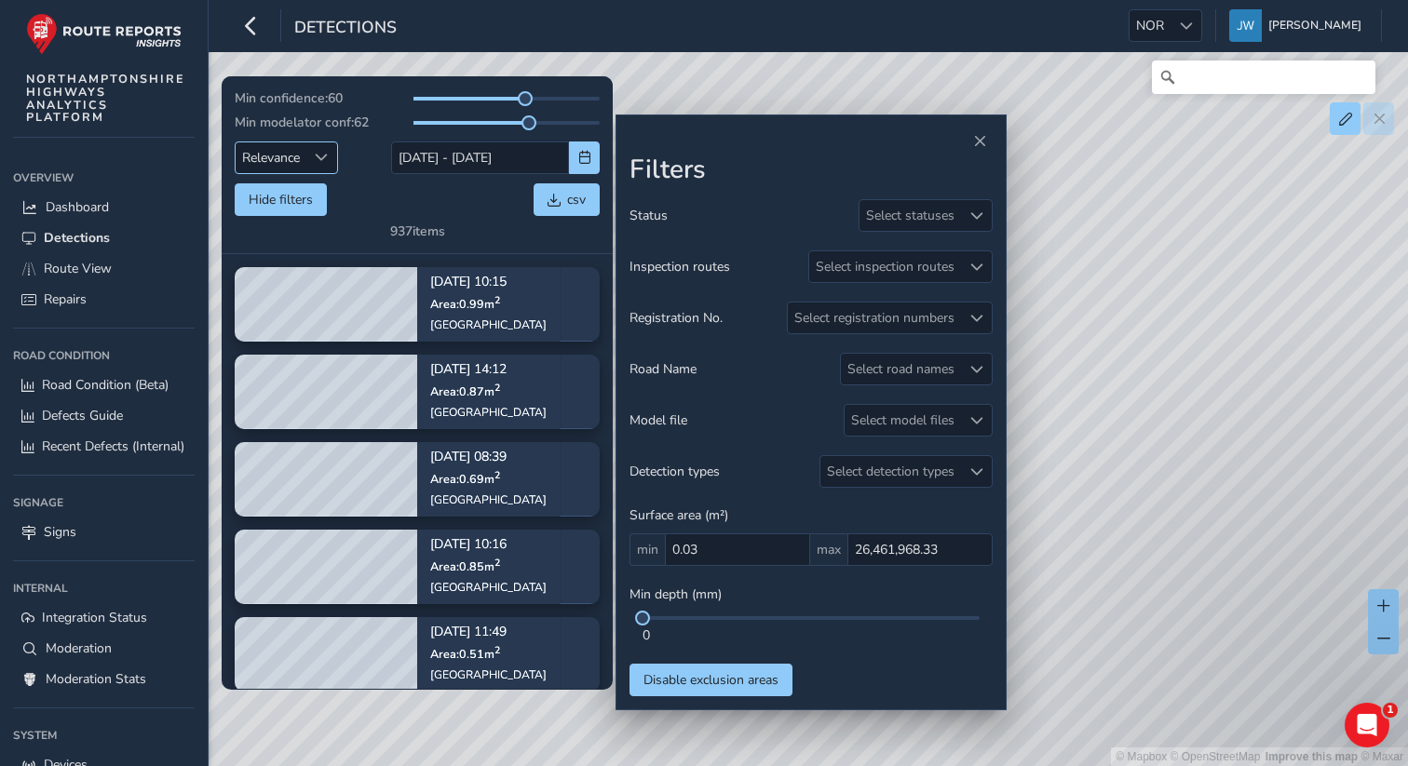
click at [316, 148] on div "Sort by Date" at bounding box center [321, 157] width 31 height 31
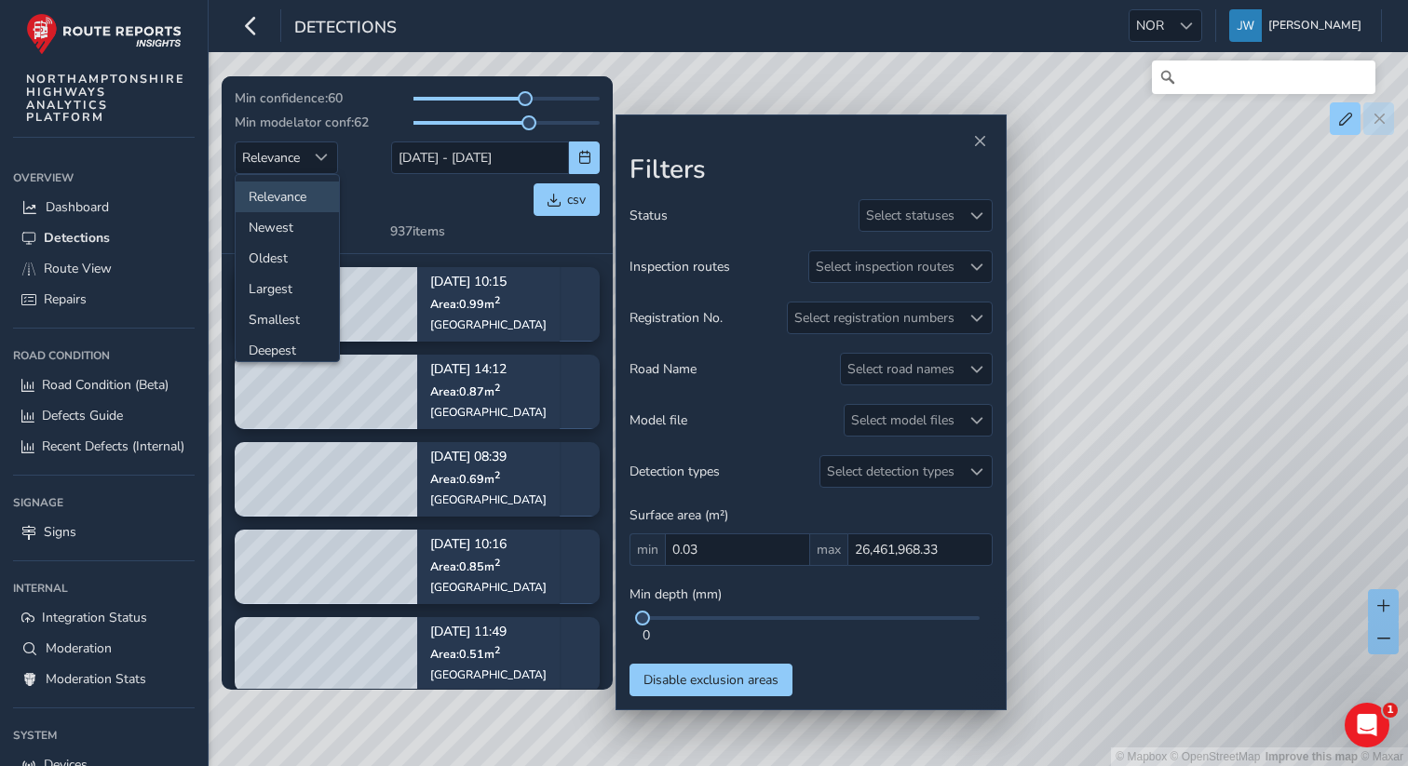
click at [382, 205] on div "Hide filters csv" at bounding box center [417, 199] width 365 height 33
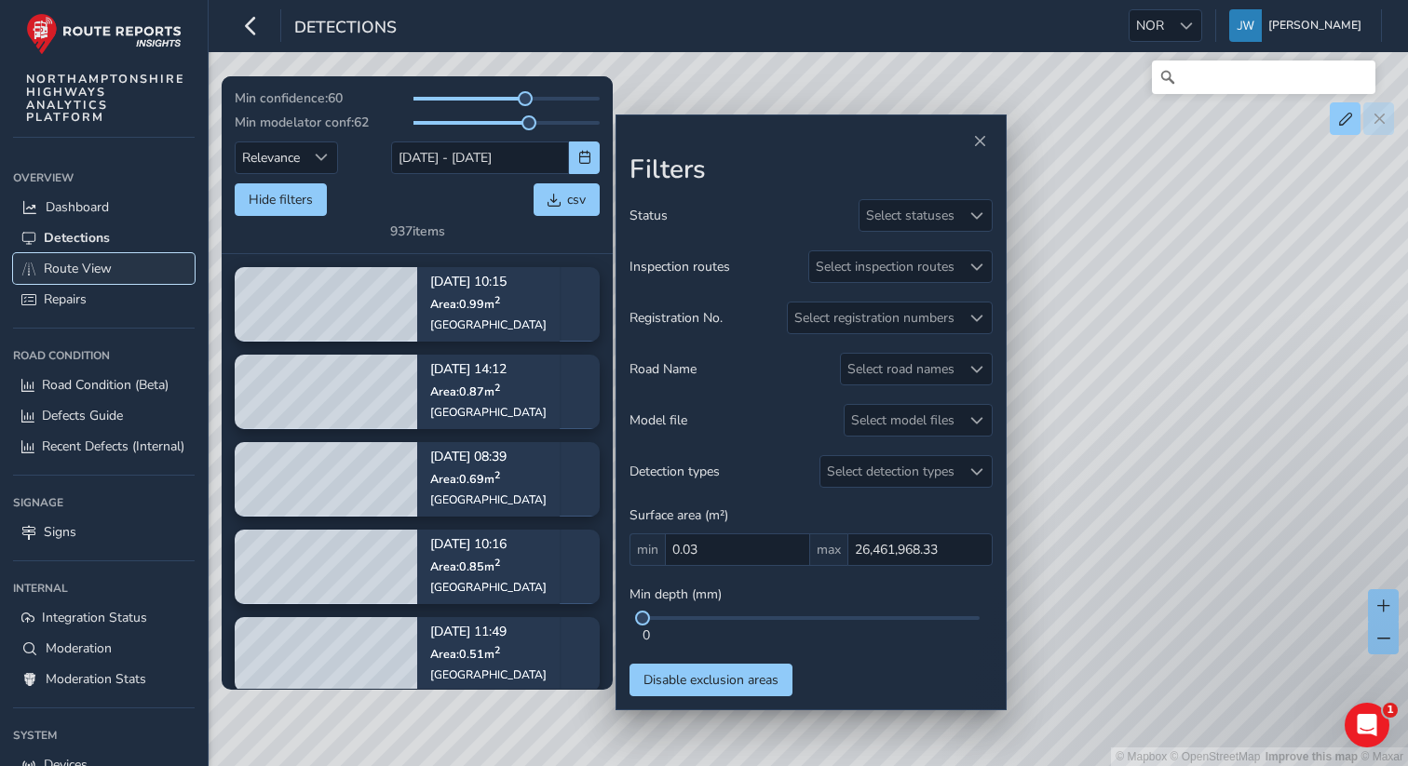
click at [75, 266] on span "Route View" at bounding box center [78, 269] width 68 height 18
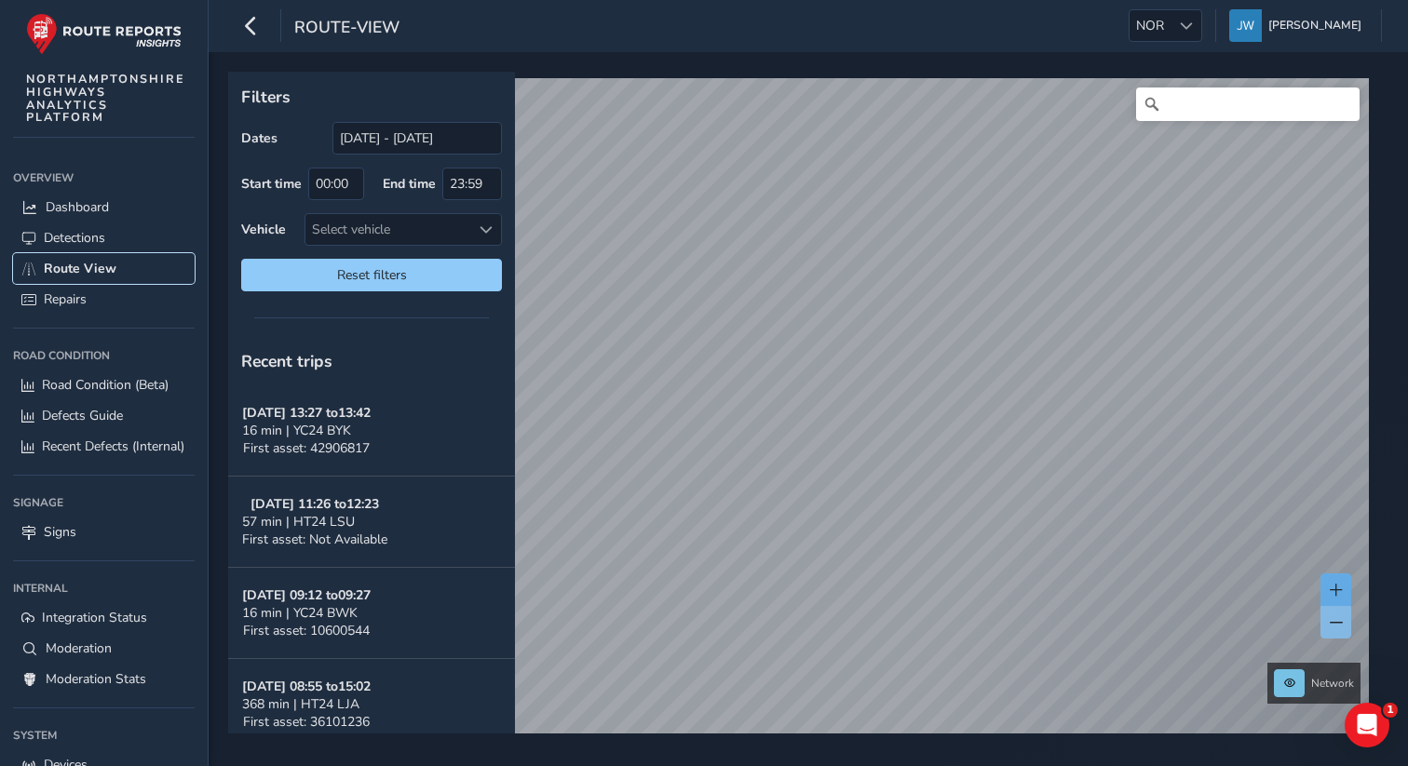
click at [1340, 589] on span at bounding box center [1336, 590] width 13 height 13
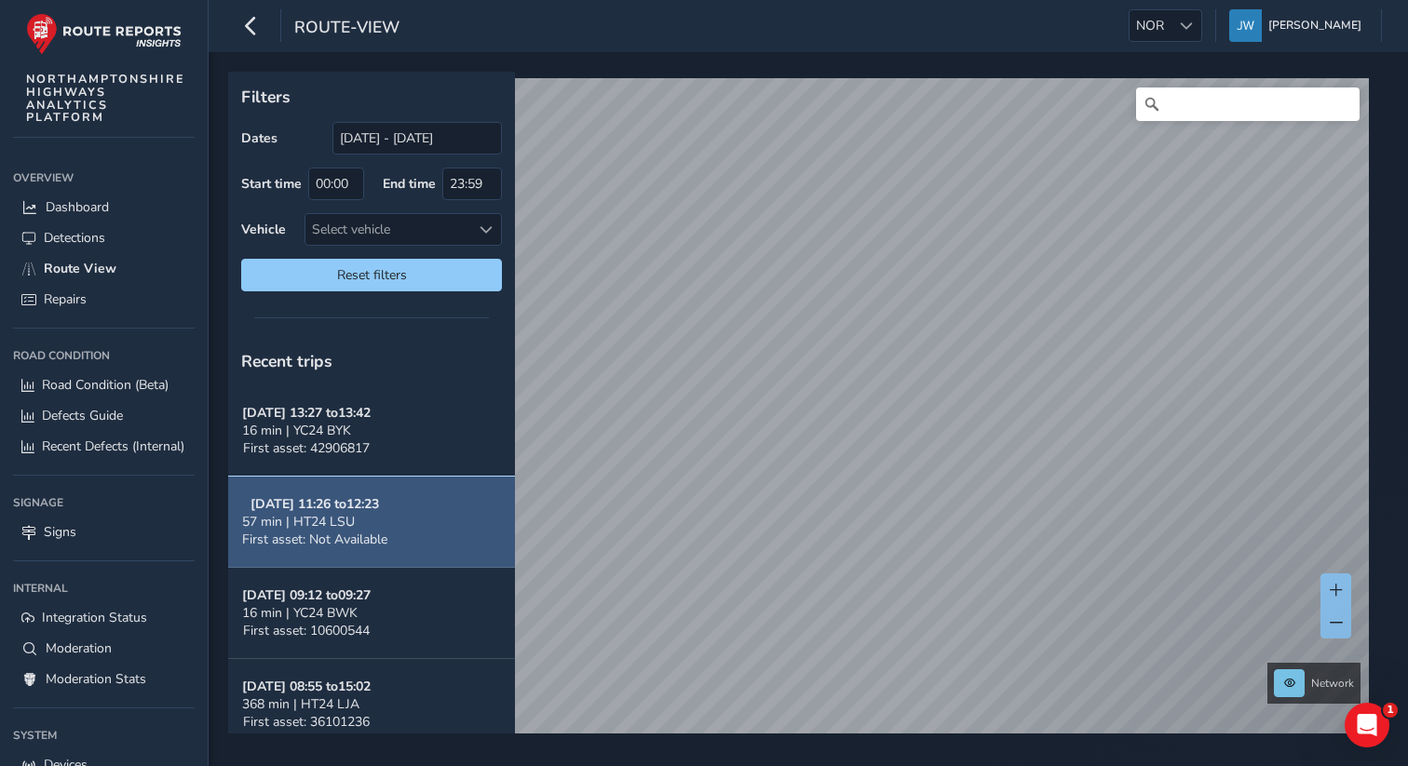
click at [411, 534] on button "Sep 23, 11:26 to 12:23 57 min | HT24 LSU First asset: Not Available" at bounding box center [371, 522] width 287 height 91
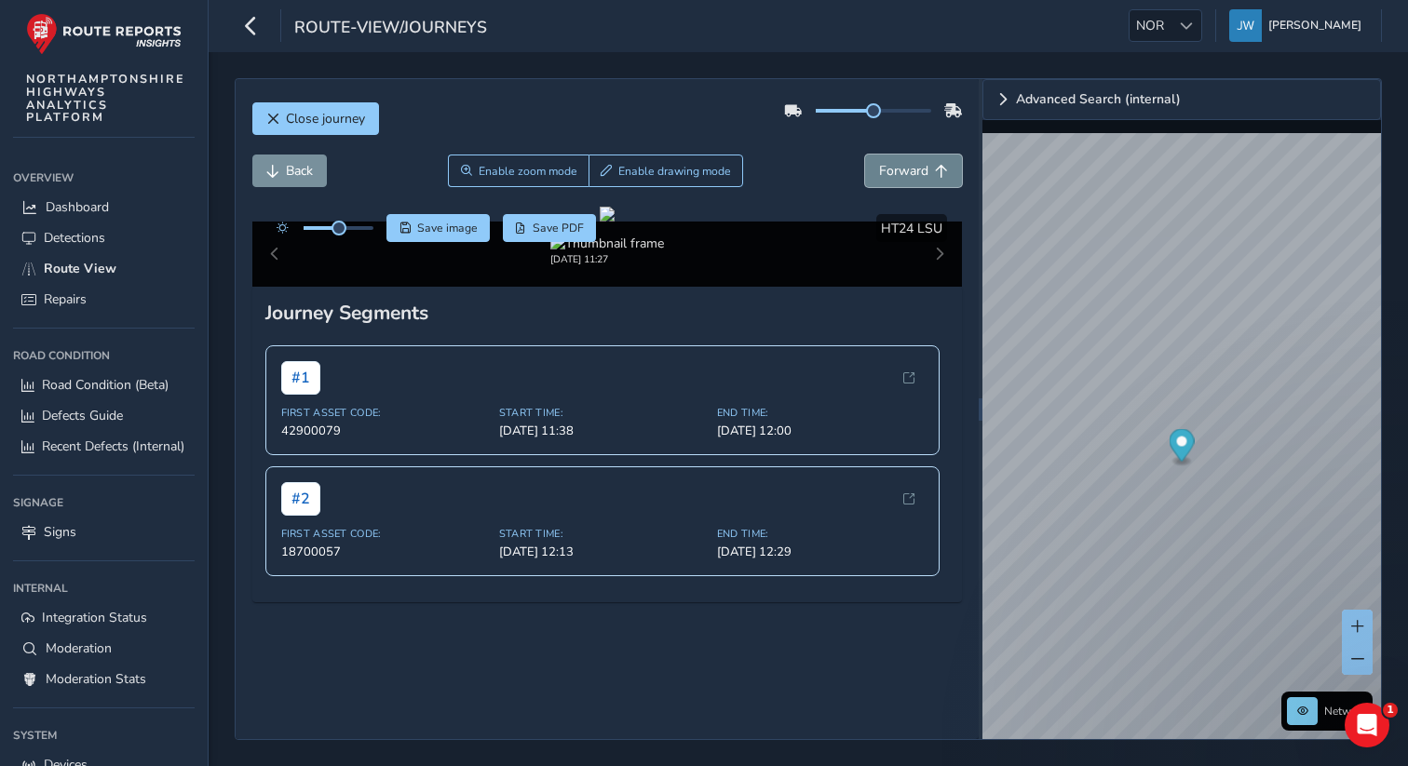
click at [920, 169] on span "Forward" at bounding box center [903, 171] width 49 height 18
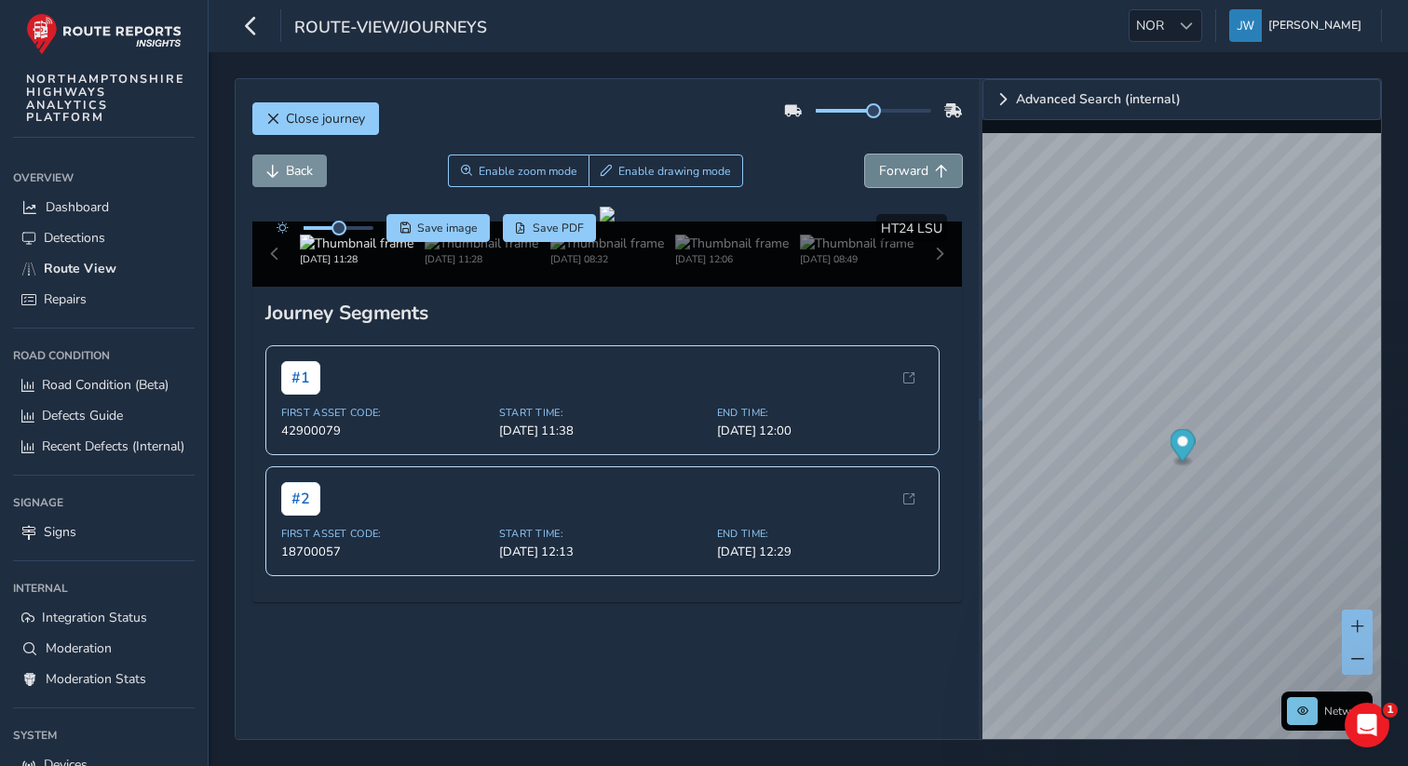
click at [920, 169] on span "Forward" at bounding box center [903, 171] width 49 height 18
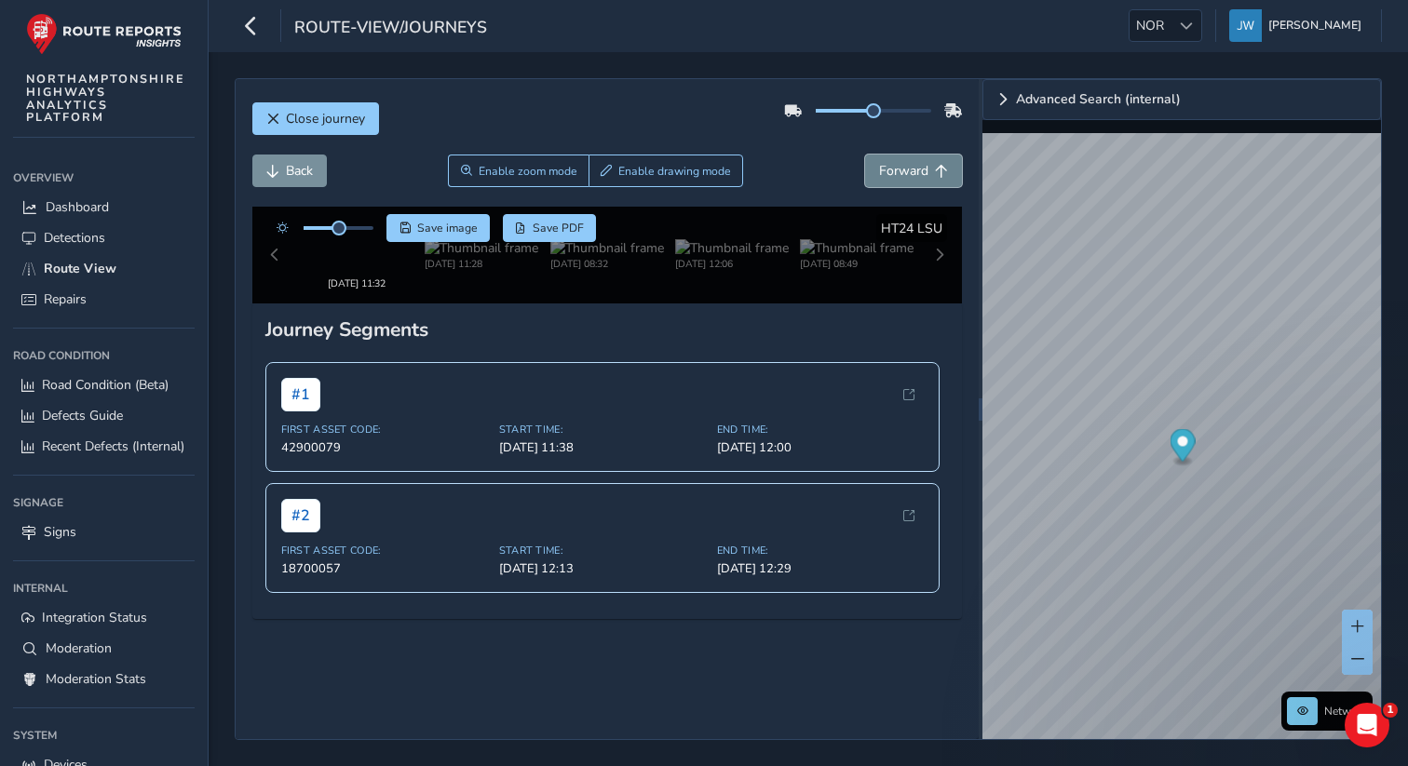
click at [920, 169] on span "Forward" at bounding box center [903, 171] width 49 height 18
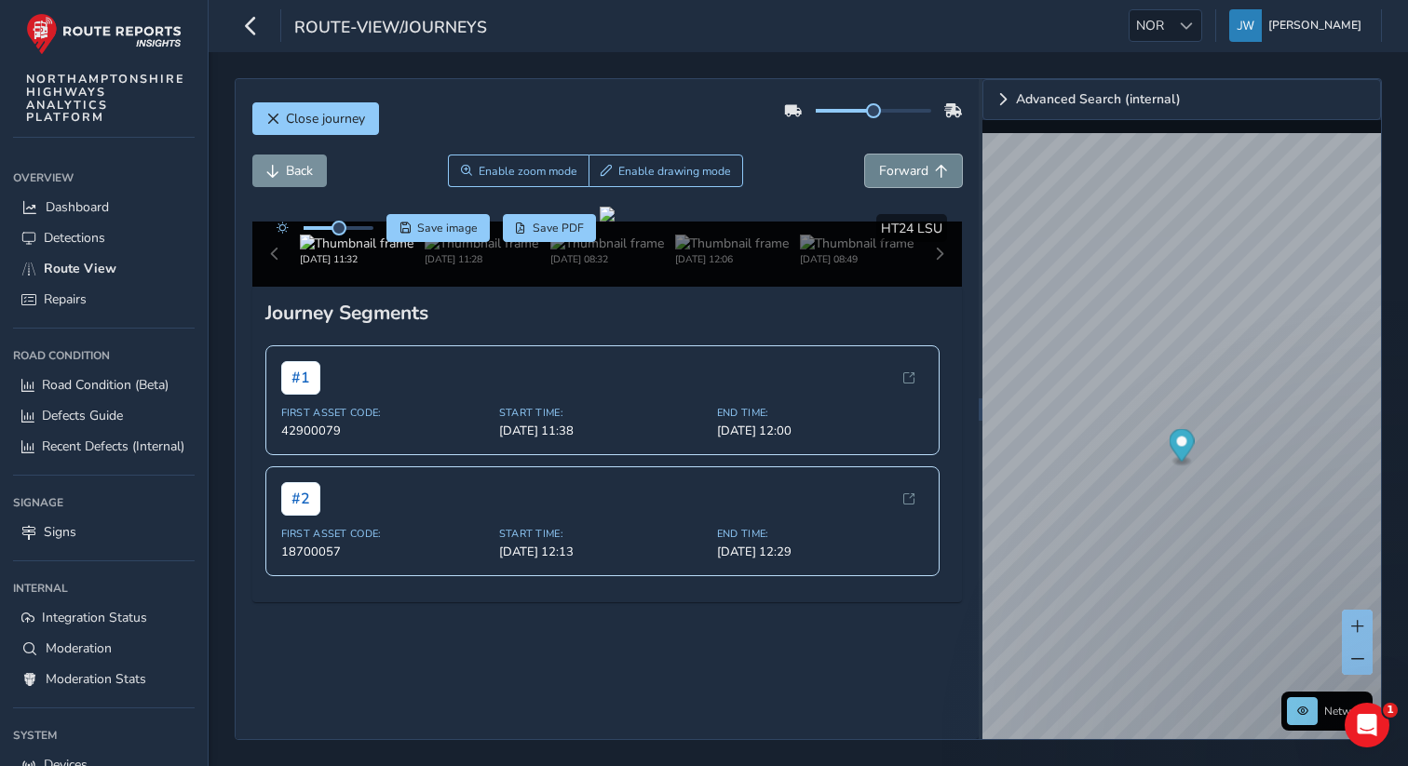
click at [920, 169] on span "Forward" at bounding box center [903, 171] width 49 height 18
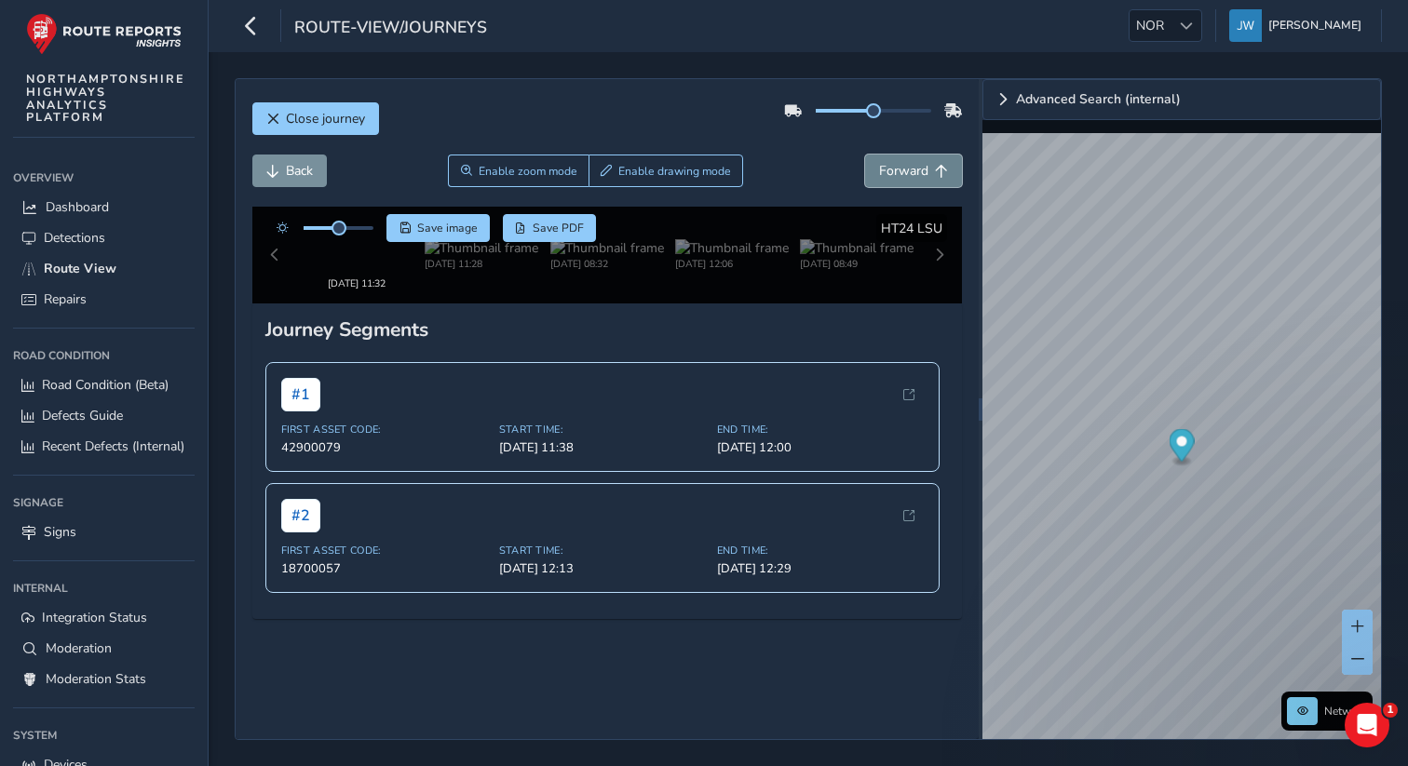
click at [920, 169] on span "Forward" at bounding box center [903, 171] width 49 height 18
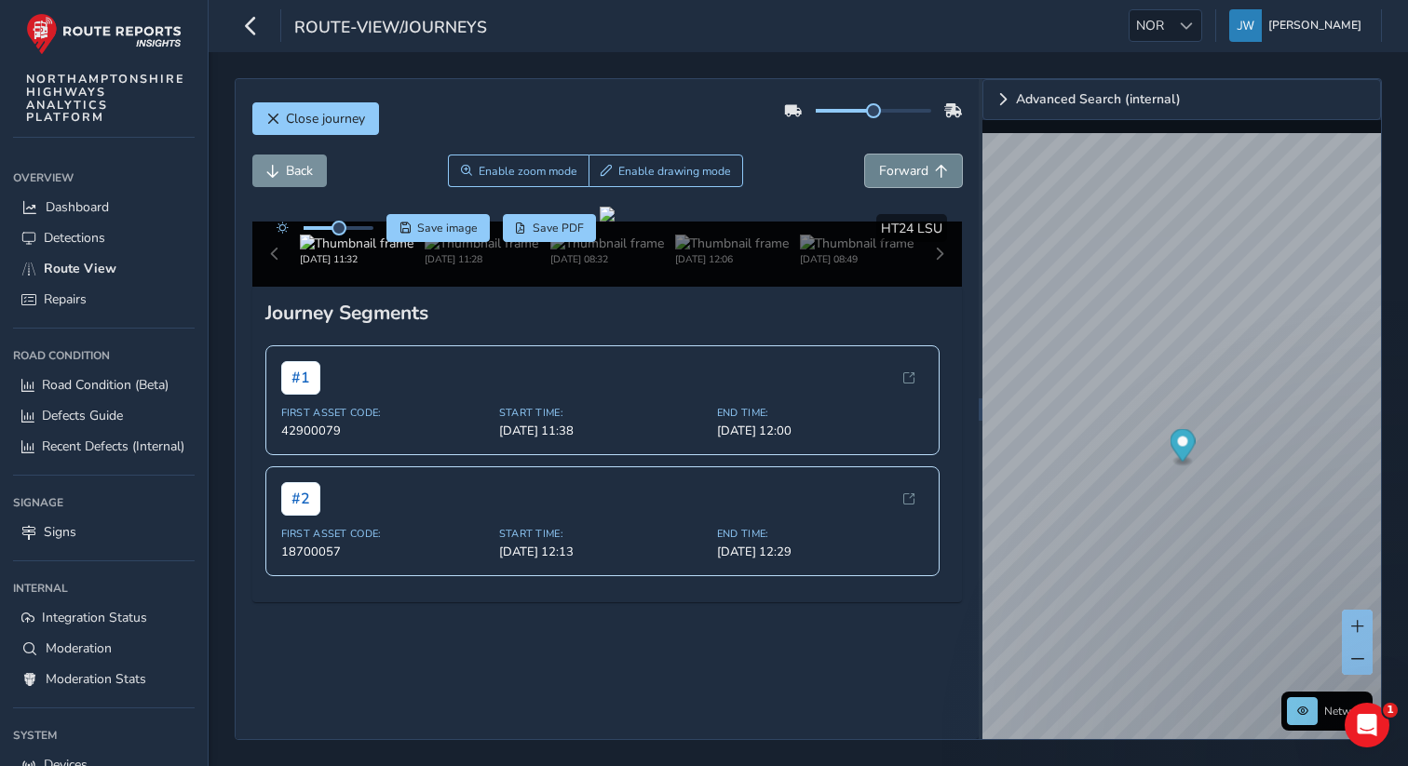
click at [920, 169] on span "Forward" at bounding box center [903, 171] width 49 height 18
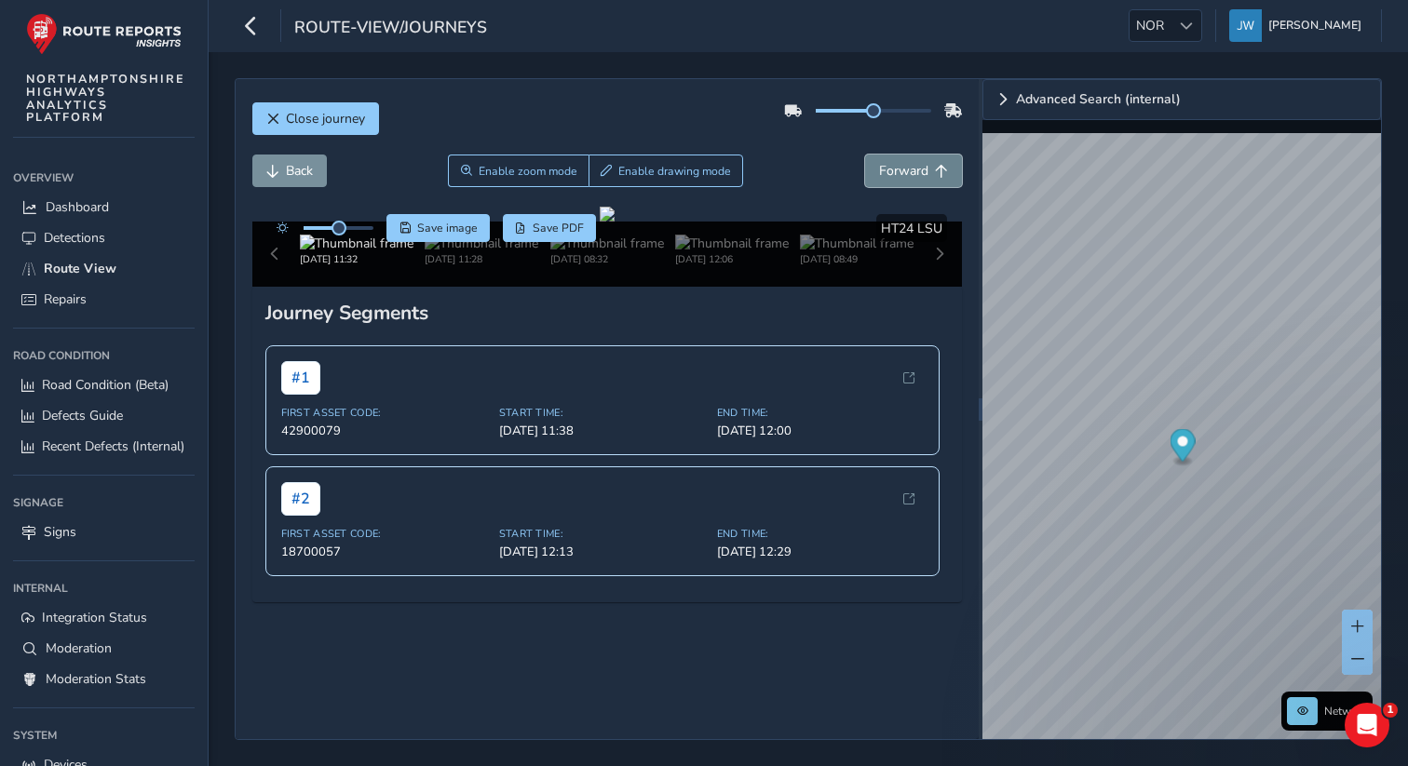
click at [920, 169] on span "Forward" at bounding box center [903, 171] width 49 height 18
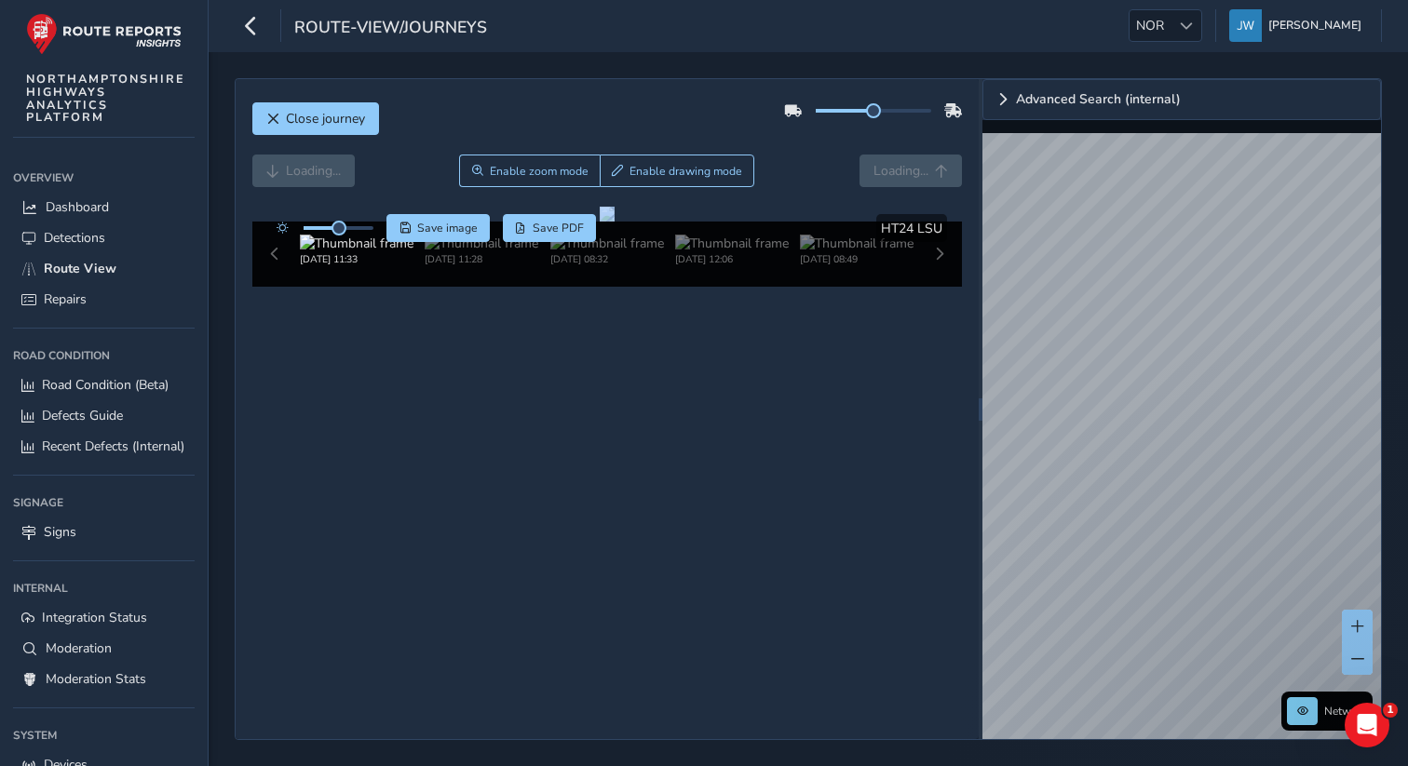
click at [920, 169] on div "Loading... Enable zoom mode Enable drawing mode Loading..." at bounding box center [607, 171] width 711 height 33
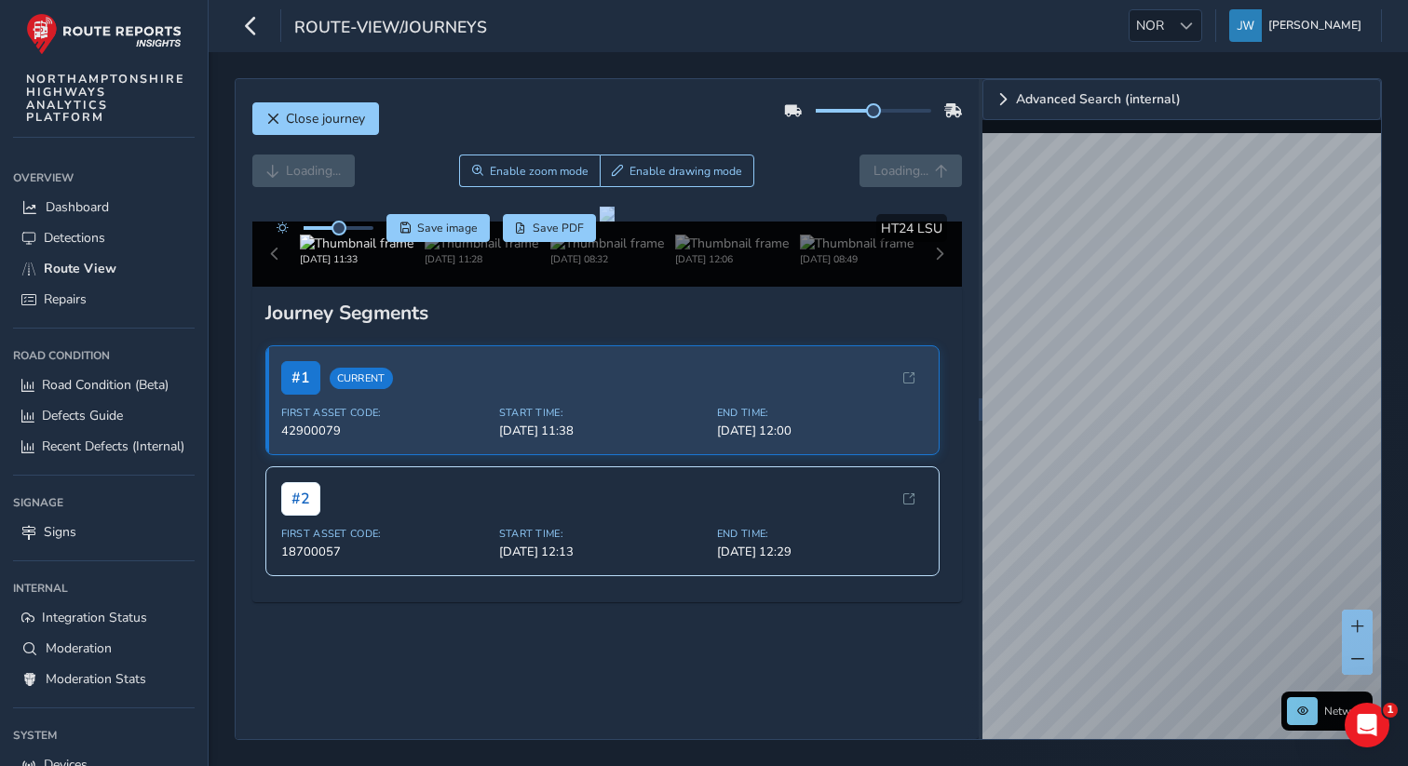
click at [920, 169] on div "Loading... Enable zoom mode Enable drawing mode Loading..." at bounding box center [607, 171] width 711 height 33
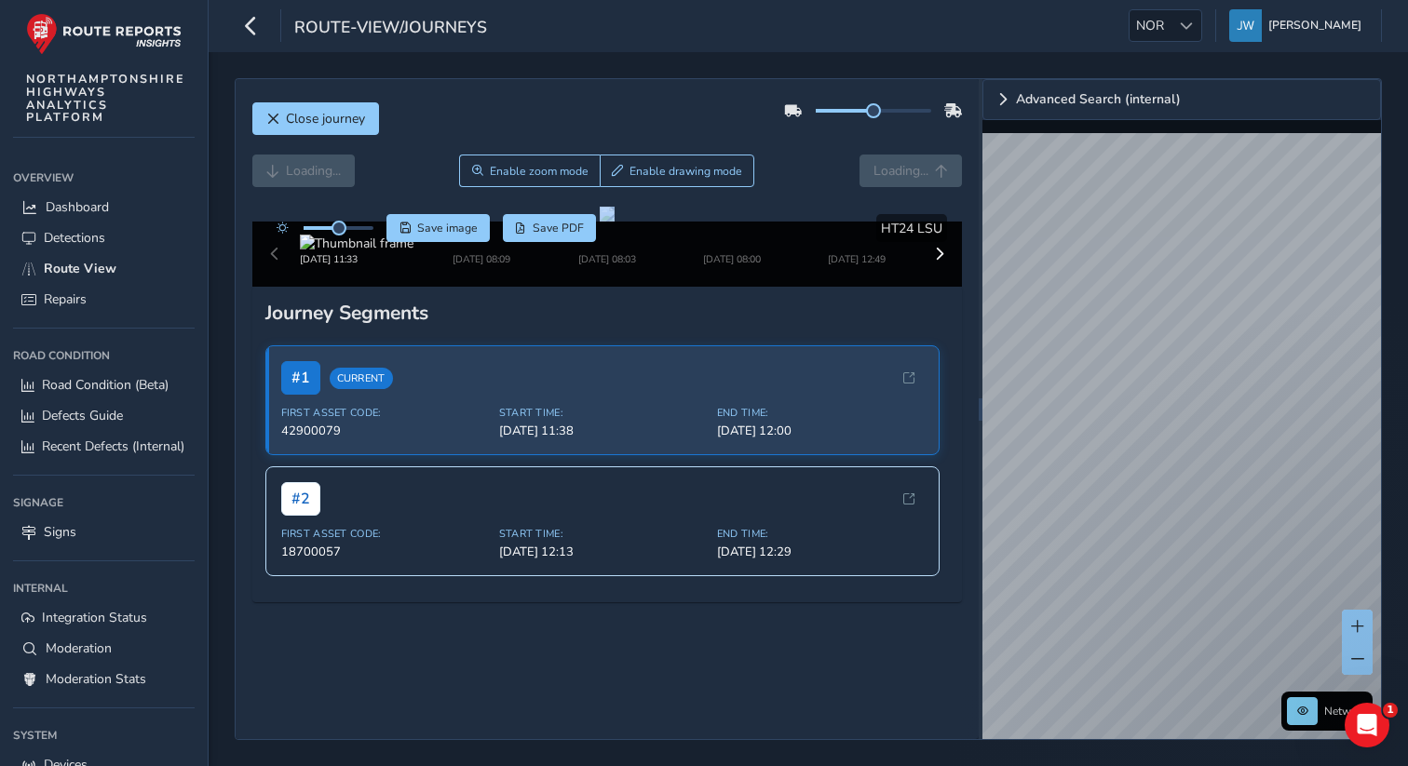
click at [920, 169] on div "Loading... Enable zoom mode Enable drawing mode Loading..." at bounding box center [607, 171] width 711 height 33
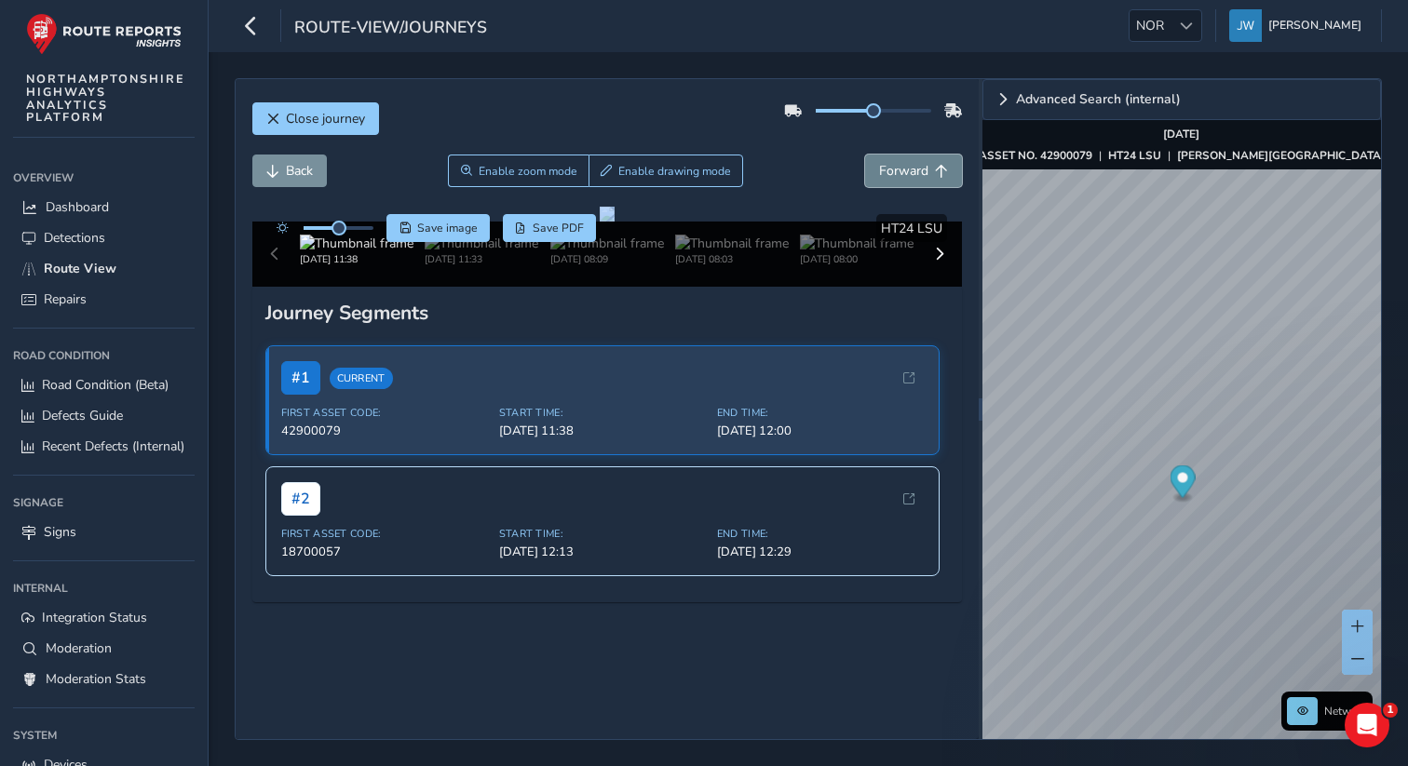
click at [919, 165] on span "Forward" at bounding box center [903, 171] width 49 height 18
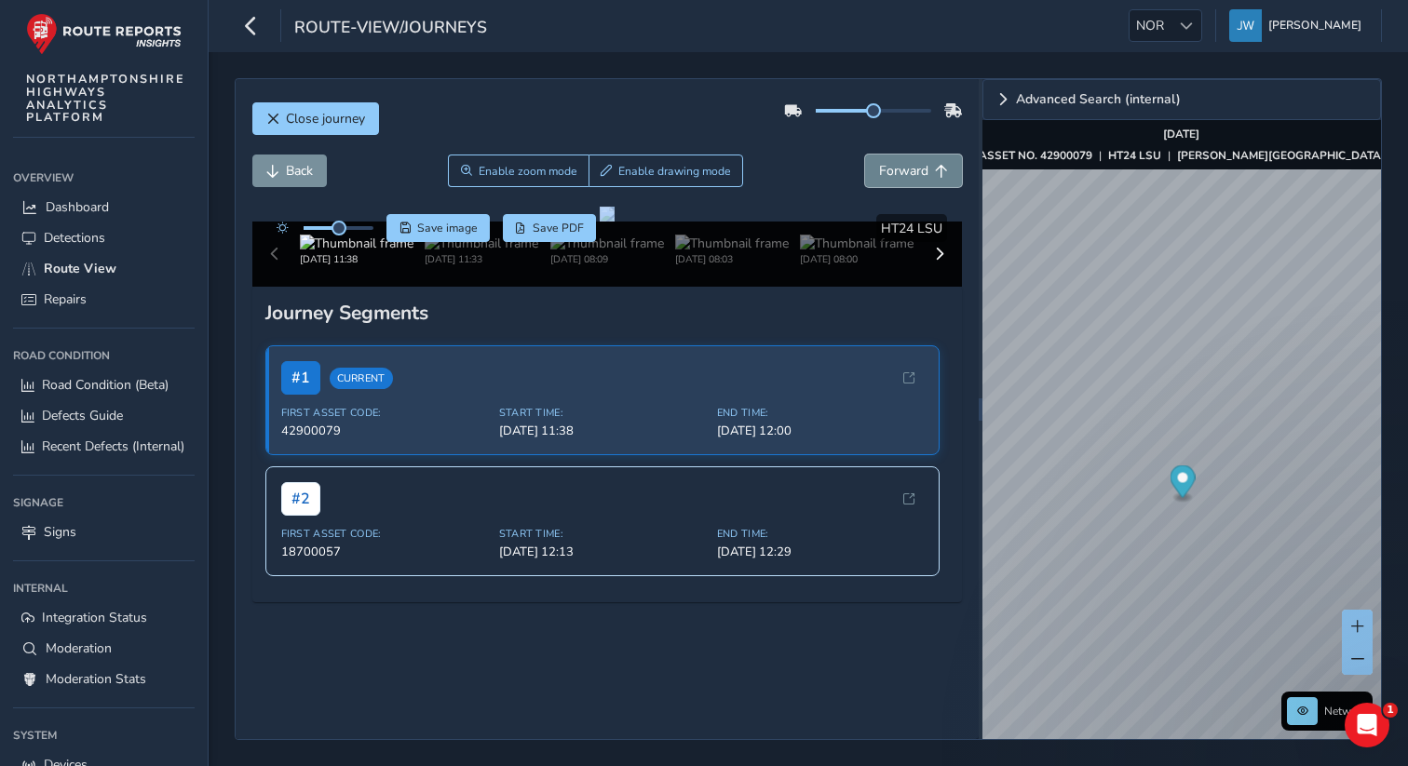
click at [919, 165] on span "Forward" at bounding box center [903, 171] width 49 height 18
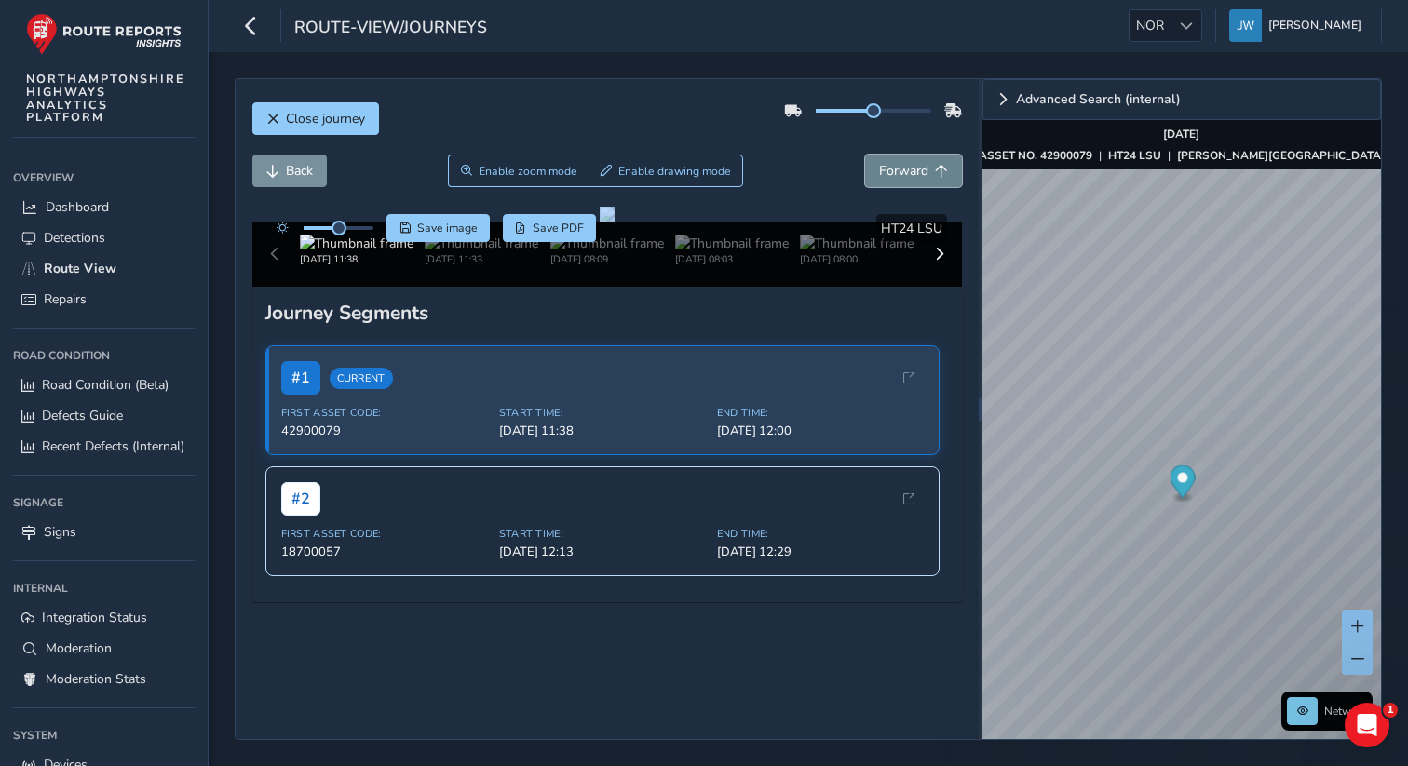
click at [919, 165] on span "Forward" at bounding box center [903, 171] width 49 height 18
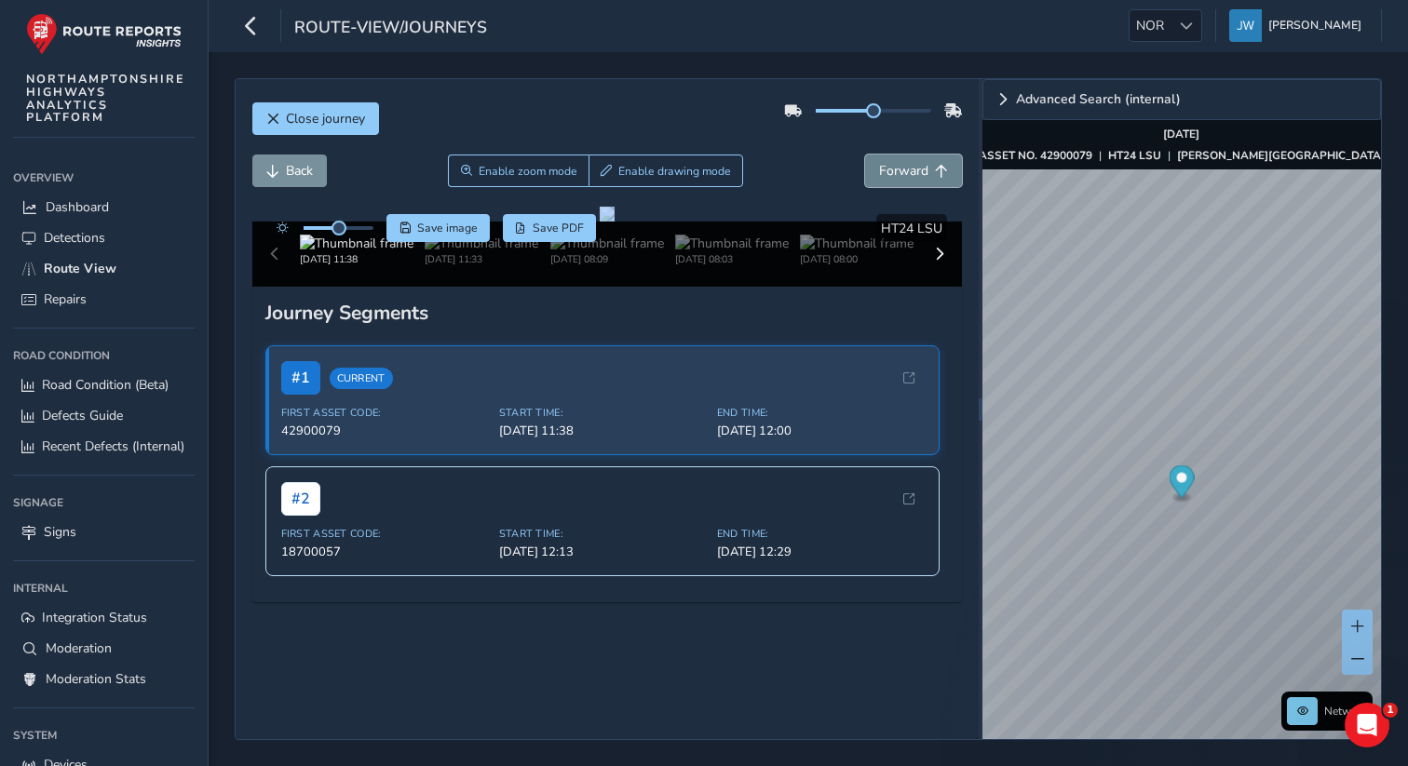
click at [919, 165] on span "Forward" at bounding box center [903, 171] width 49 height 18
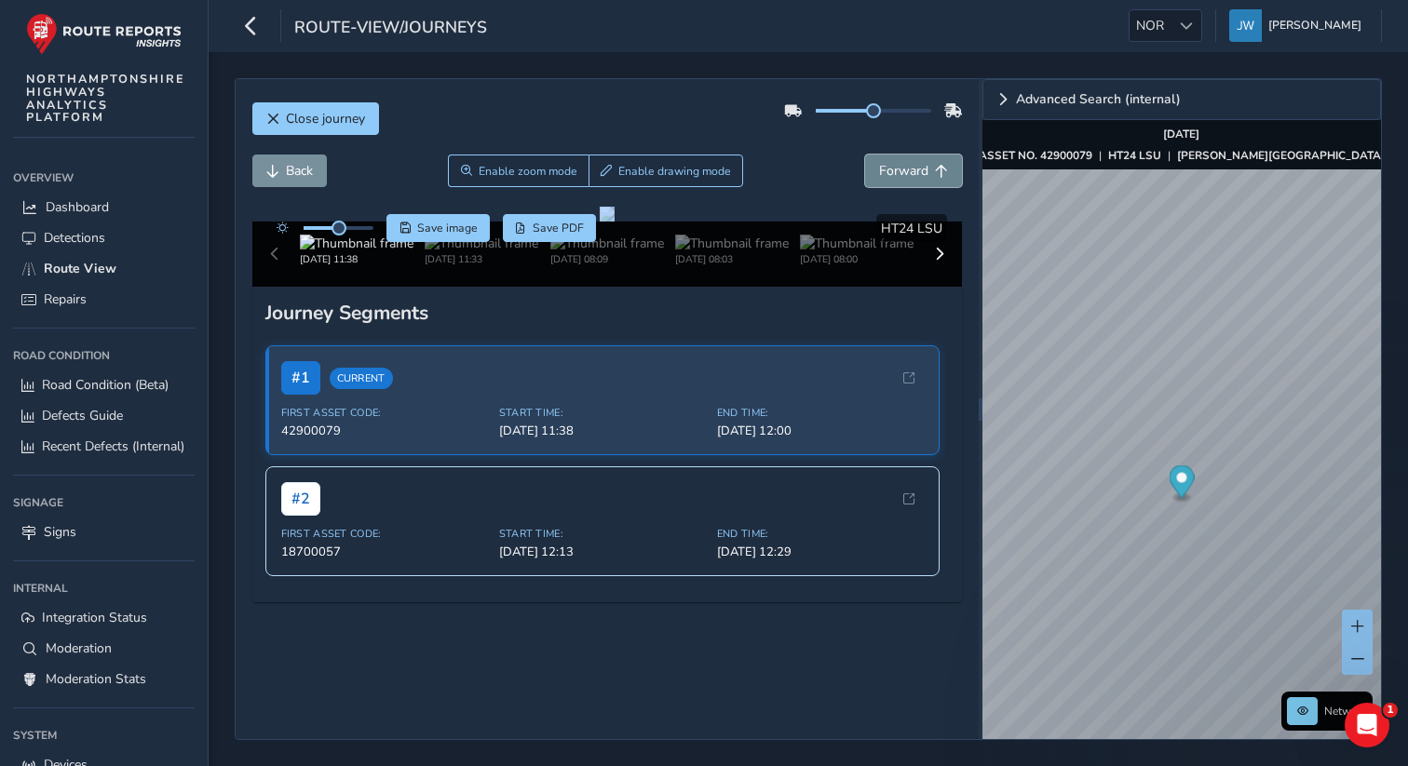
click at [919, 165] on span "Forward" at bounding box center [903, 171] width 49 height 18
click at [1192, 23] on div at bounding box center [1186, 25] width 31 height 31
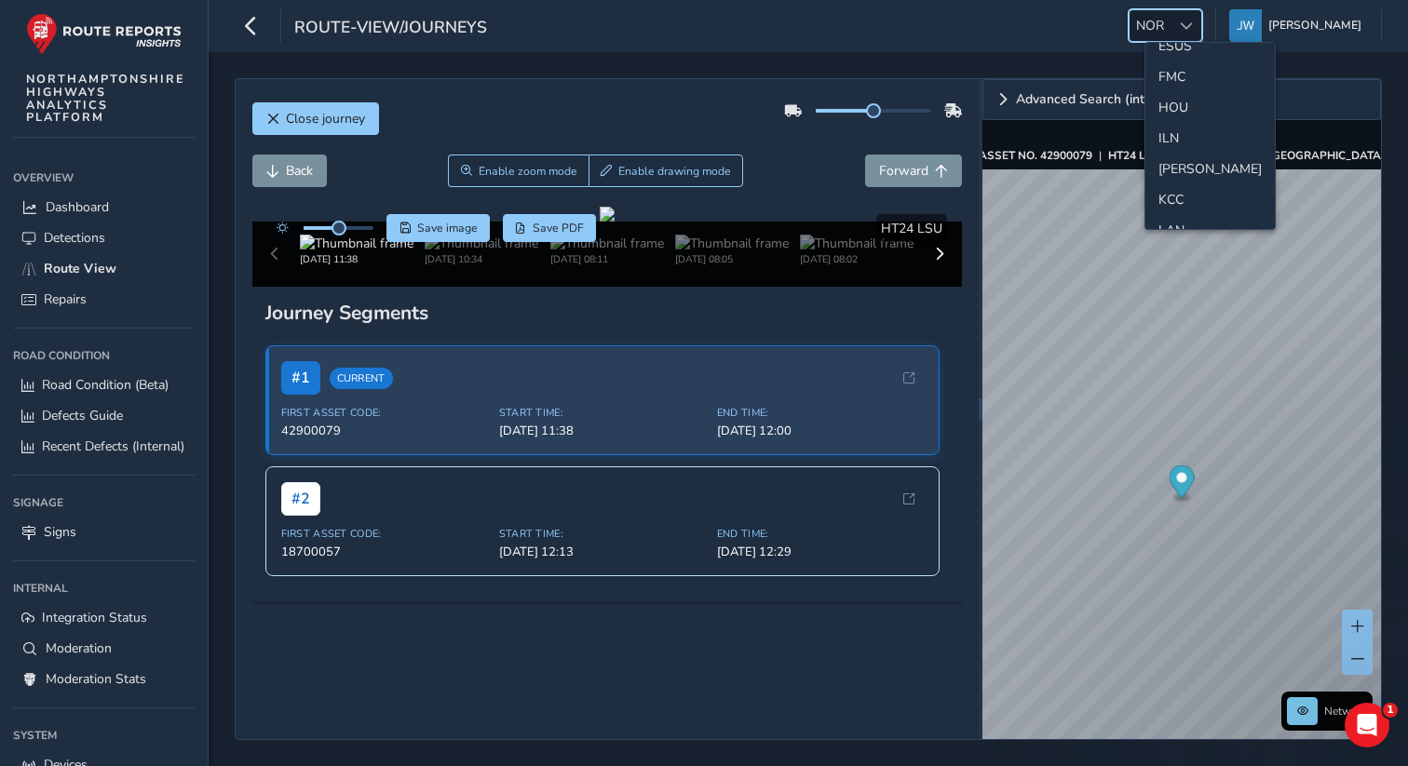
scroll to position [292, 0]
click at [1167, 210] on li "ILN" at bounding box center [1209, 202] width 129 height 31
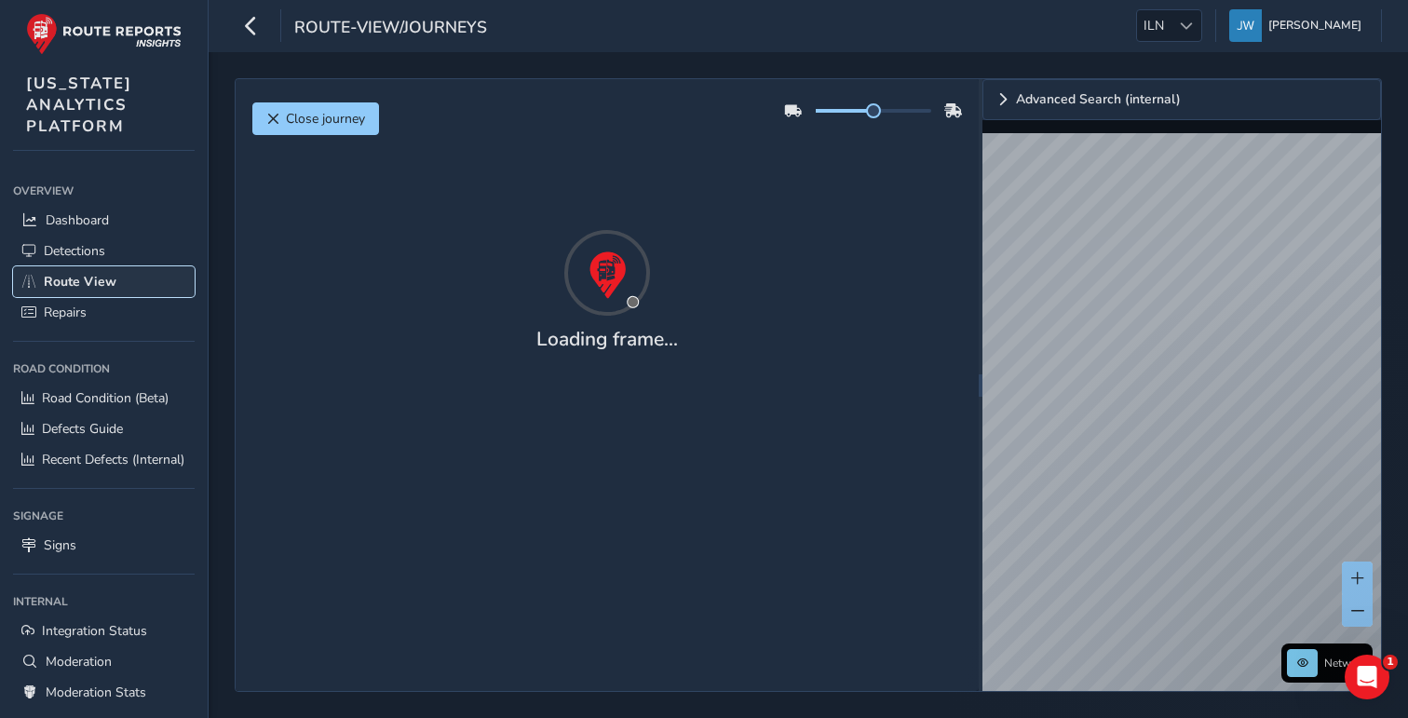
click at [89, 276] on span "Route View" at bounding box center [80, 282] width 73 height 18
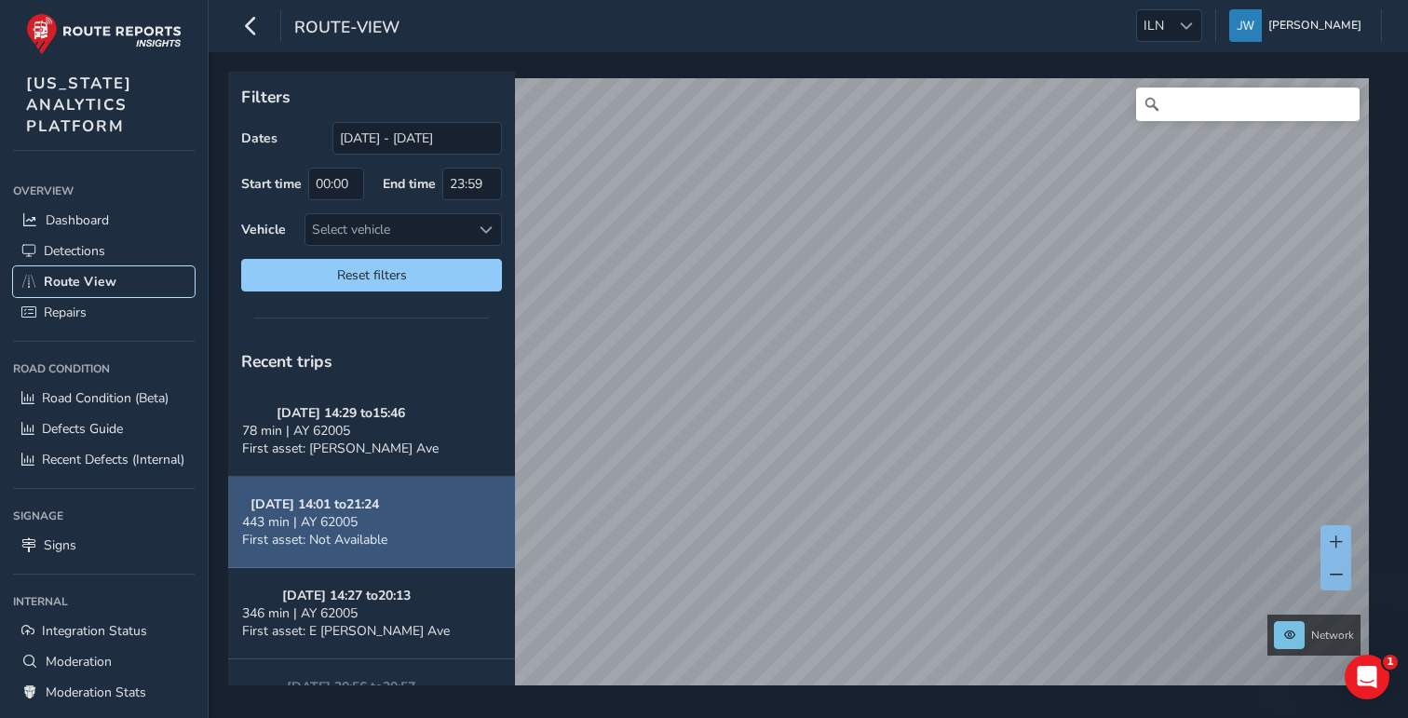
scroll to position [33, 0]
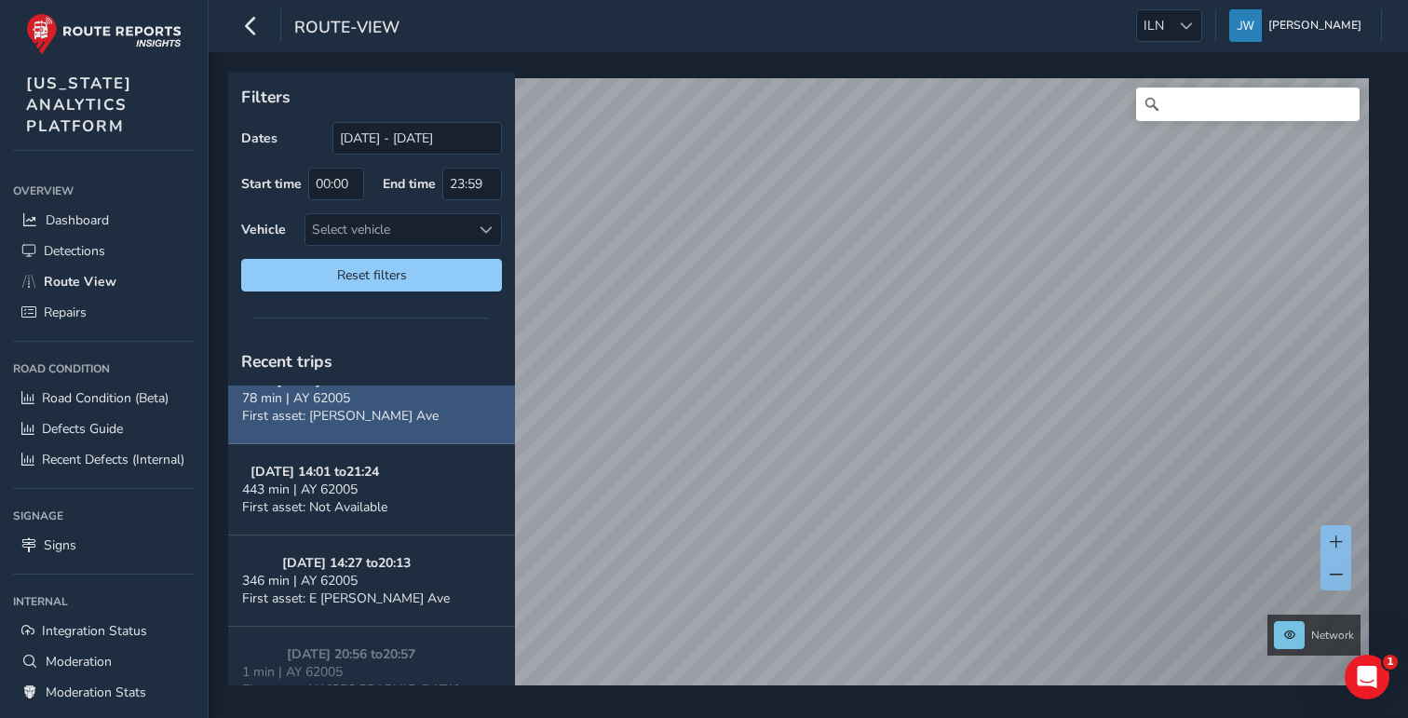
click at [383, 412] on span "First asset: [PERSON_NAME] Ave" at bounding box center [340, 416] width 197 height 18
click at [398, 418] on div "[DATE] 14:29 to 15:46 78 min | AY 62005 First asset: [PERSON_NAME][GEOGRAPHIC_D…" at bounding box center [340, 398] width 197 height 53
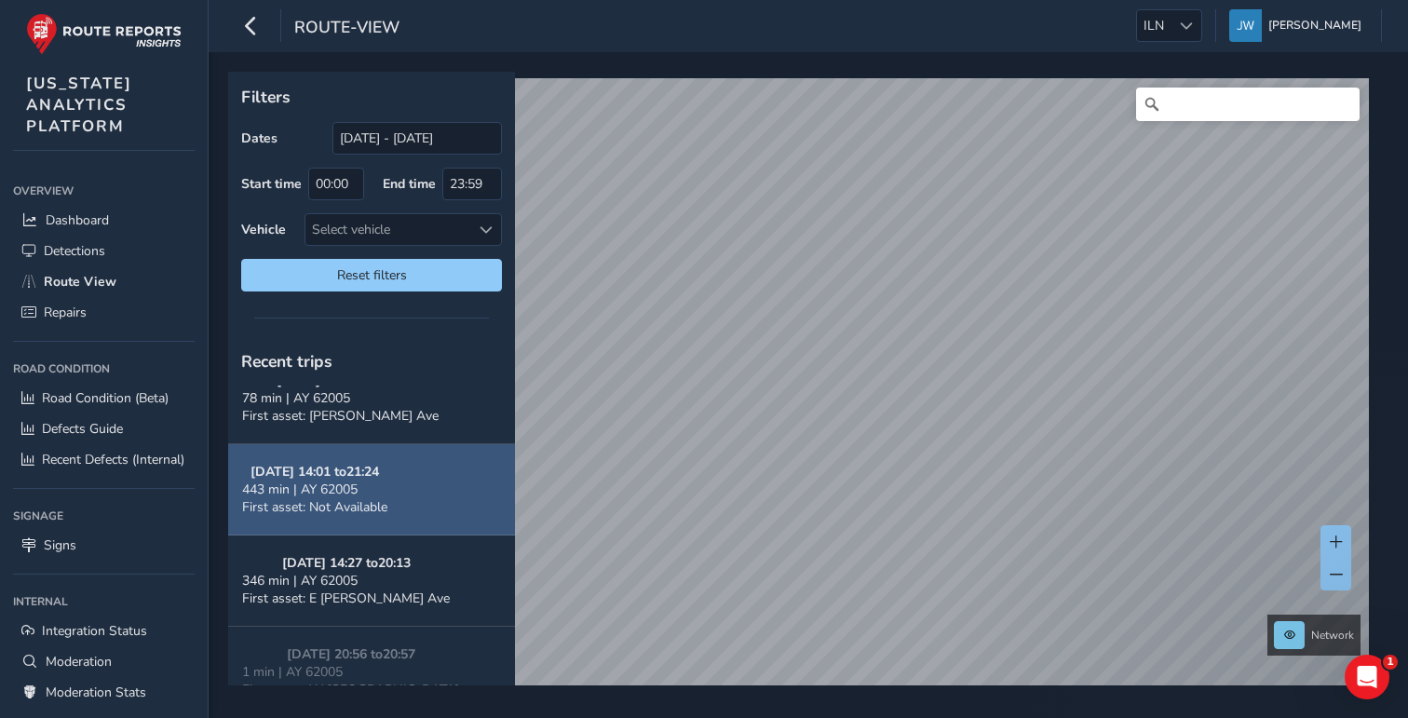
click at [355, 503] on span "First asset: Not Available" at bounding box center [314, 507] width 145 height 18
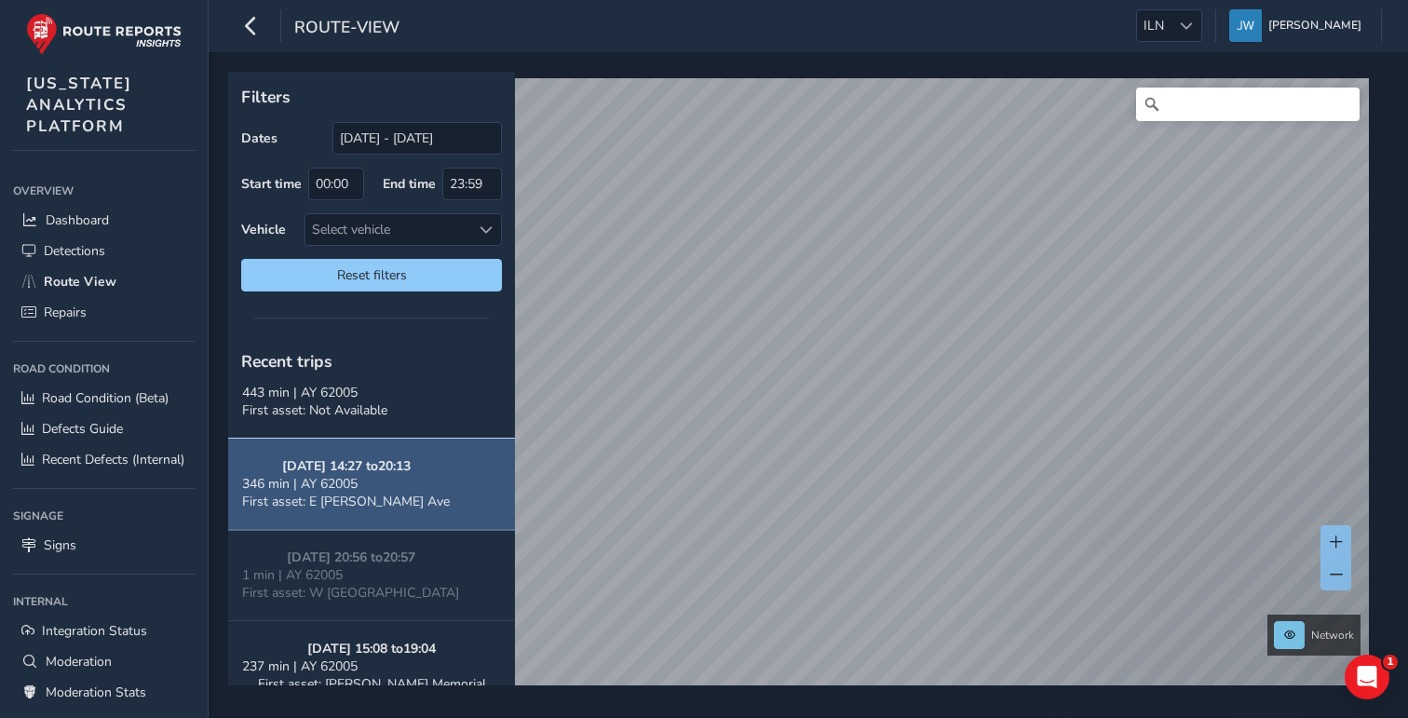
scroll to position [133, 0]
click at [361, 466] on strong "[DATE] 14:27 to 20:13" at bounding box center [346, 463] width 129 height 18
click at [396, 495] on span "First asset: E [PERSON_NAME] Ave" at bounding box center [346, 498] width 208 height 18
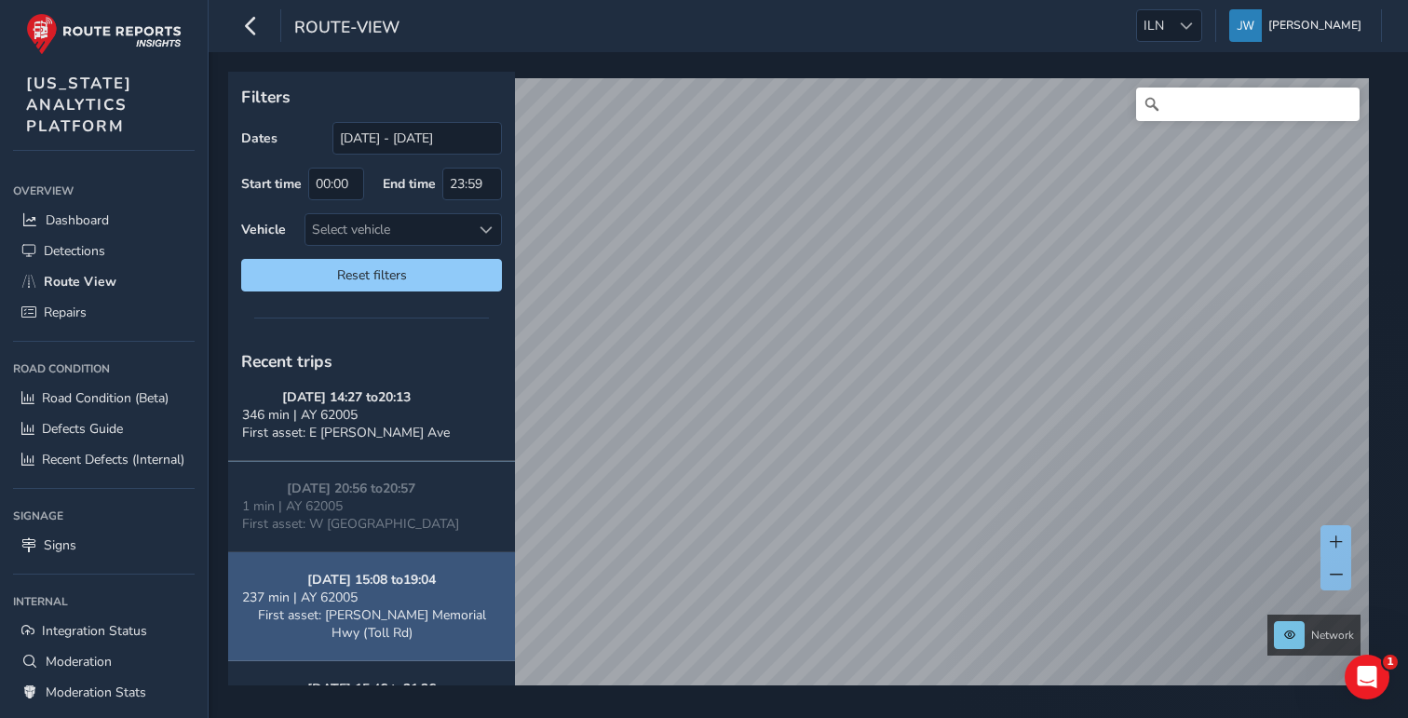
scroll to position [276, 0]
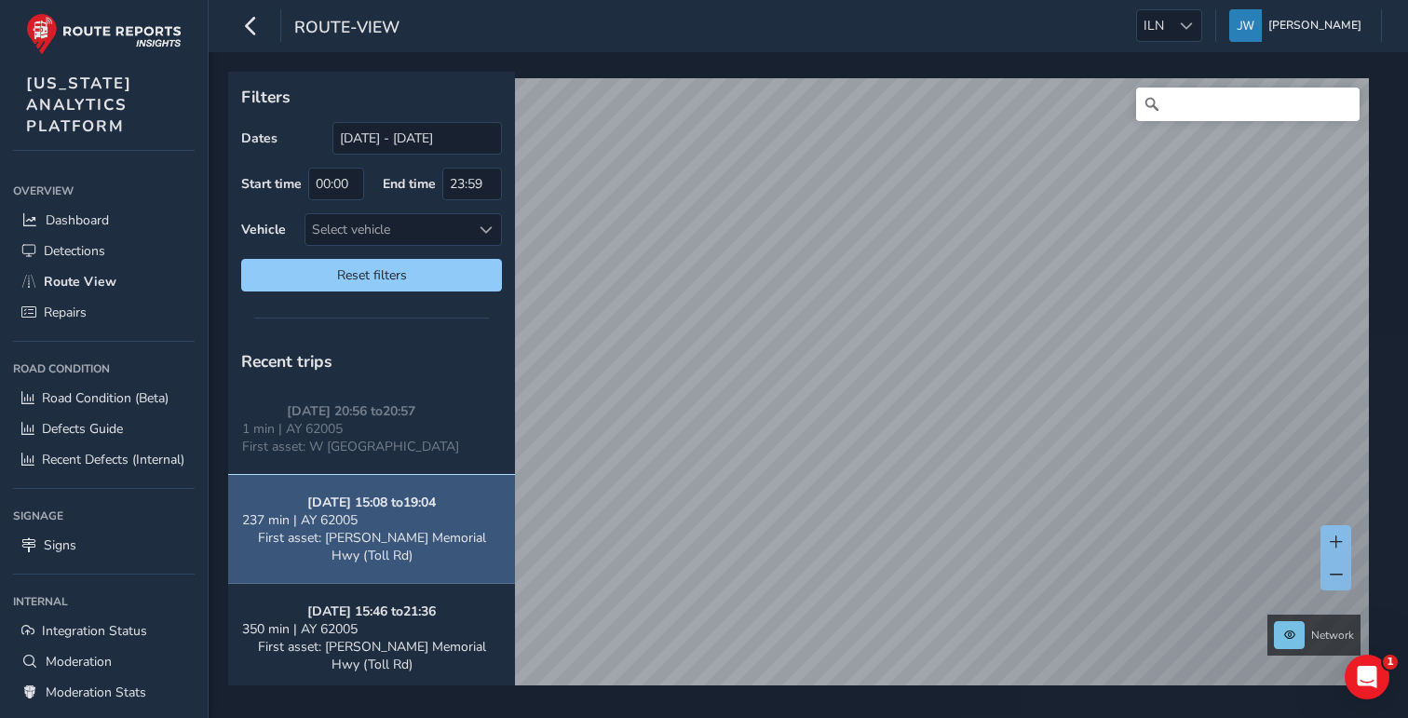
click at [388, 530] on span "First asset: [PERSON_NAME] Memorial Hwy (Toll Rd)" at bounding box center [372, 546] width 228 height 35
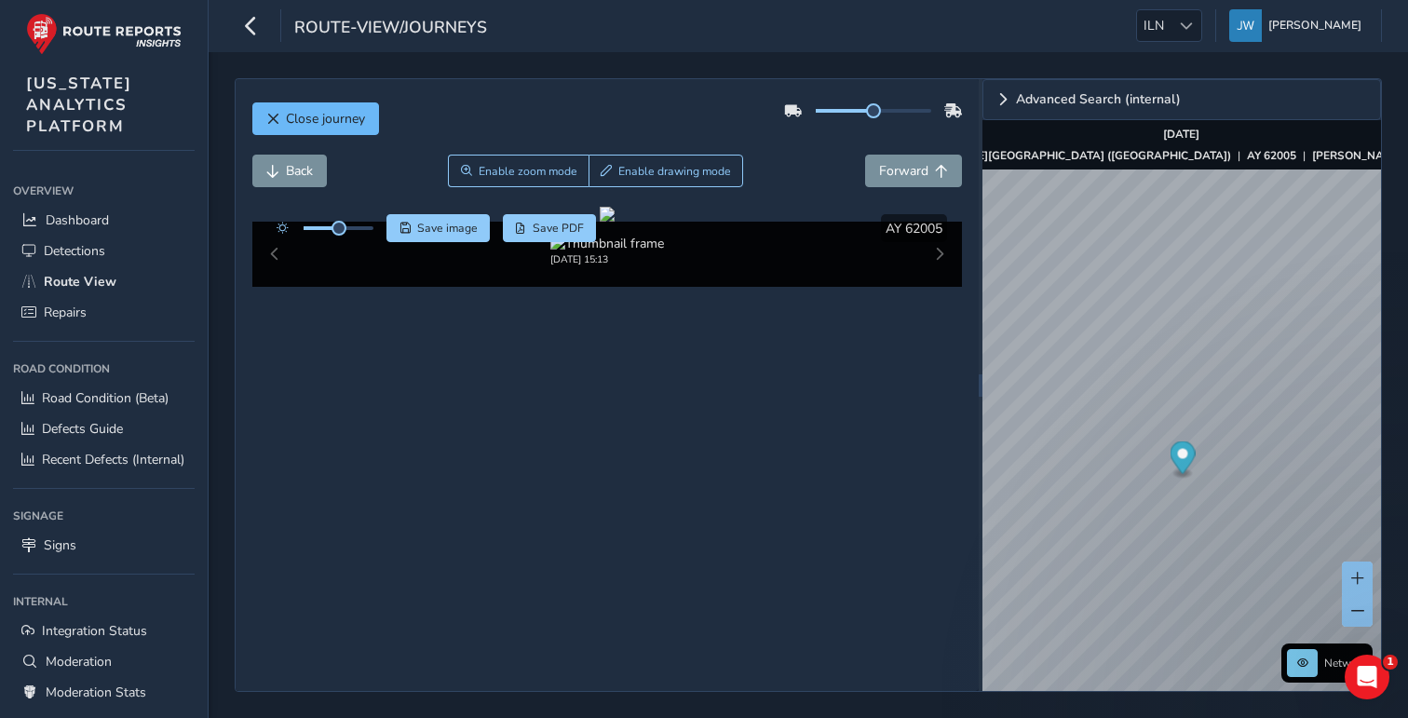
scroll to position [22, 0]
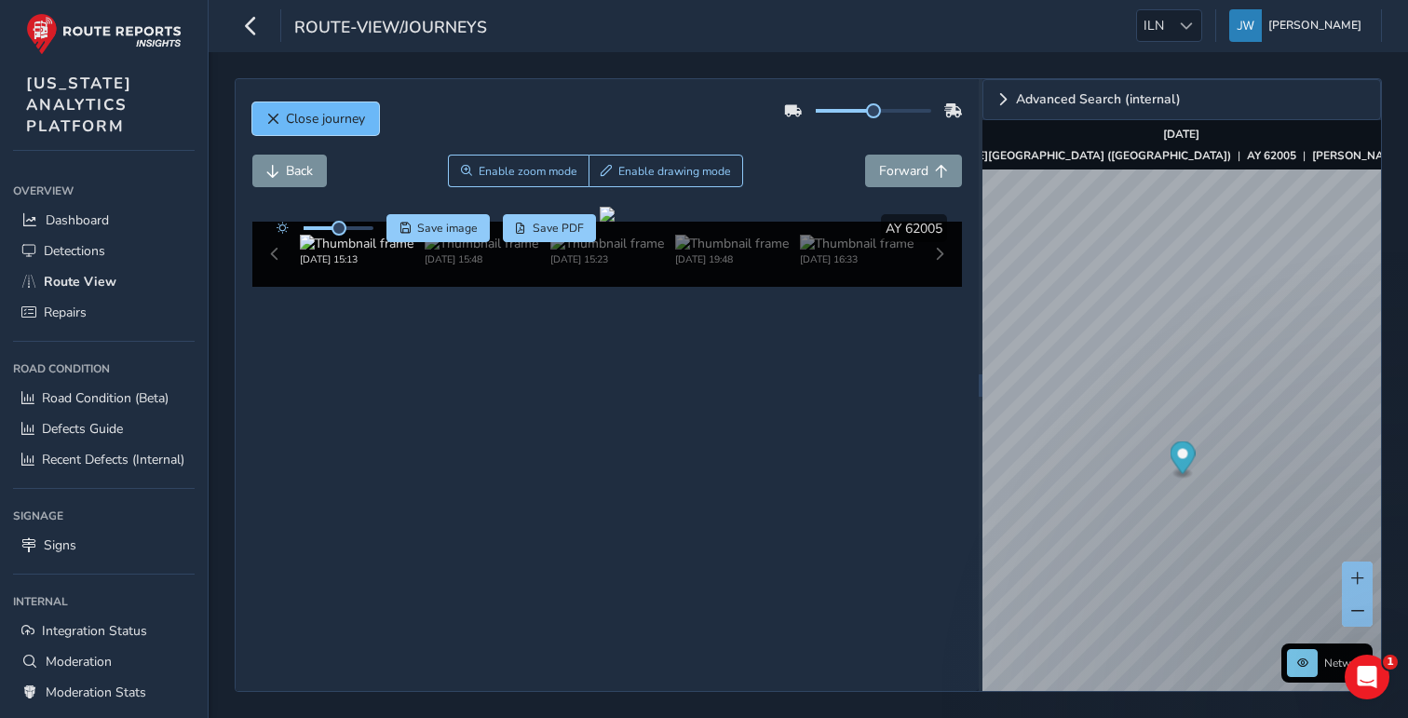
click at [333, 102] on button "Close journey" at bounding box center [315, 118] width 127 height 33
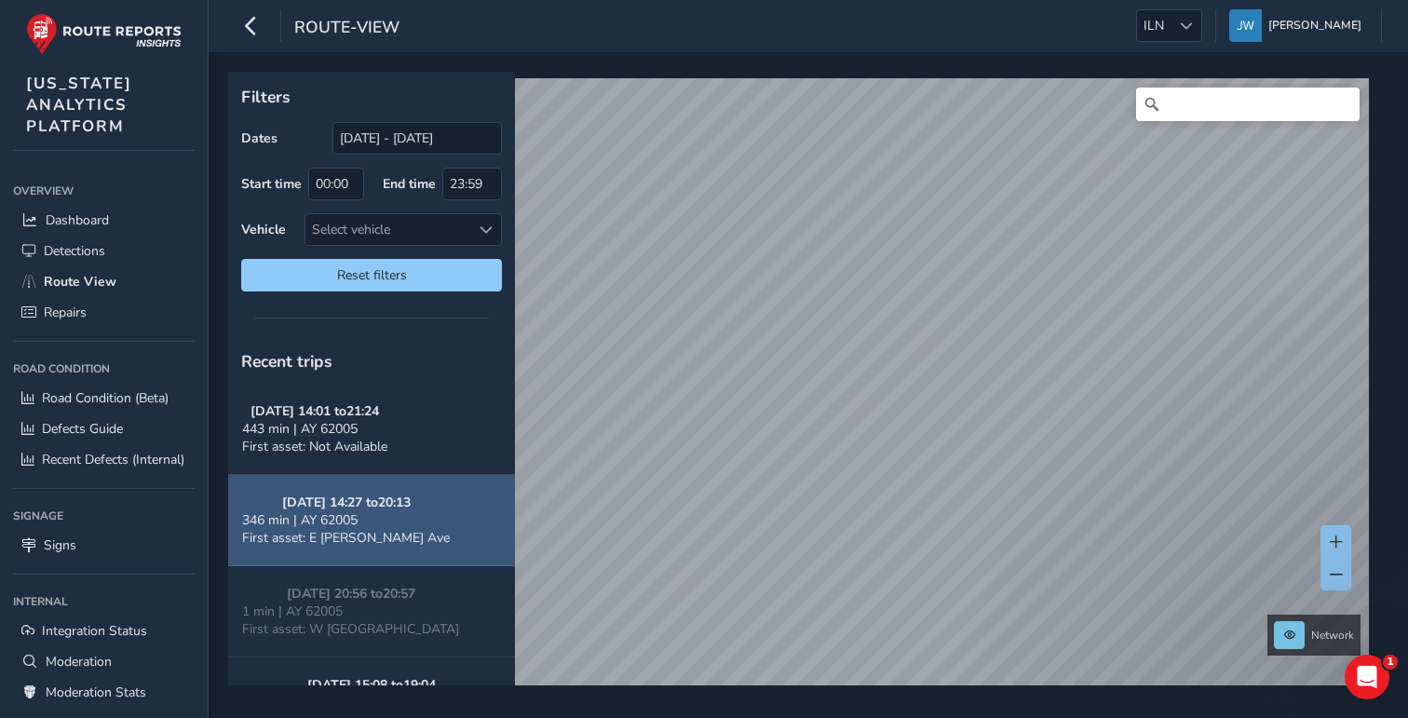
scroll to position [130, 0]
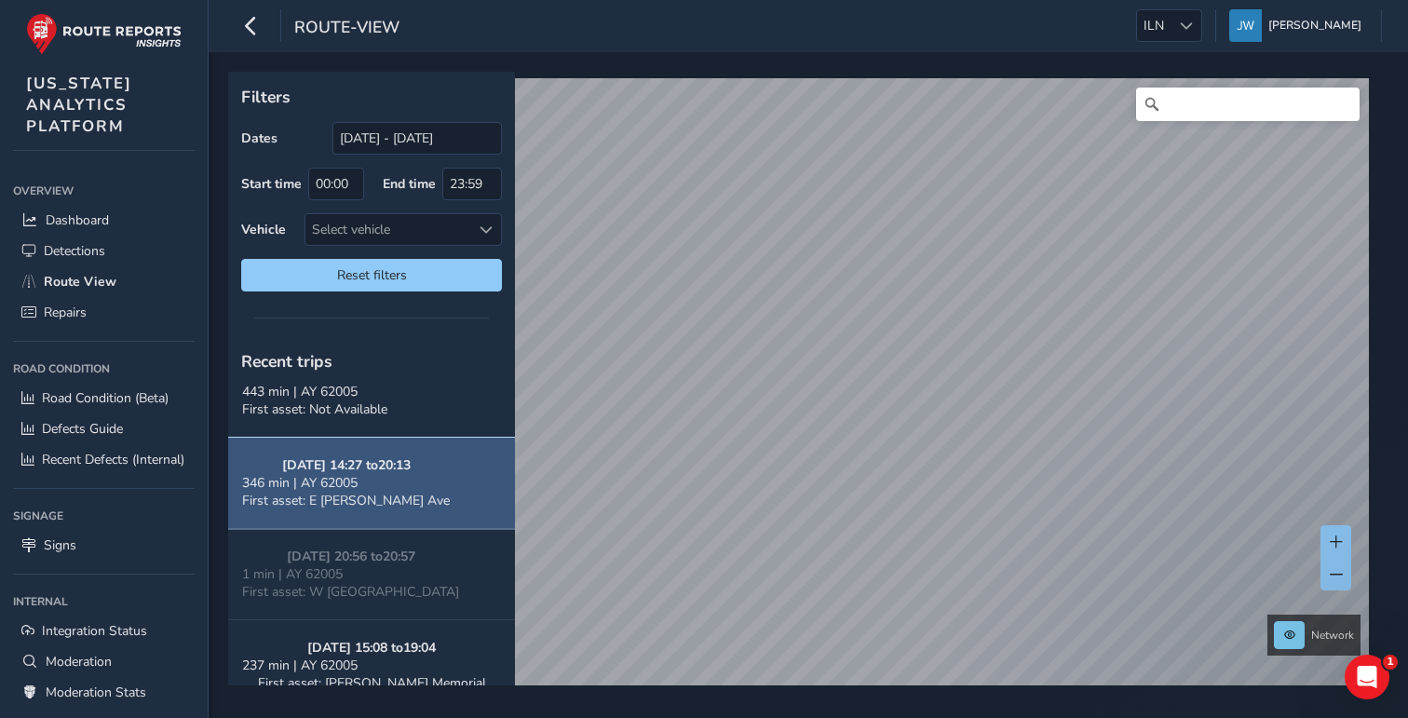
click at [386, 488] on div "346 min | AY 62005" at bounding box center [346, 483] width 208 height 18
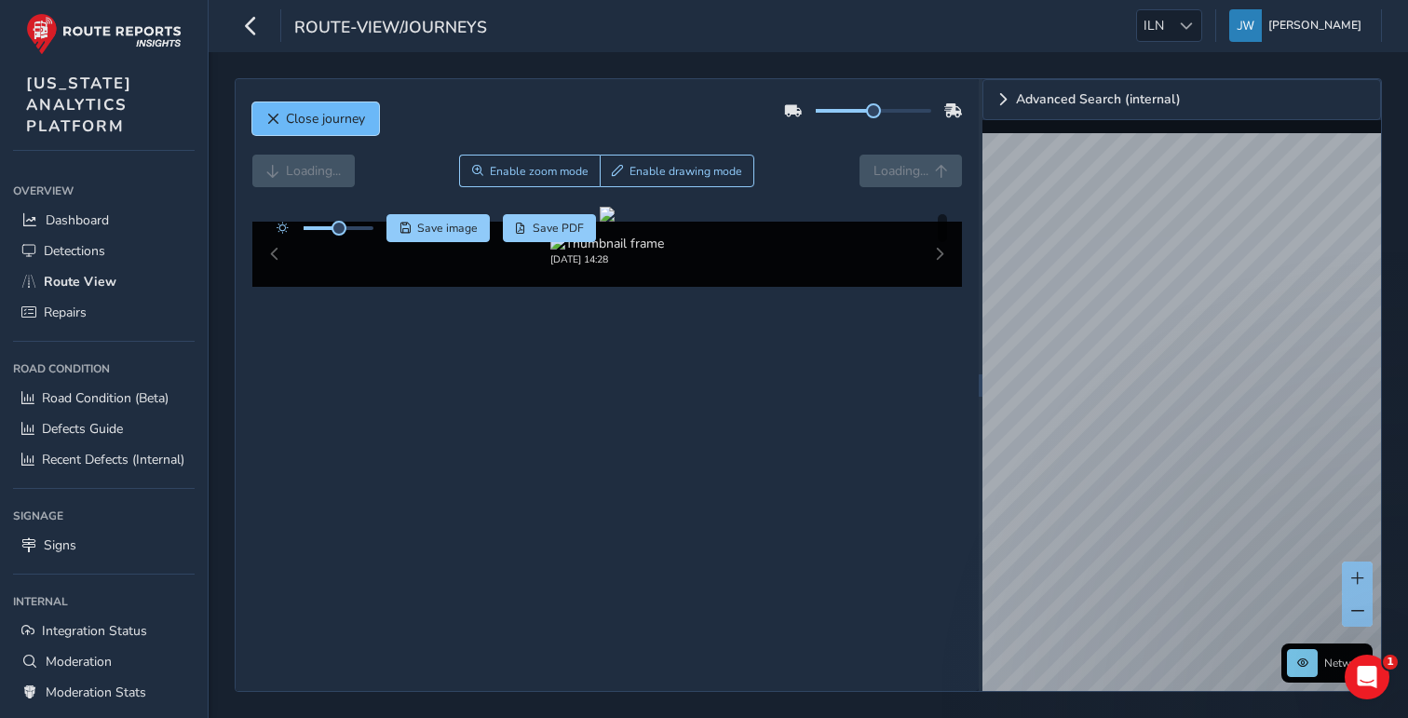
click at [326, 120] on span "Close journey" at bounding box center [325, 119] width 79 height 18
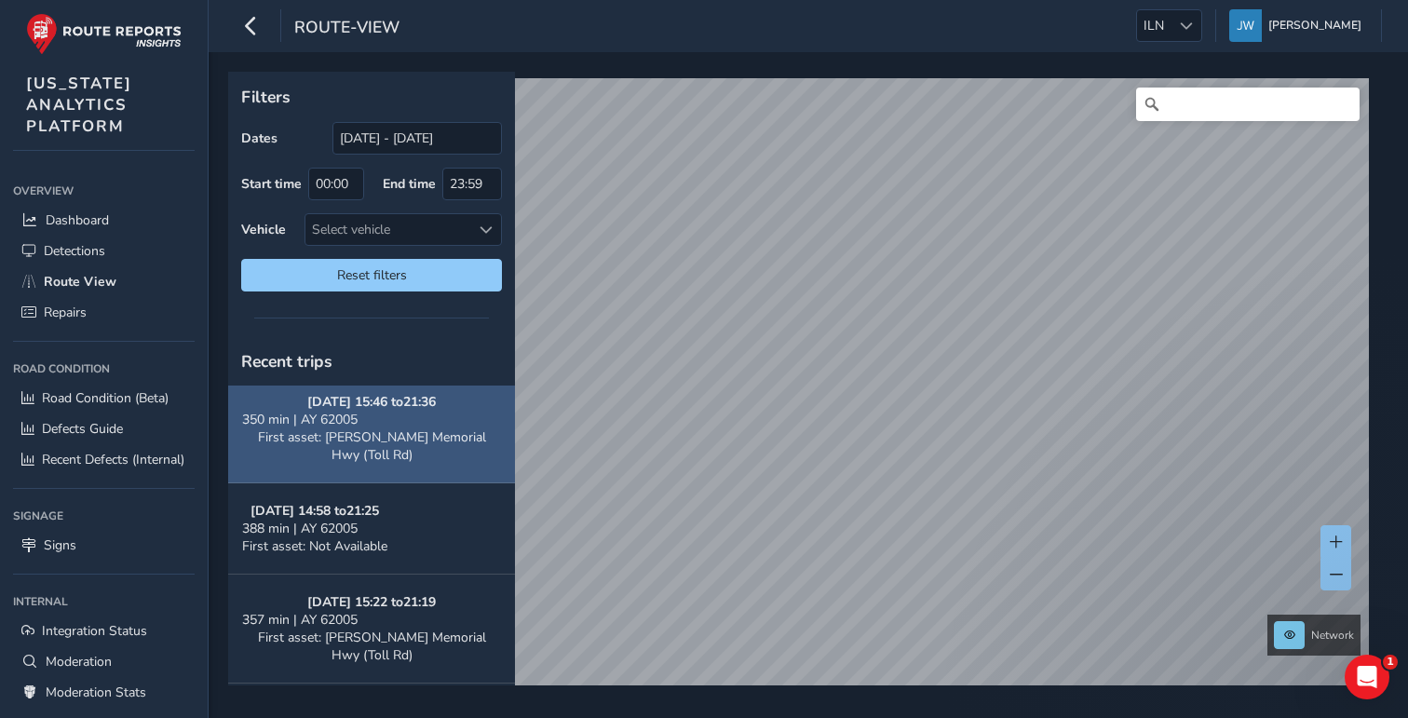
scroll to position [489, 0]
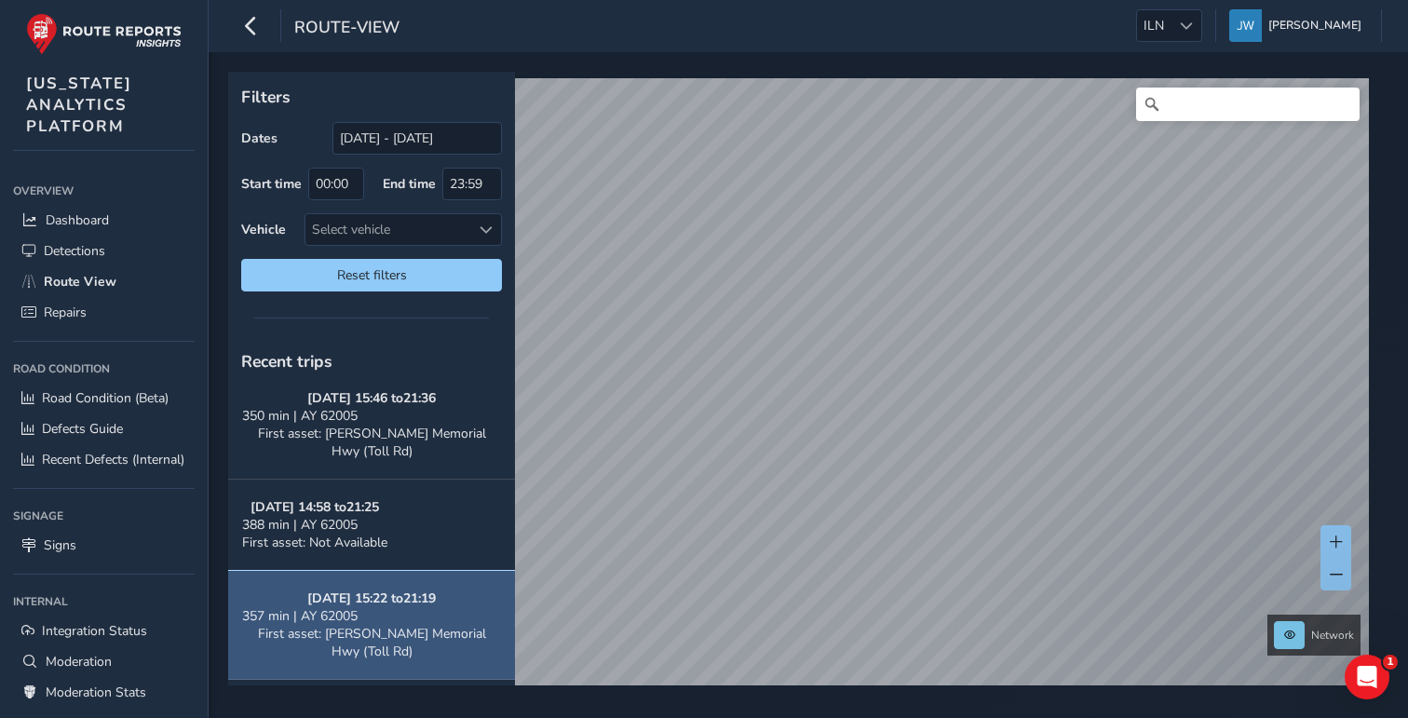
click at [382, 616] on div "357 min | AY 62005" at bounding box center [371, 616] width 259 height 18
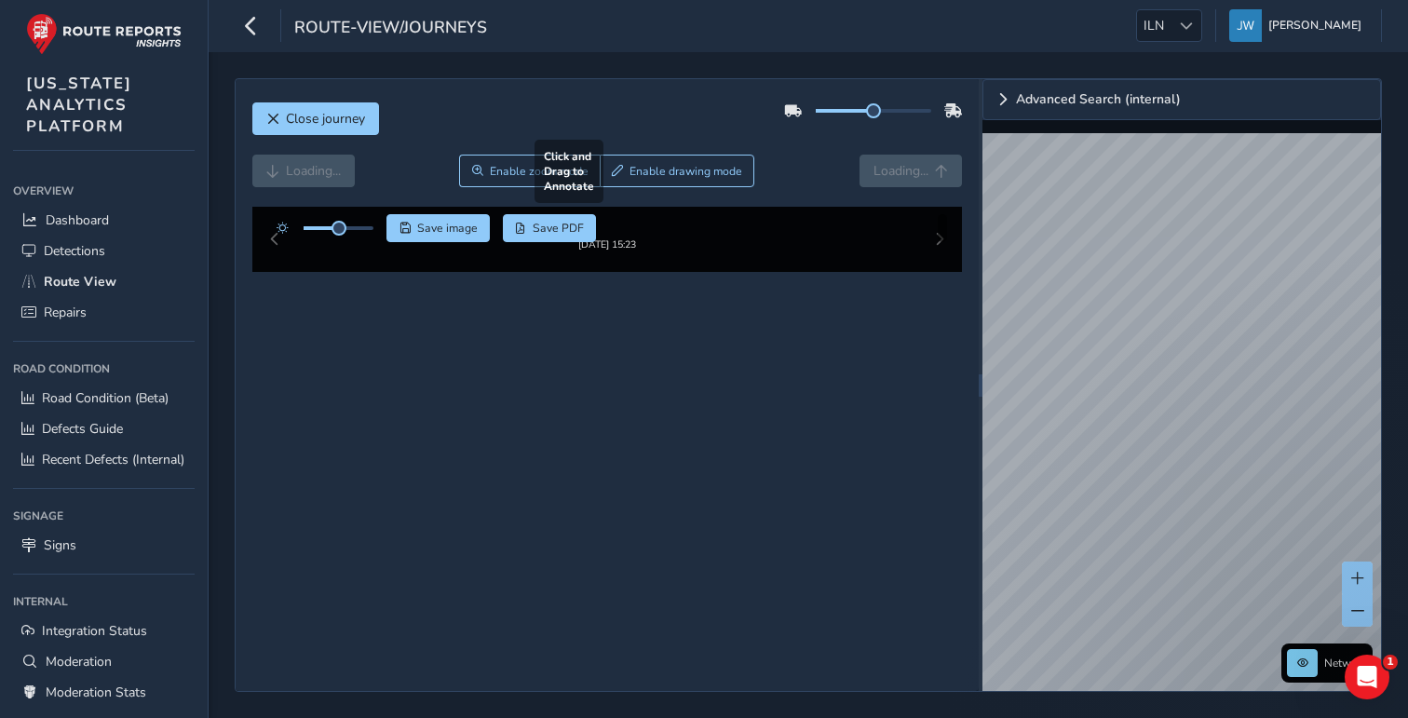
scroll to position [30, 0]
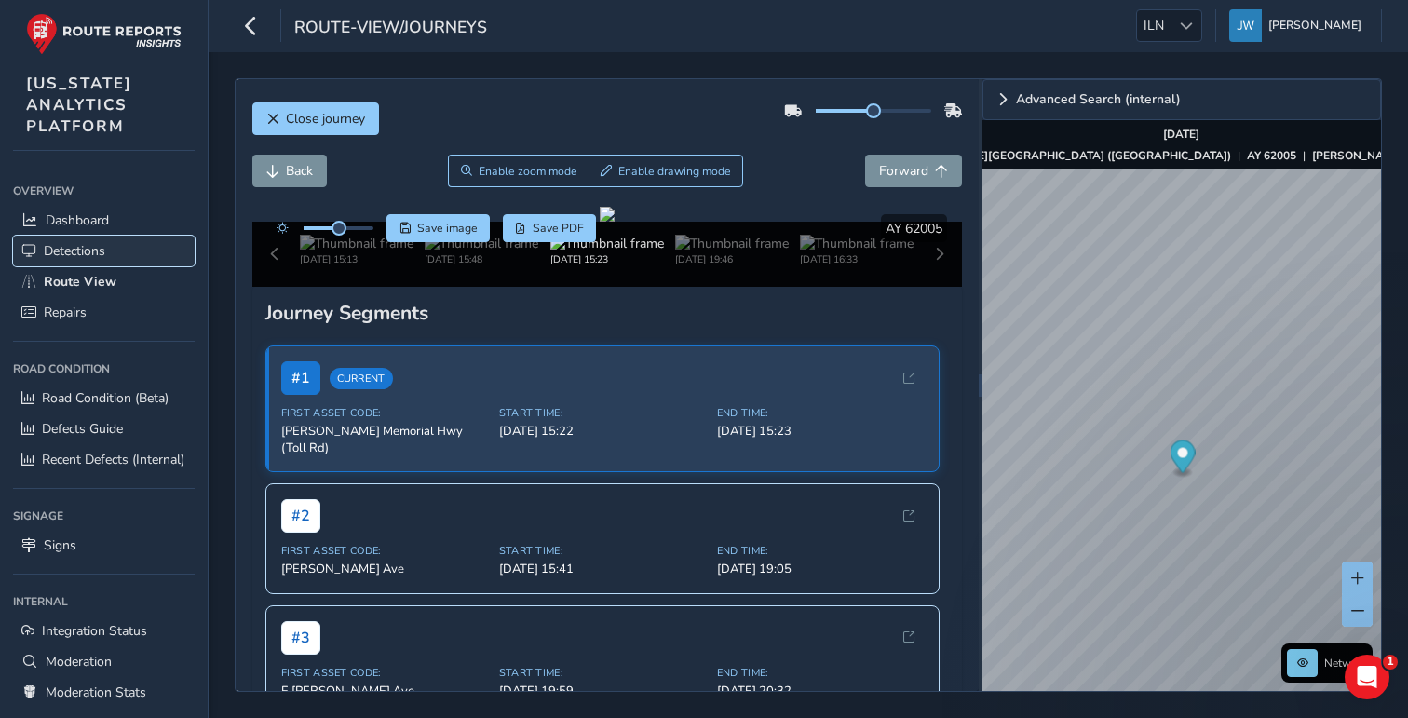
click at [56, 247] on span "Detections" at bounding box center [74, 251] width 61 height 18
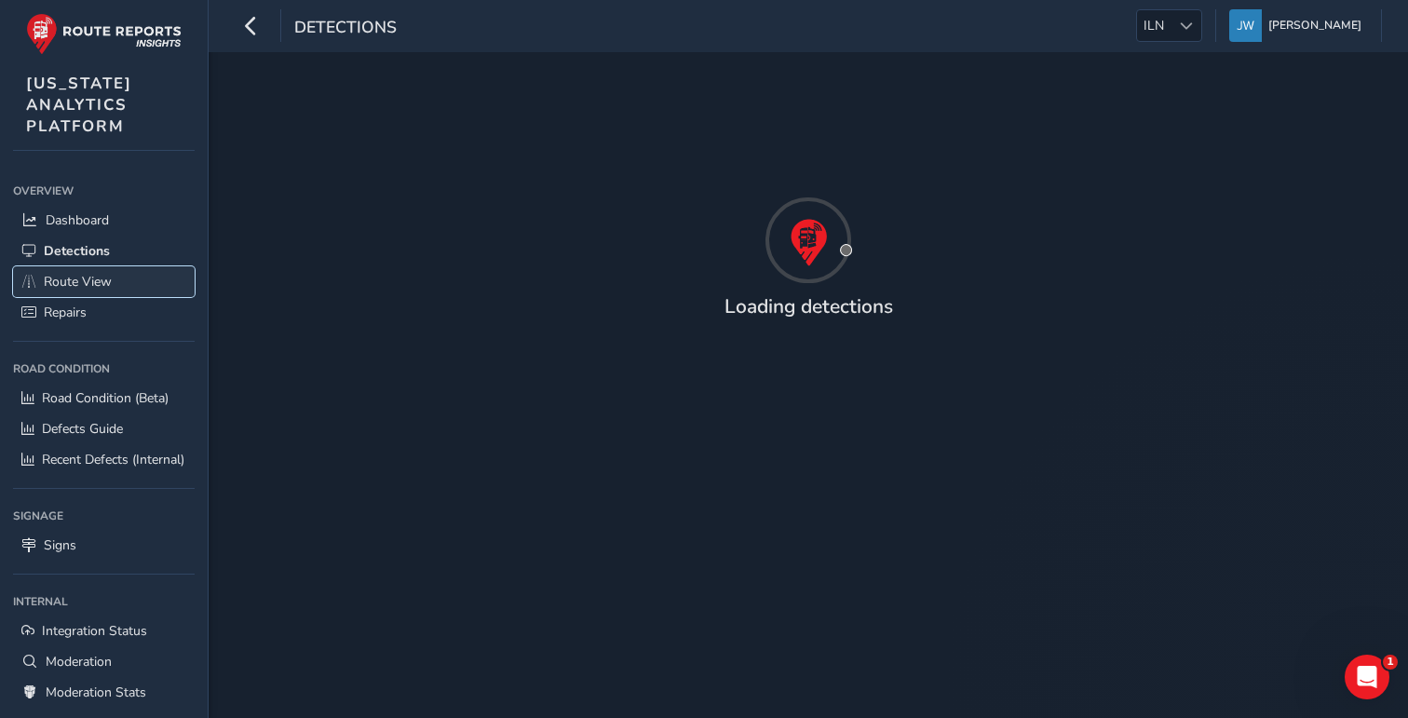
click at [61, 279] on span "Route View" at bounding box center [78, 282] width 68 height 18
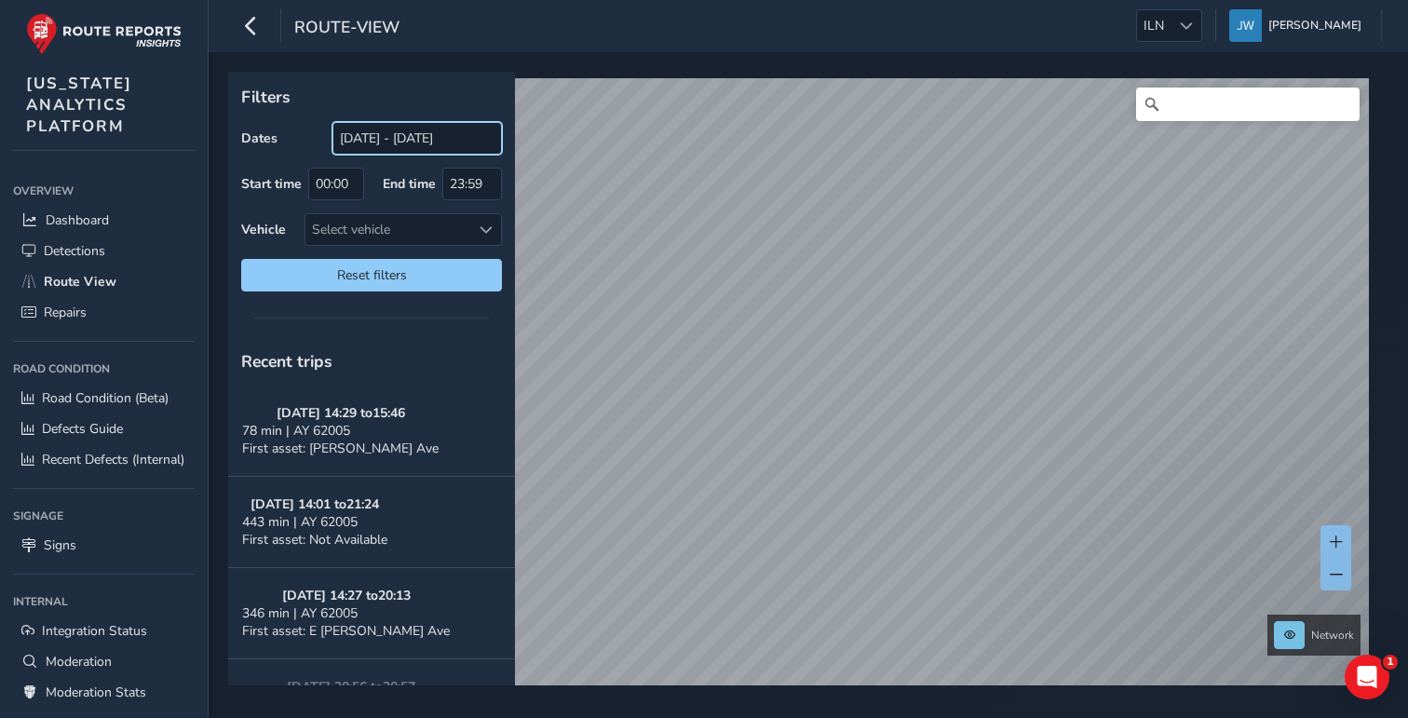
click at [387, 134] on input "[DATE] - [DATE]" at bounding box center [416, 138] width 169 height 33
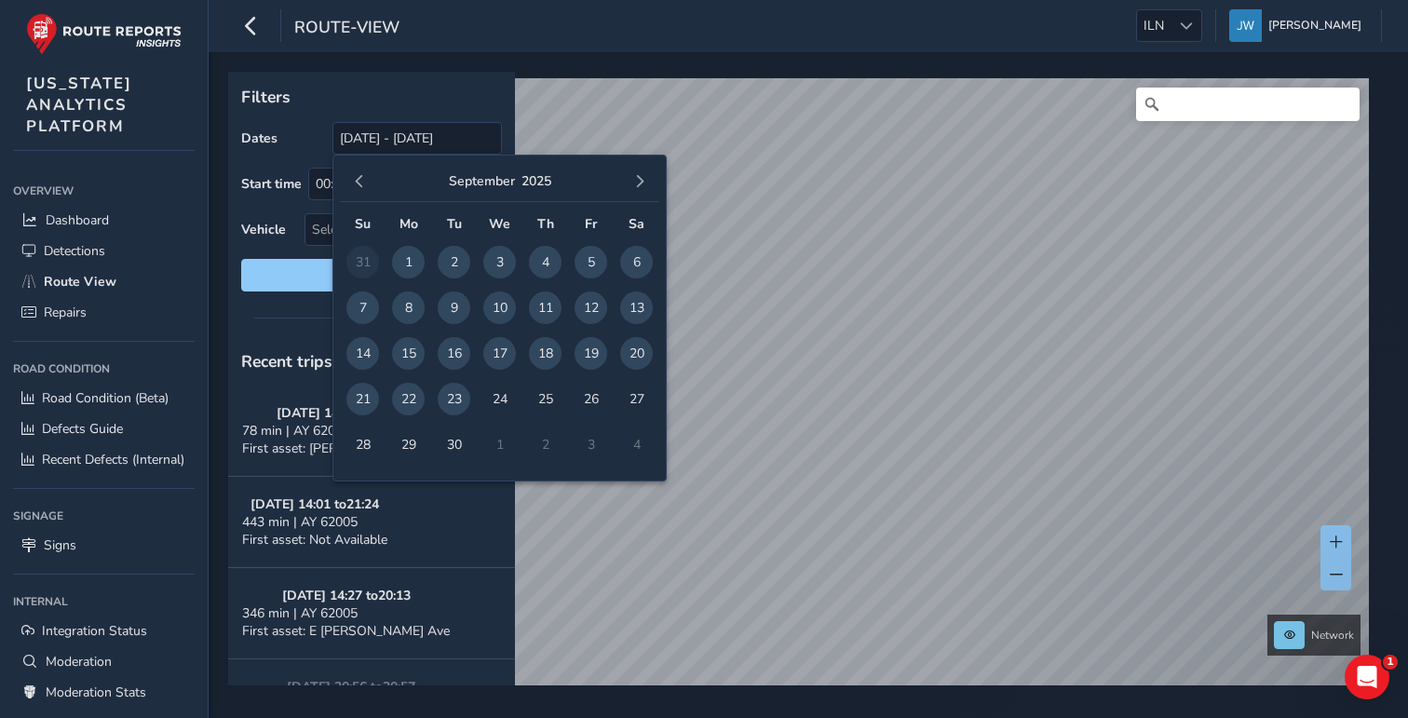
click at [413, 263] on span "1" at bounding box center [408, 262] width 33 height 33
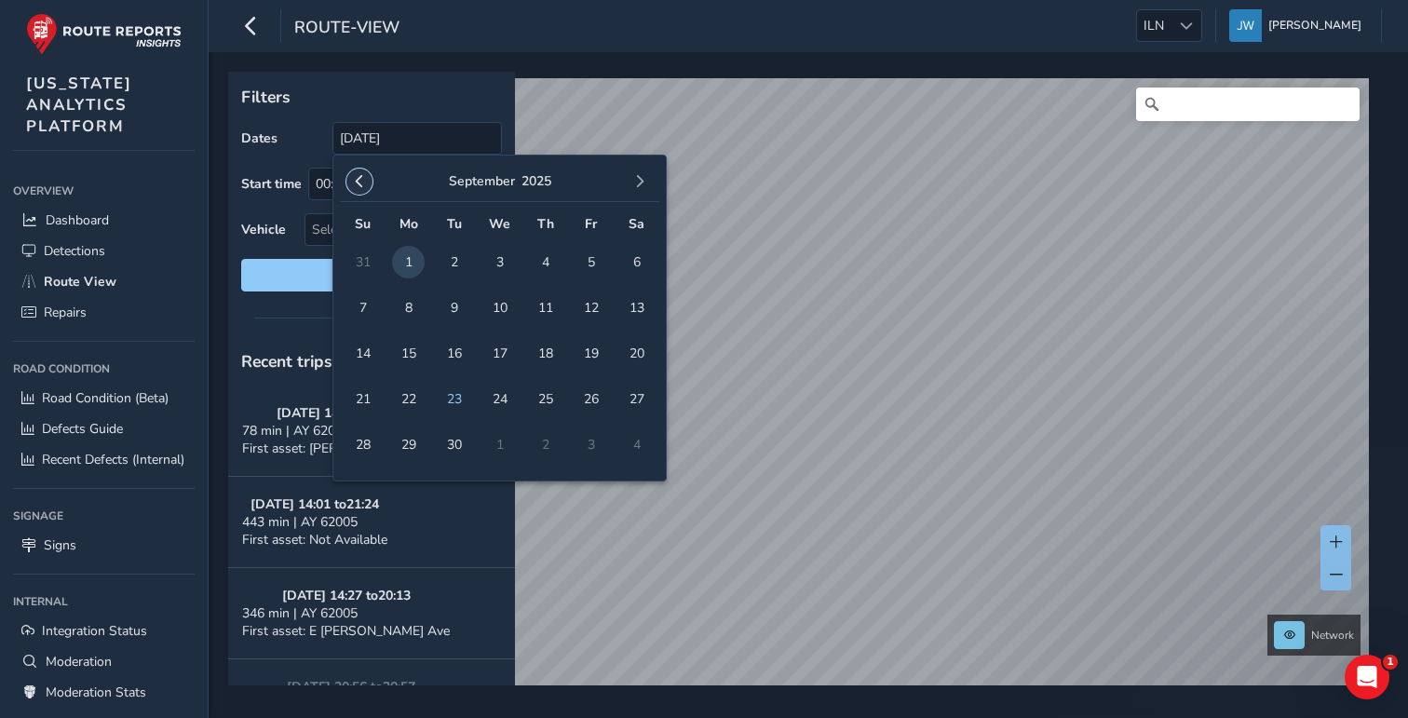
click at [361, 185] on span "button" at bounding box center [359, 181] width 13 height 13
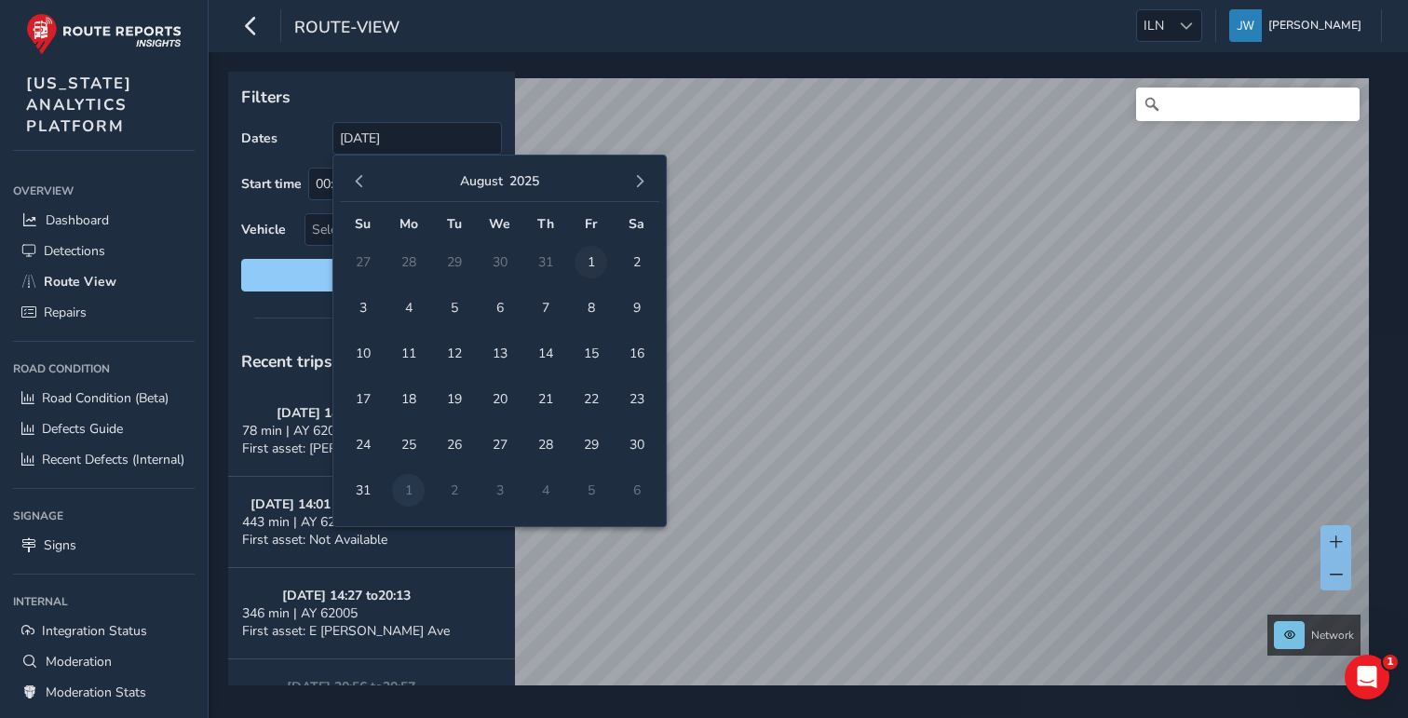
click at [596, 264] on span "1" at bounding box center [591, 262] width 33 height 33
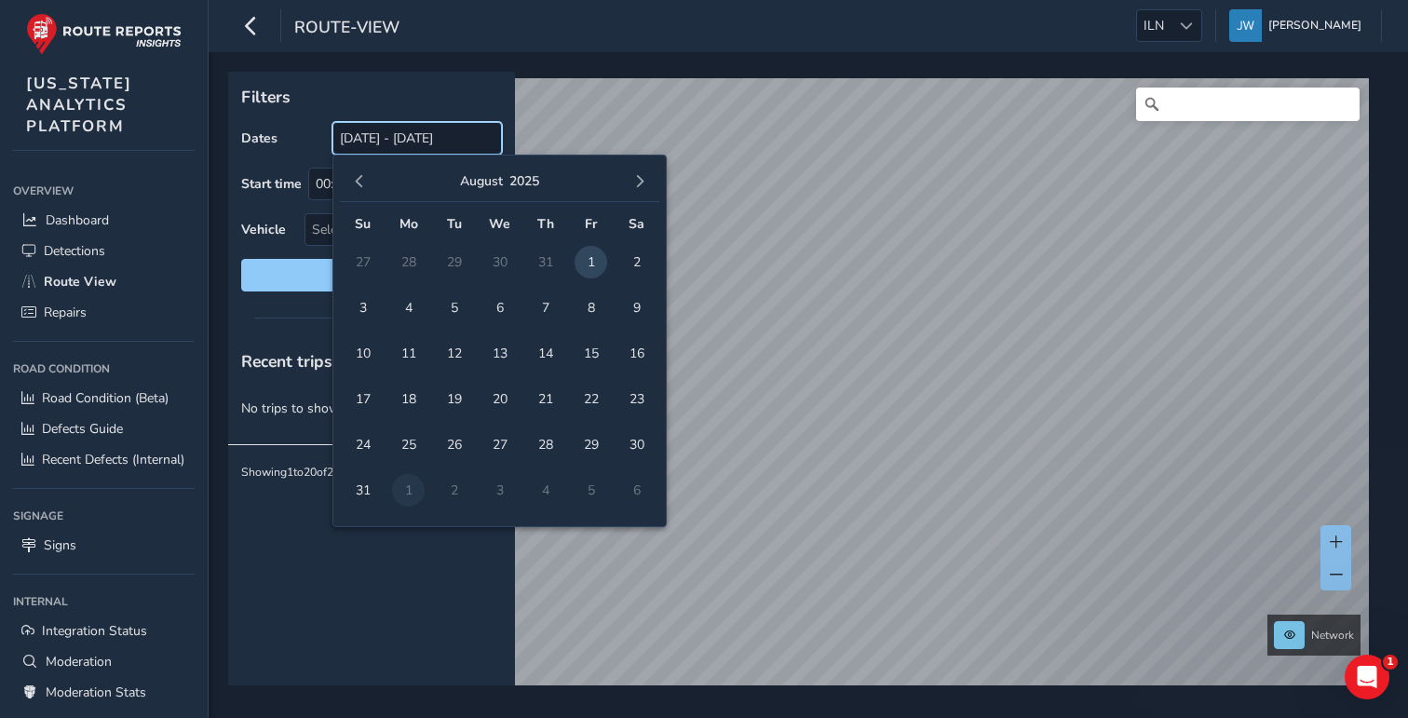
click at [379, 129] on input "[DATE] - [DATE]" at bounding box center [416, 138] width 169 height 33
click at [438, 135] on input "[DATE] - [DATE]" at bounding box center [416, 138] width 169 height 33
click at [633, 185] on span "button" at bounding box center [639, 181] width 13 height 13
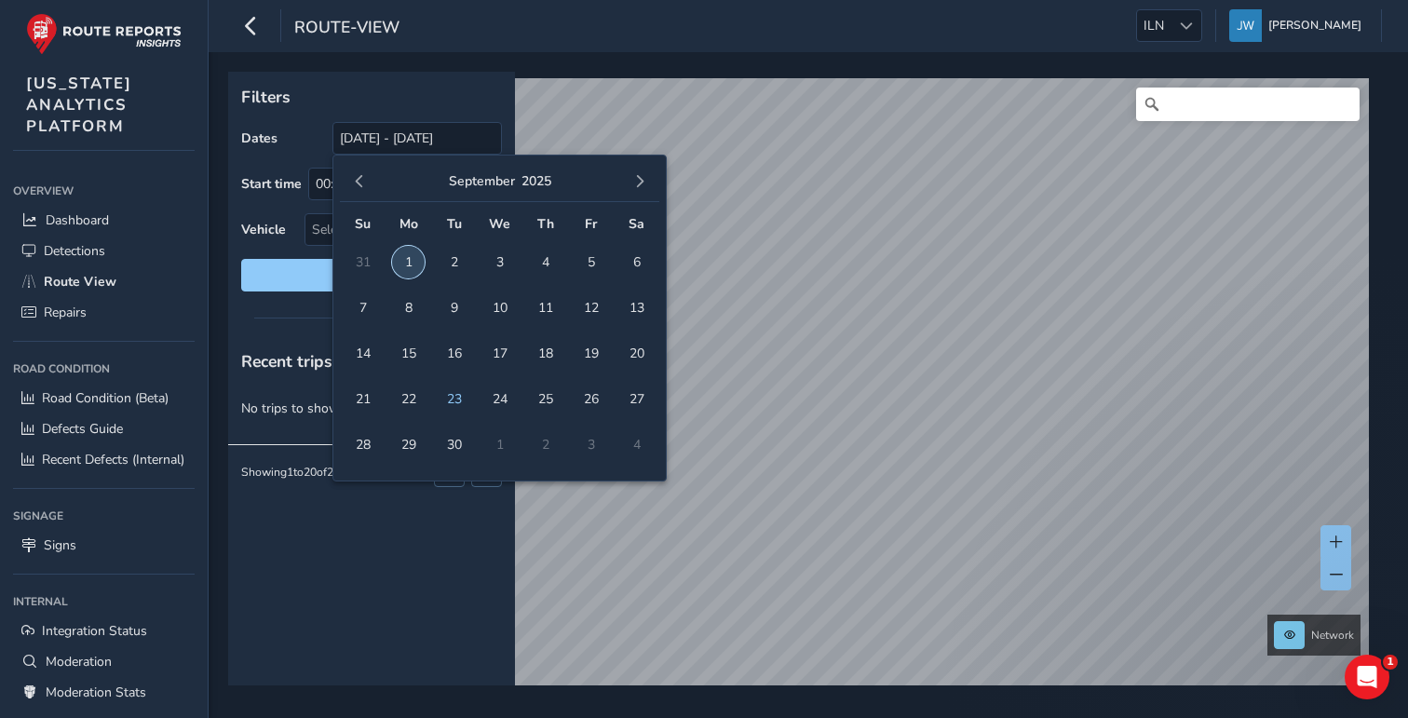
click at [416, 258] on span "1" at bounding box center [408, 262] width 33 height 33
type input "[DATE]"
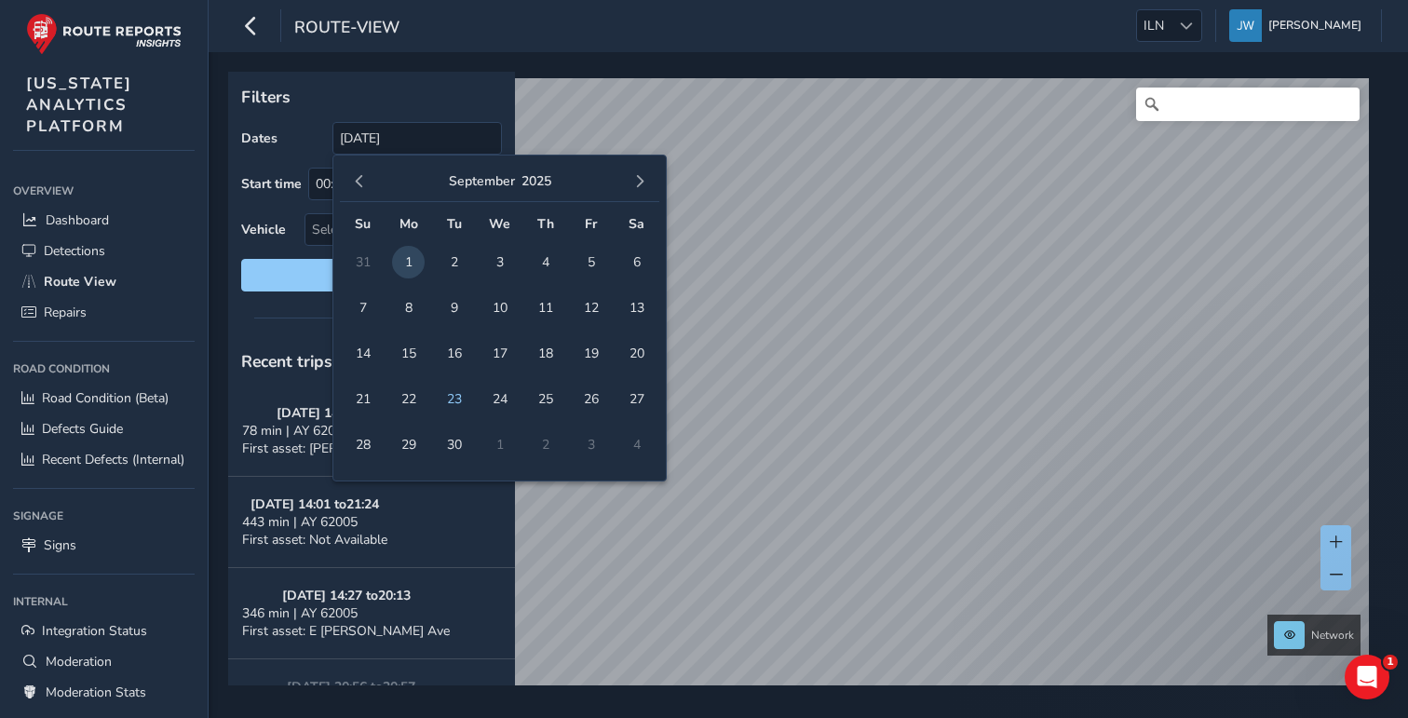
click at [406, 102] on p "Filters" at bounding box center [371, 97] width 261 height 24
